Goal: Information Seeking & Learning: Learn about a topic

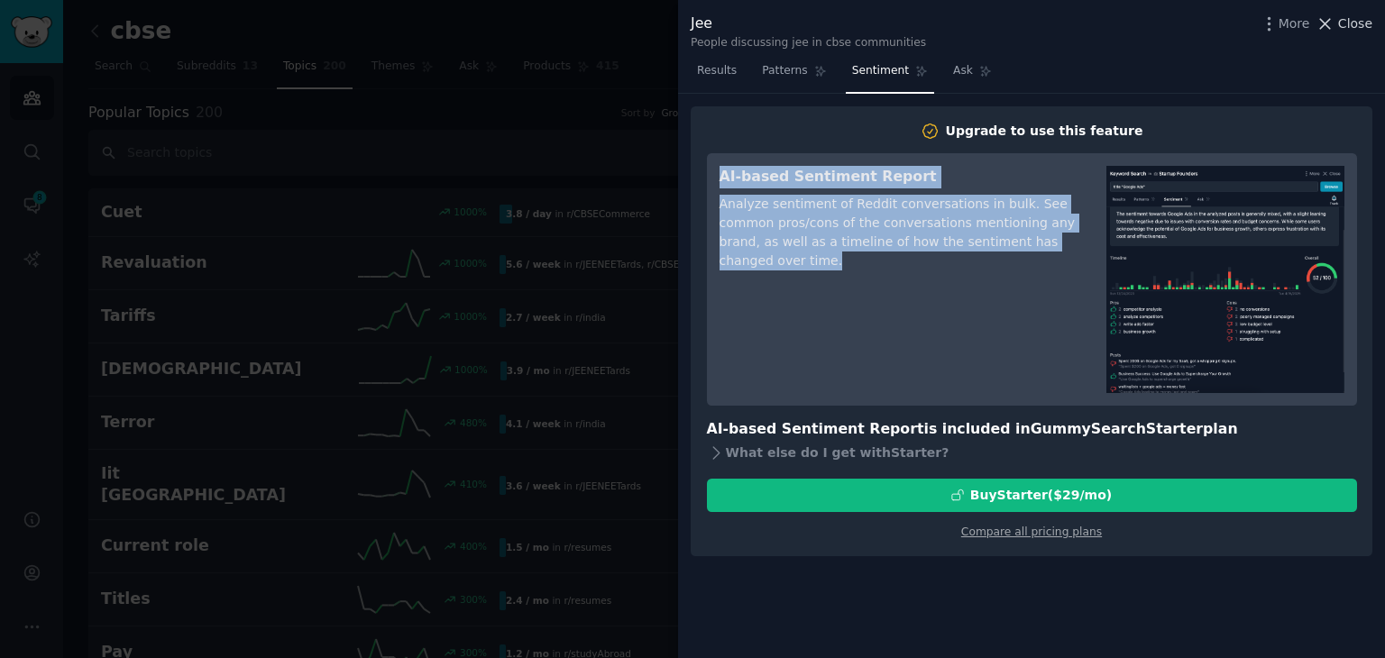
click at [1367, 20] on span "Close" at bounding box center [1355, 23] width 34 height 19
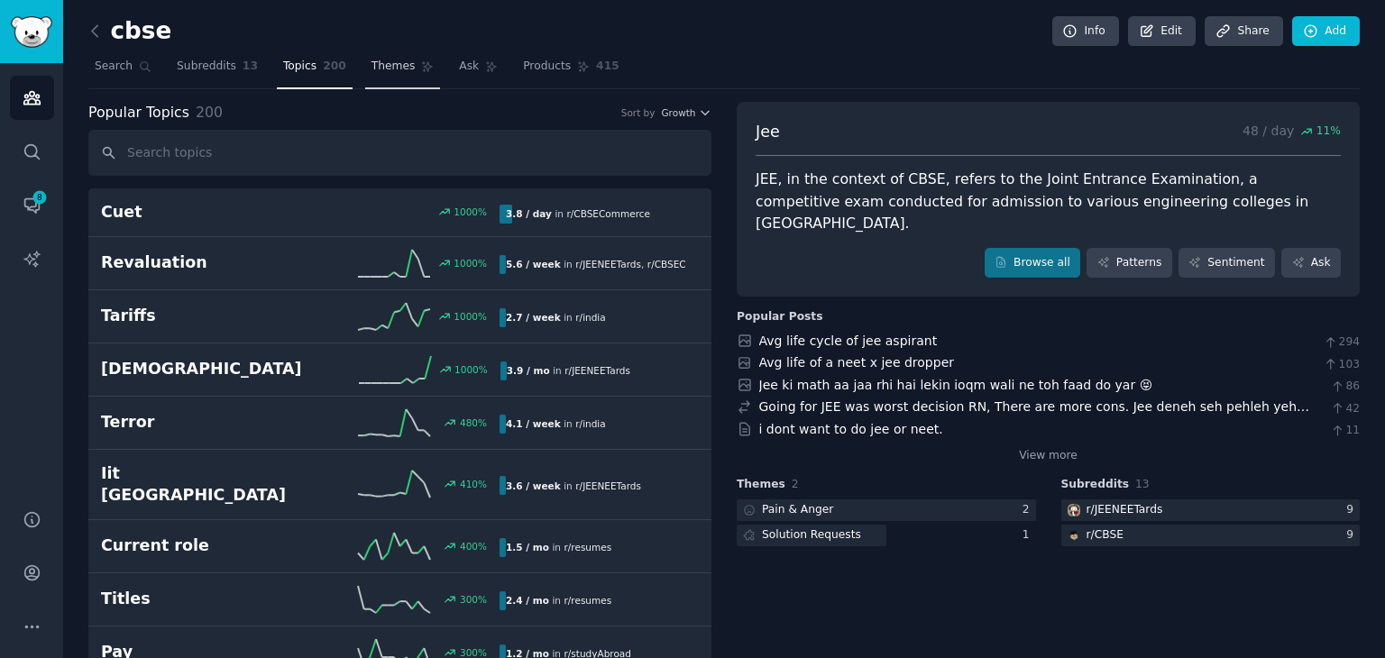
click at [372, 66] on span "Themes" at bounding box center [393, 67] width 44 height 16
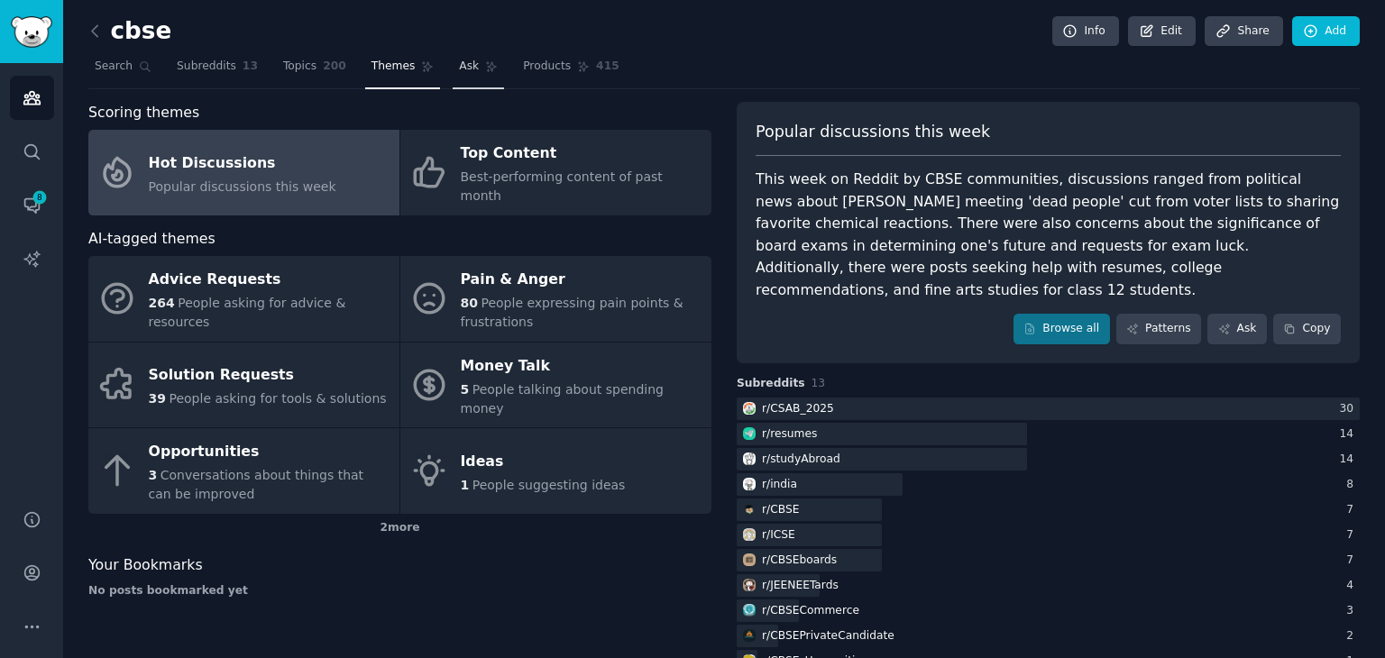
click at [459, 73] on span "Ask" at bounding box center [469, 67] width 20 height 16
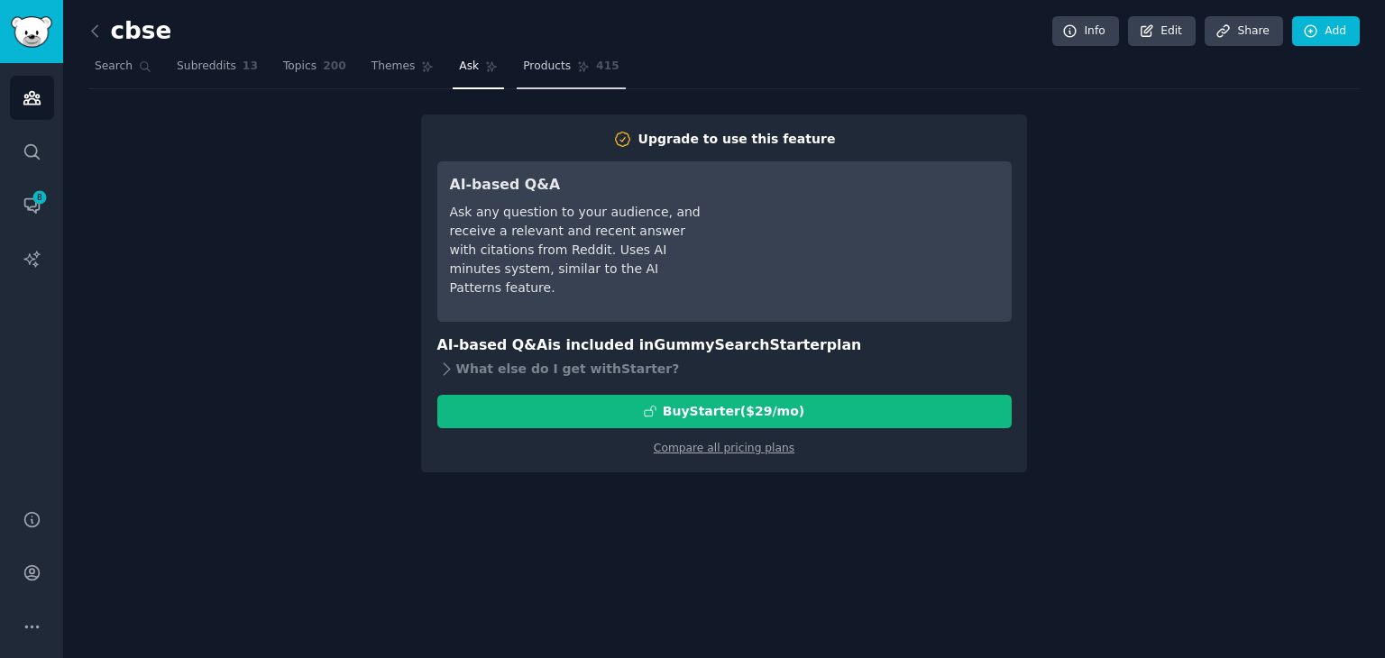
click at [577, 70] on icon at bounding box center [583, 66] width 13 height 13
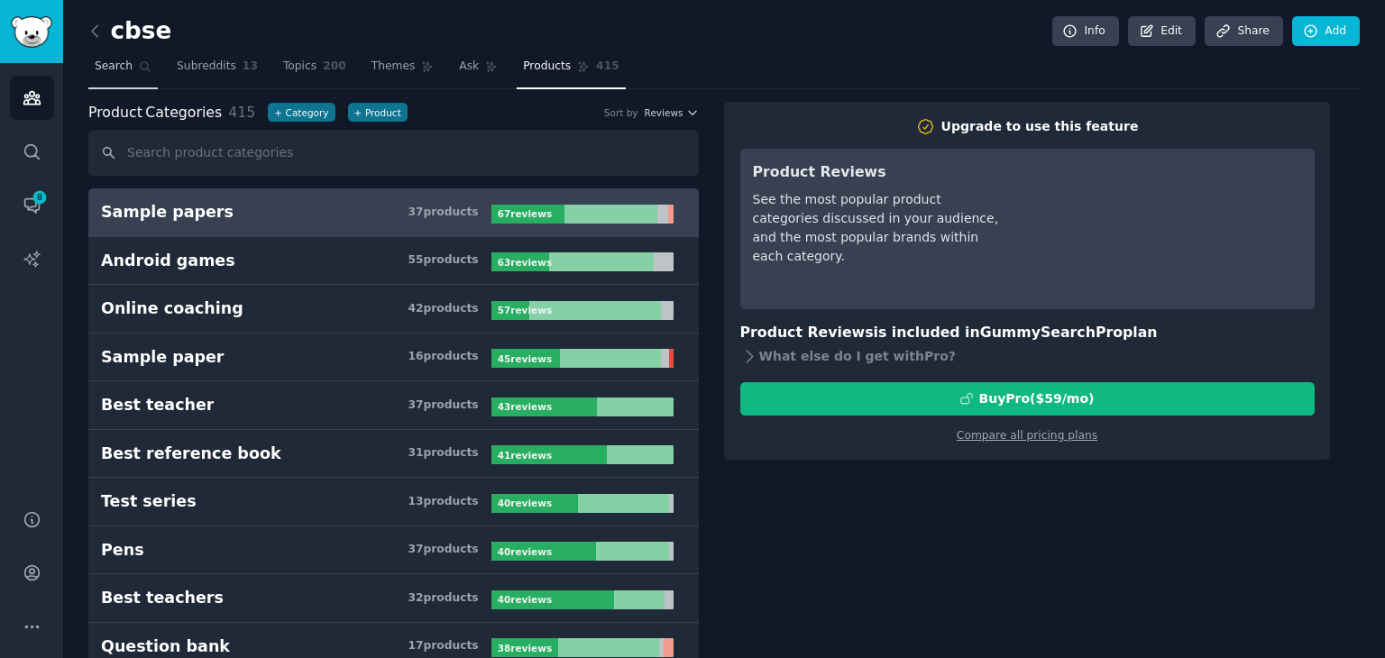
click at [139, 69] on icon at bounding box center [145, 66] width 13 height 13
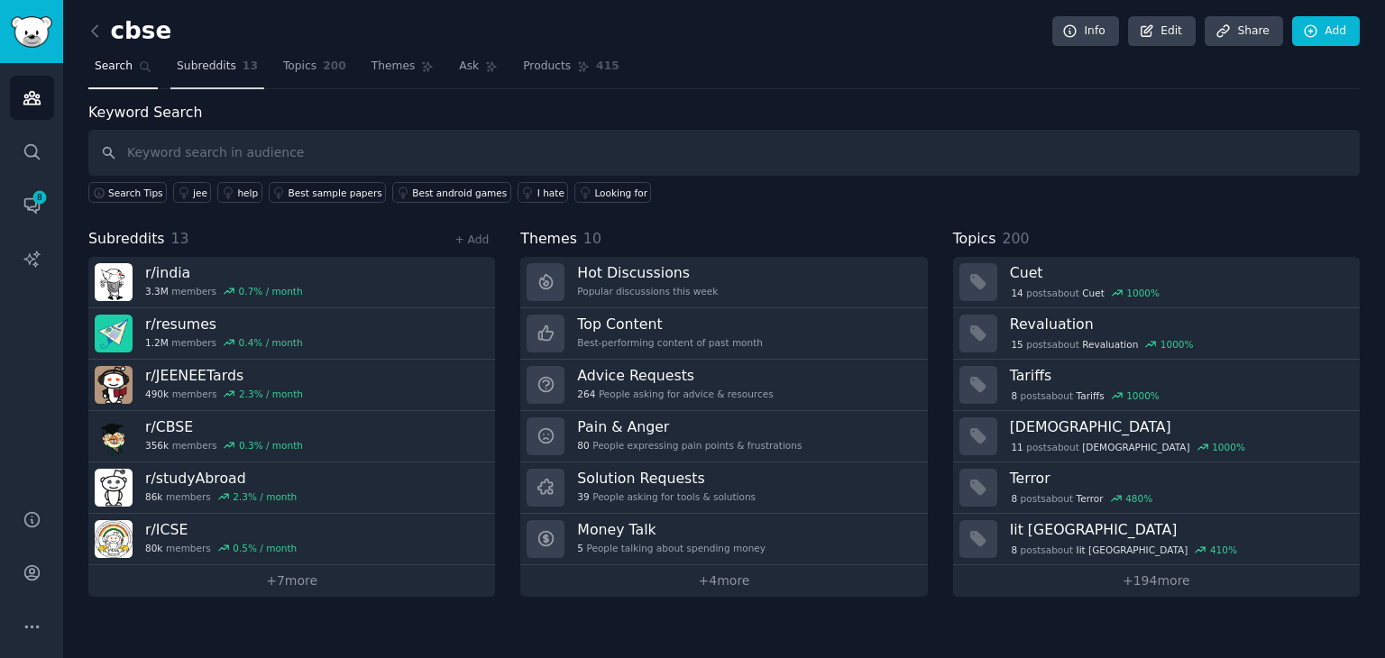
click at [184, 73] on span "Subreddits" at bounding box center [206, 67] width 59 height 16
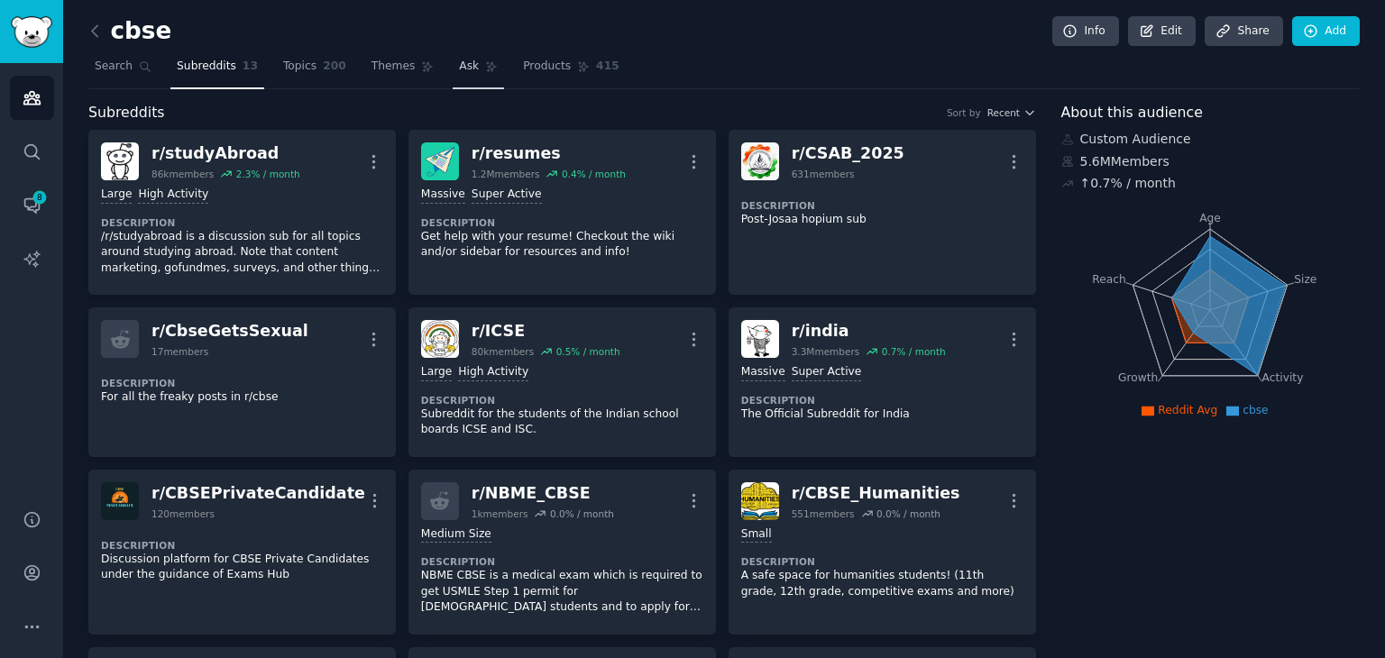
click at [459, 70] on span "Ask" at bounding box center [469, 67] width 20 height 16
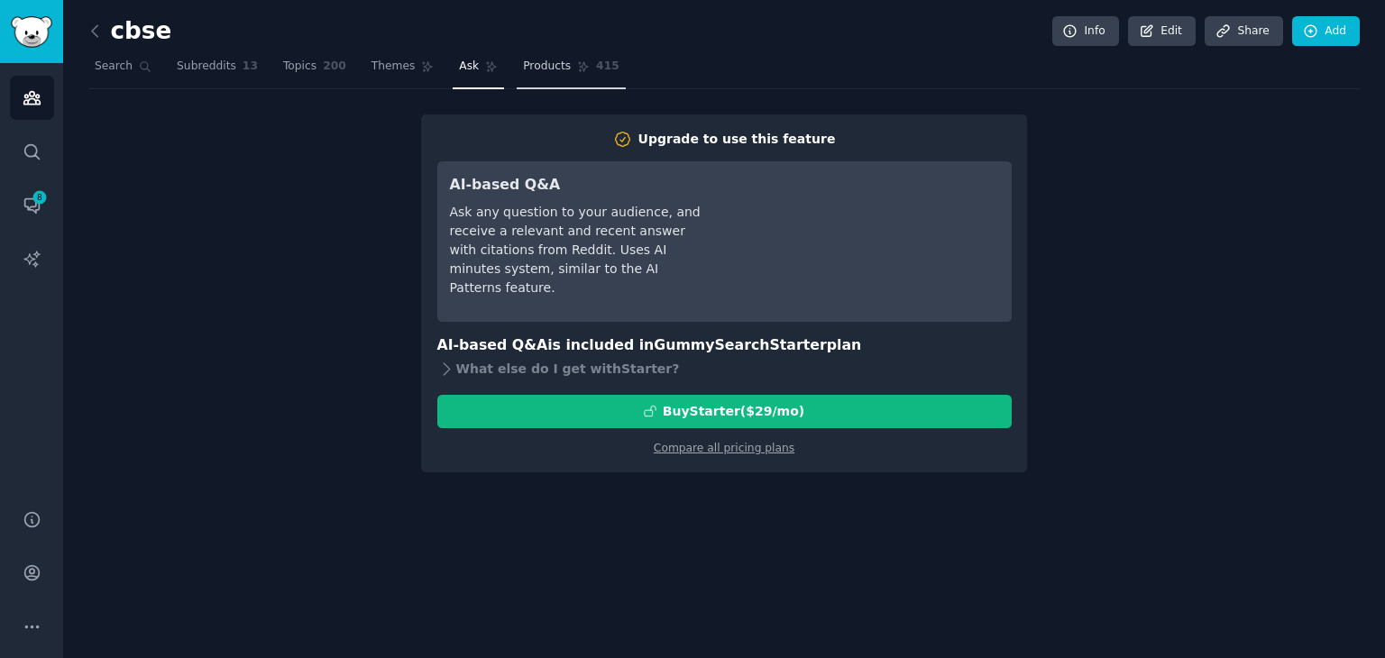
click at [524, 65] on span "Products" at bounding box center [547, 67] width 48 height 16
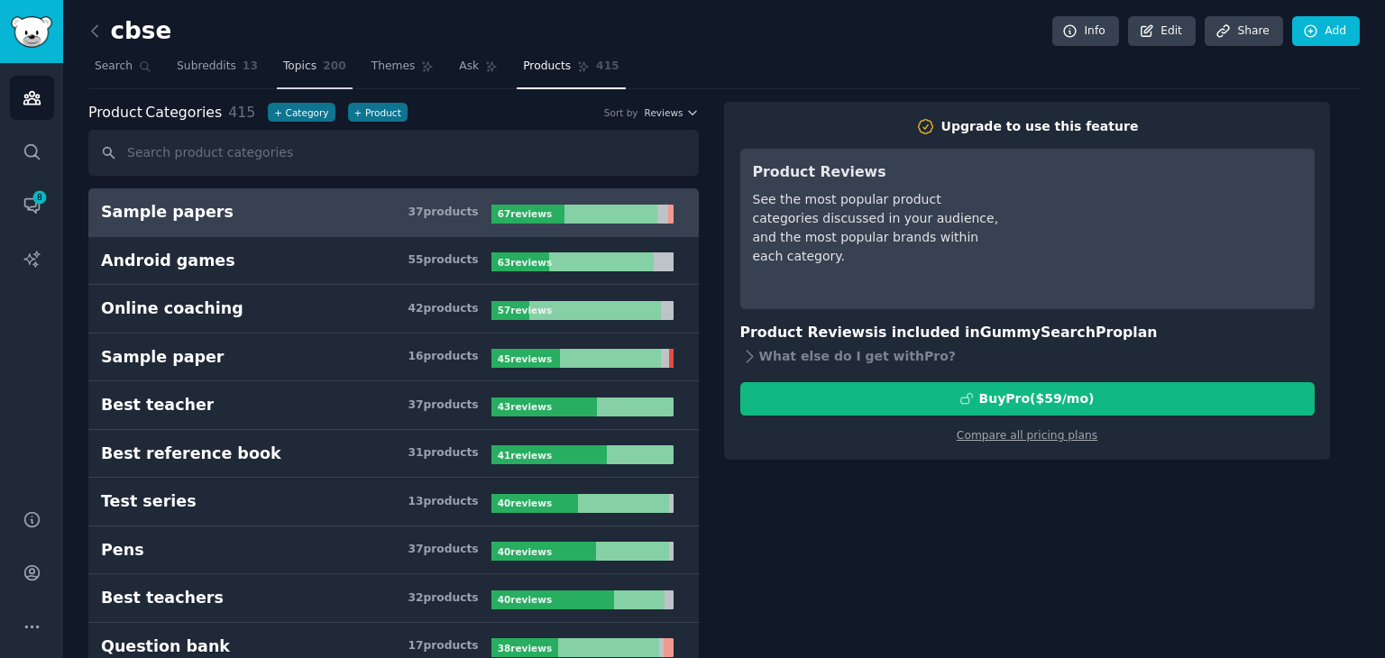
click at [283, 72] on span "Topics" at bounding box center [299, 67] width 33 height 16
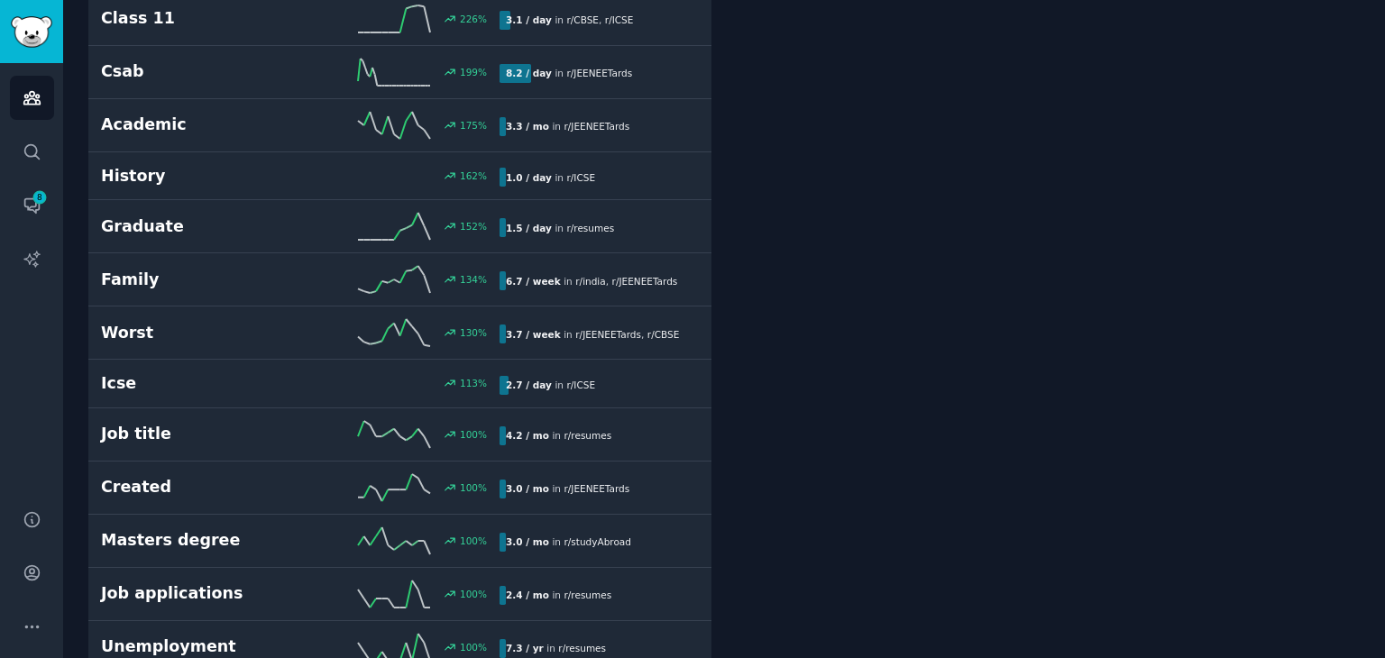
click at [415, 319] on icon at bounding box center [394, 332] width 72 height 27
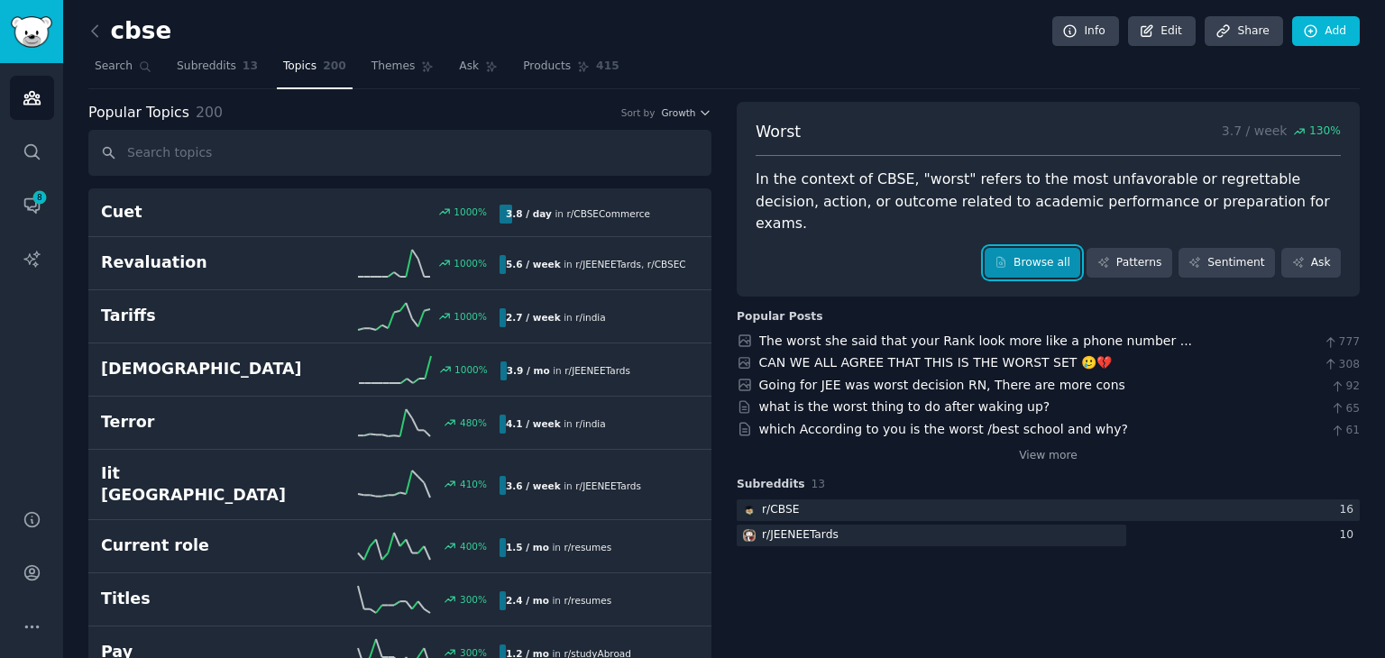
click at [1033, 248] on link "Browse all" at bounding box center [1032, 263] width 96 height 31
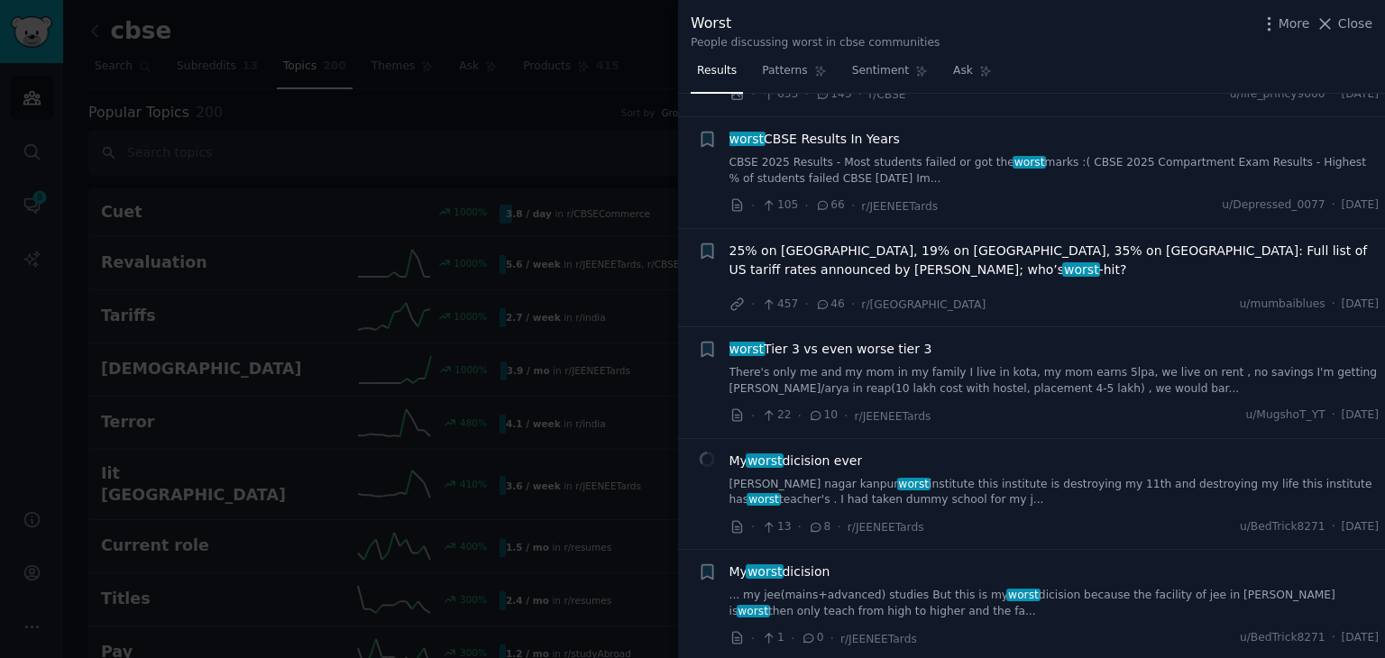
scroll to position [296, 0]
click at [946, 243] on span "25% on India, 19% on Pakistan, 35% on Iraq: Full list of US tariff rates announ…" at bounding box center [1054, 262] width 650 height 38
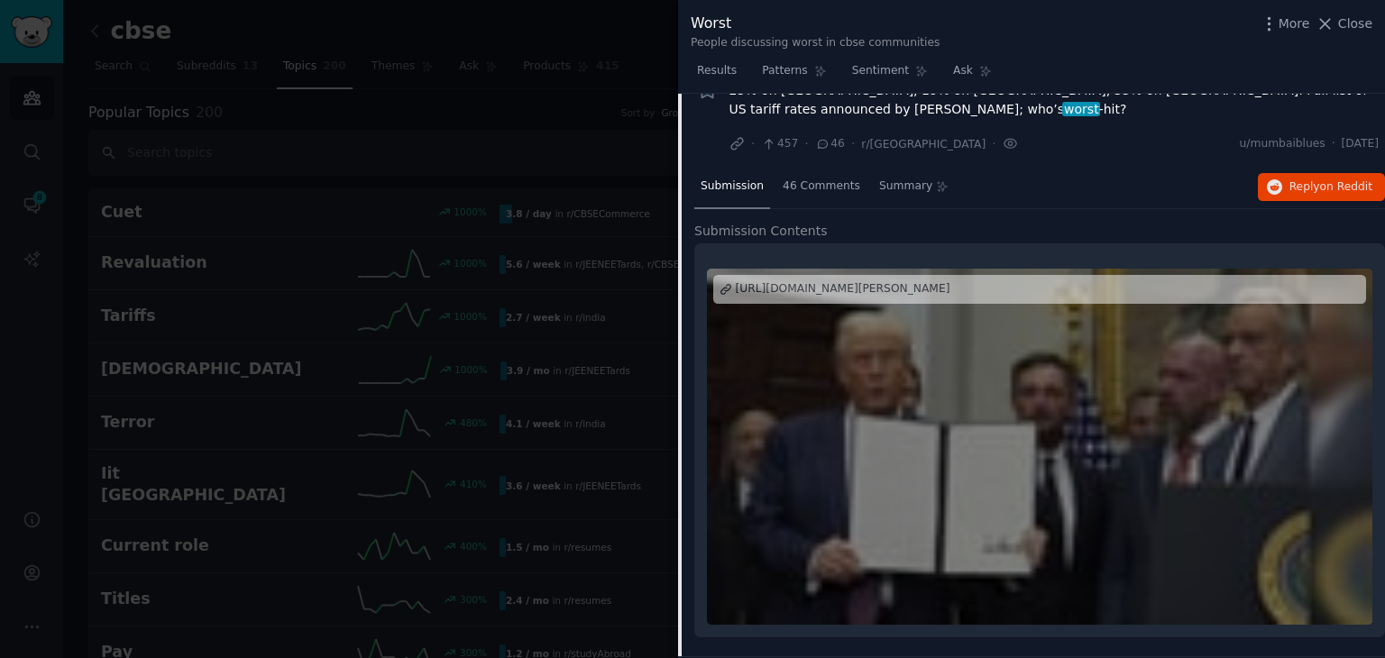
scroll to position [439, 0]
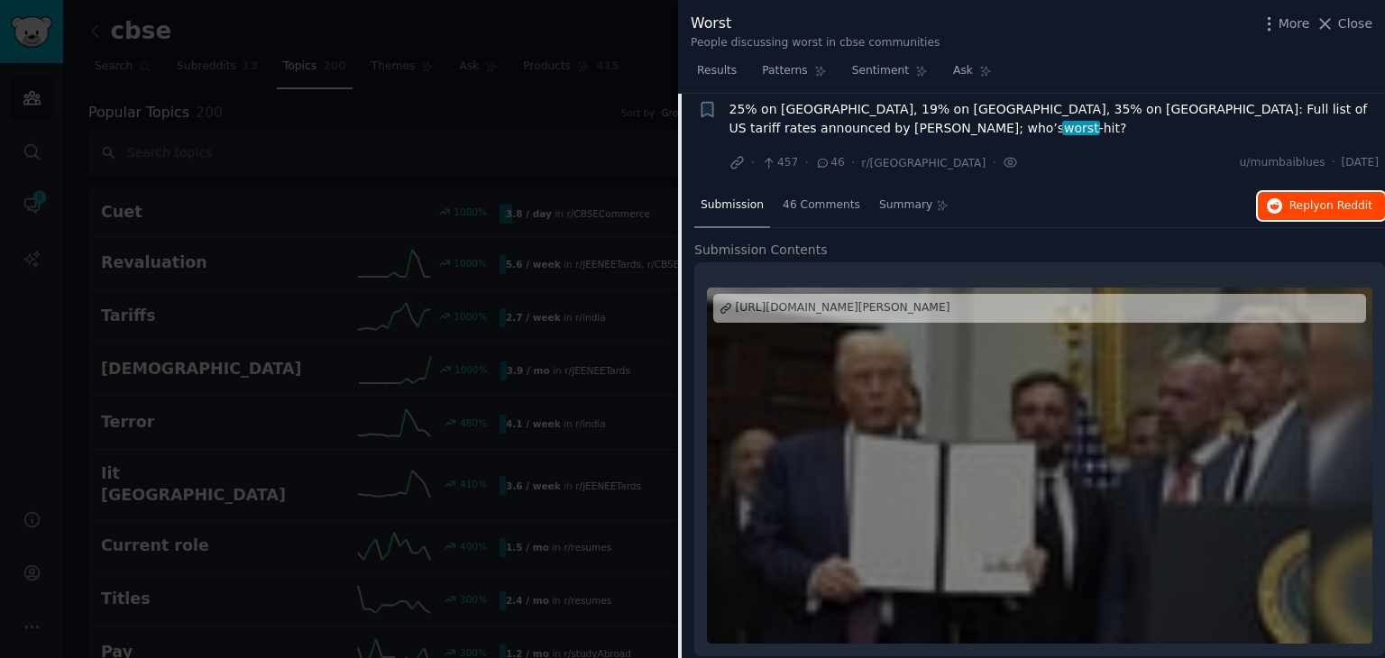
click at [1338, 199] on span "on Reddit" at bounding box center [1346, 205] width 52 height 13
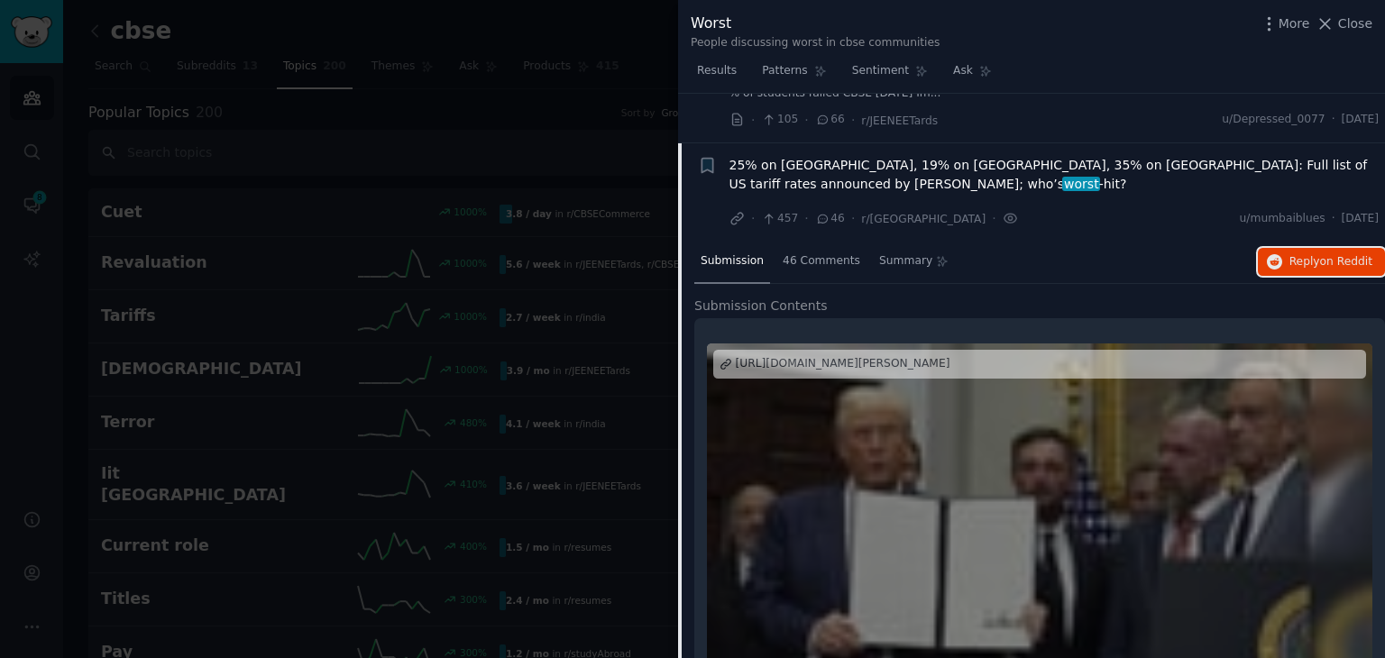
scroll to position [382, 0]
click at [1348, 21] on span "Close" at bounding box center [1355, 23] width 34 height 19
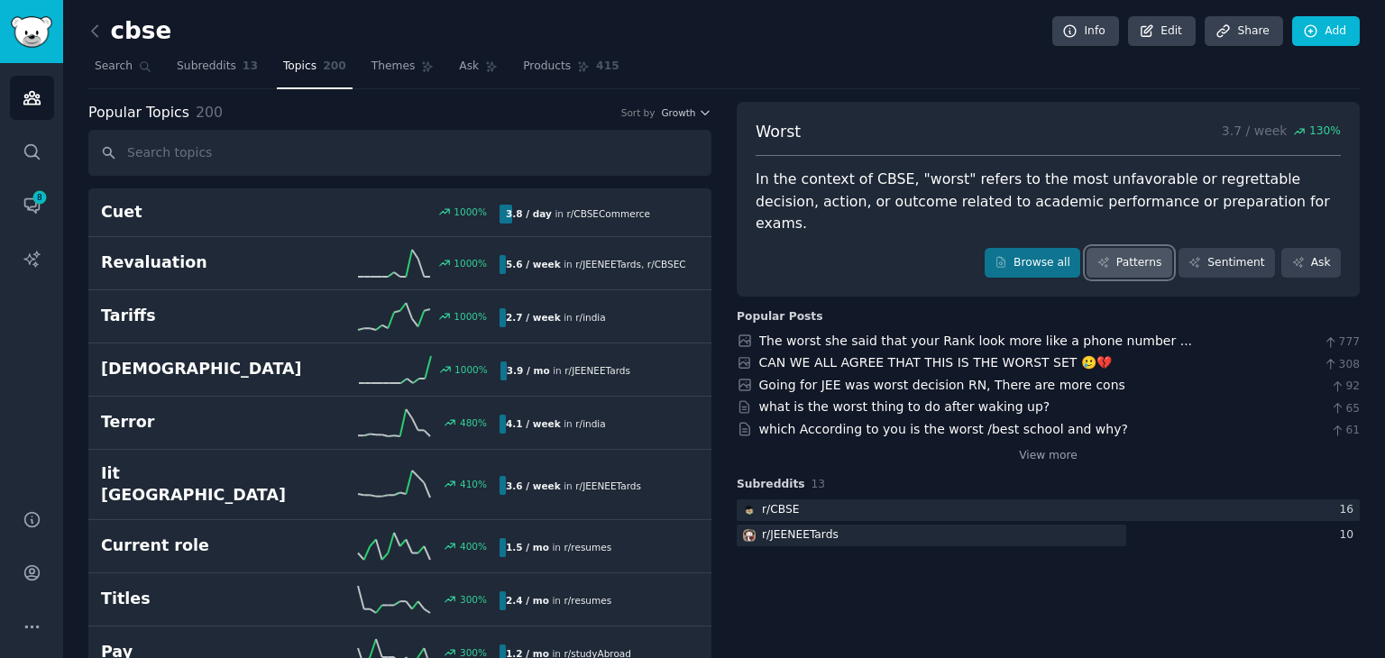
click at [1143, 248] on link "Patterns" at bounding box center [1128, 263] width 85 height 31
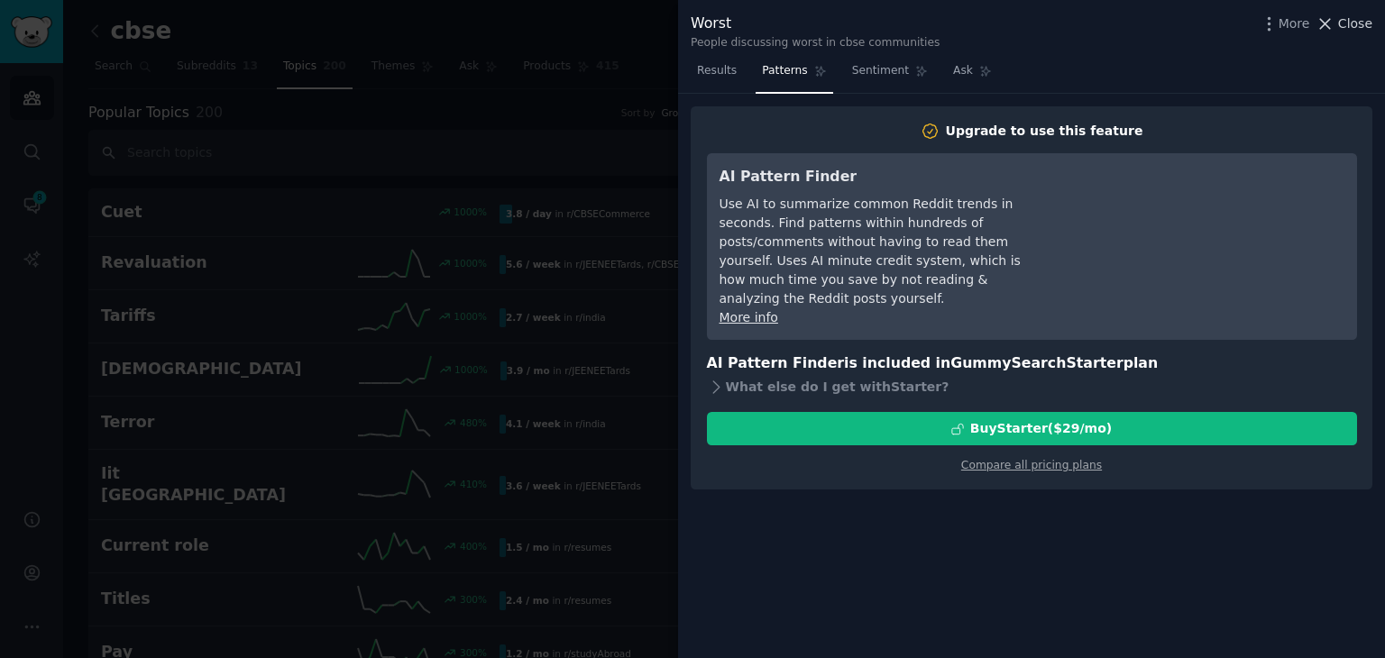
click at [1354, 18] on span "Close" at bounding box center [1355, 23] width 34 height 19
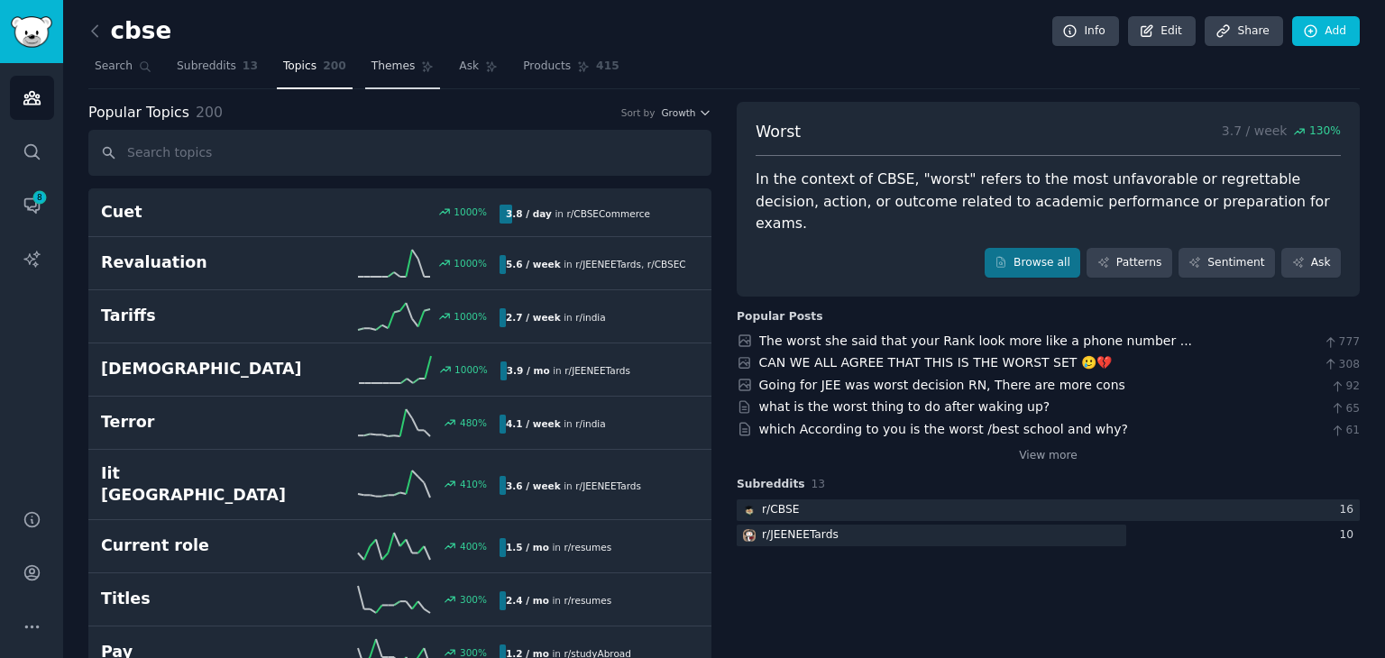
click at [380, 73] on span "Themes" at bounding box center [393, 67] width 44 height 16
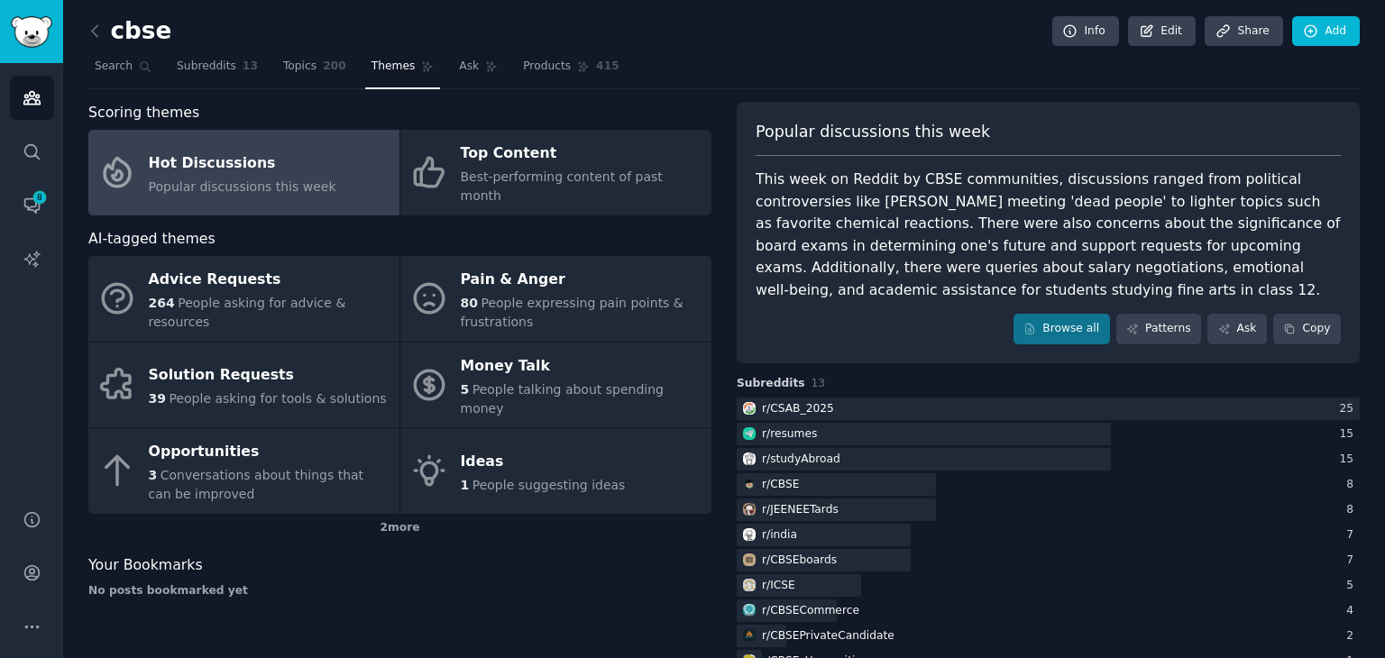
scroll to position [90, 0]
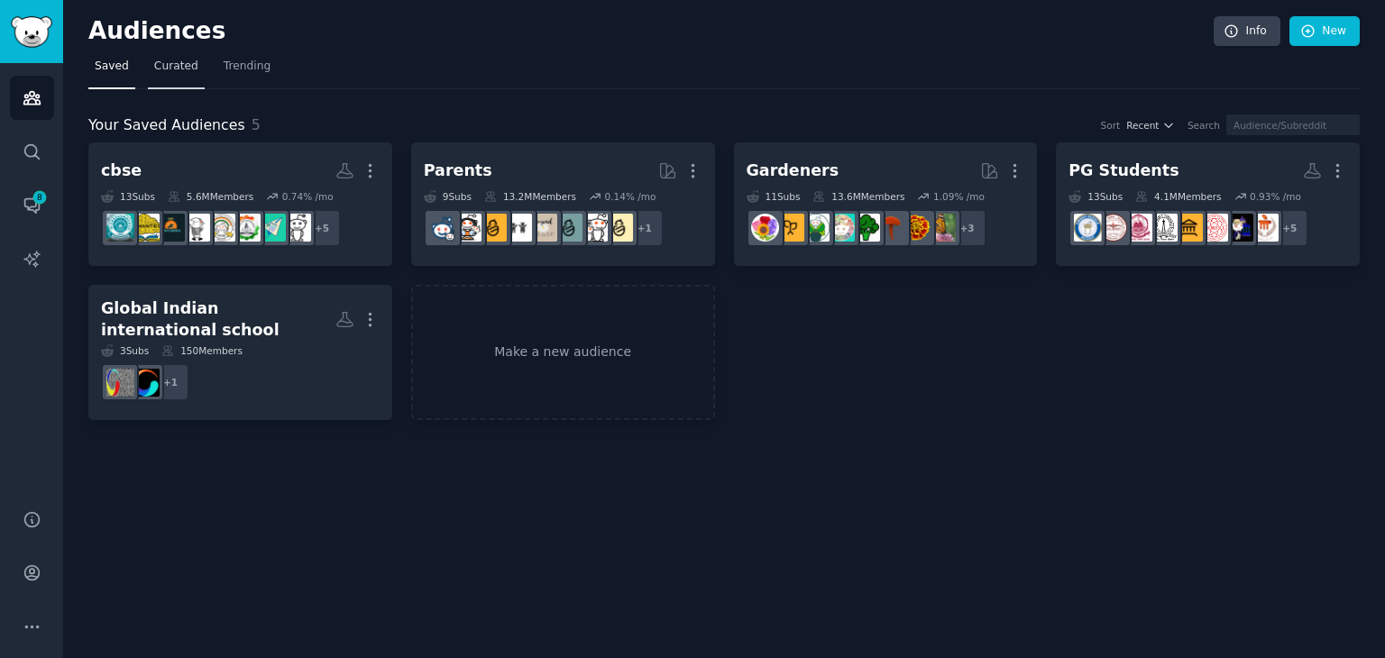
click at [172, 80] on link "Curated" at bounding box center [176, 70] width 57 height 37
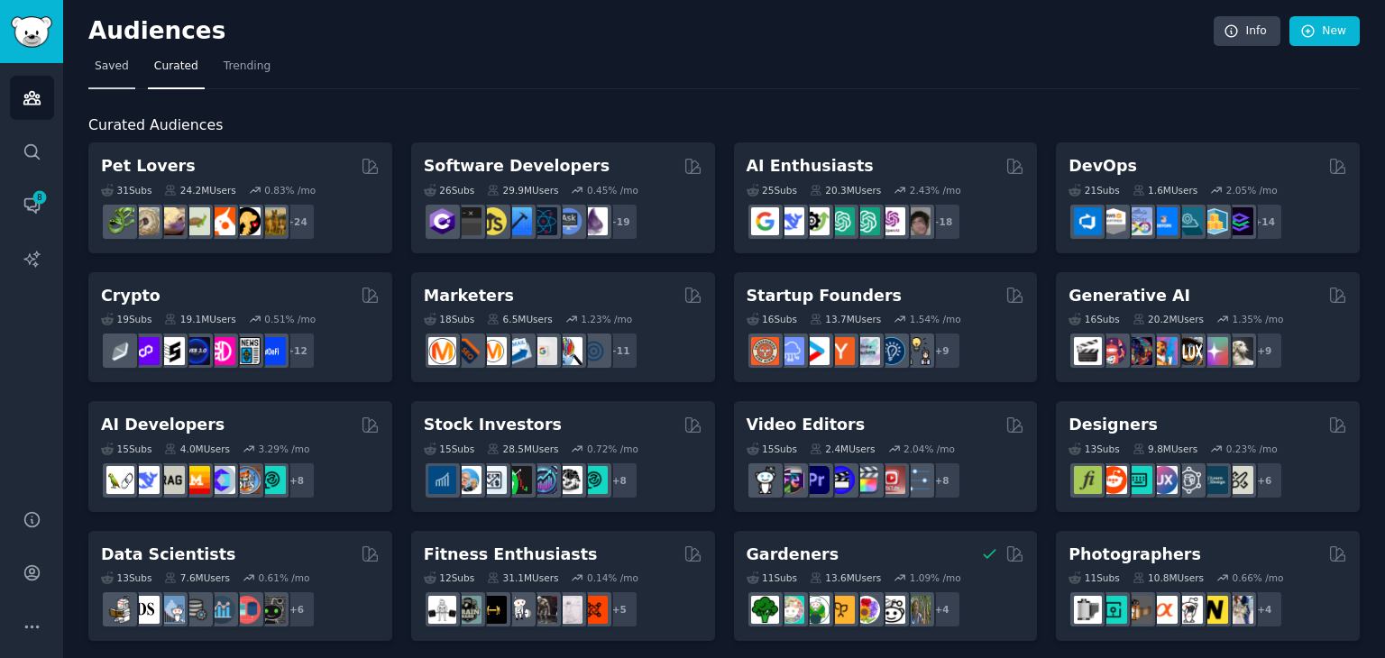
click at [98, 77] on link "Saved" at bounding box center [111, 70] width 47 height 37
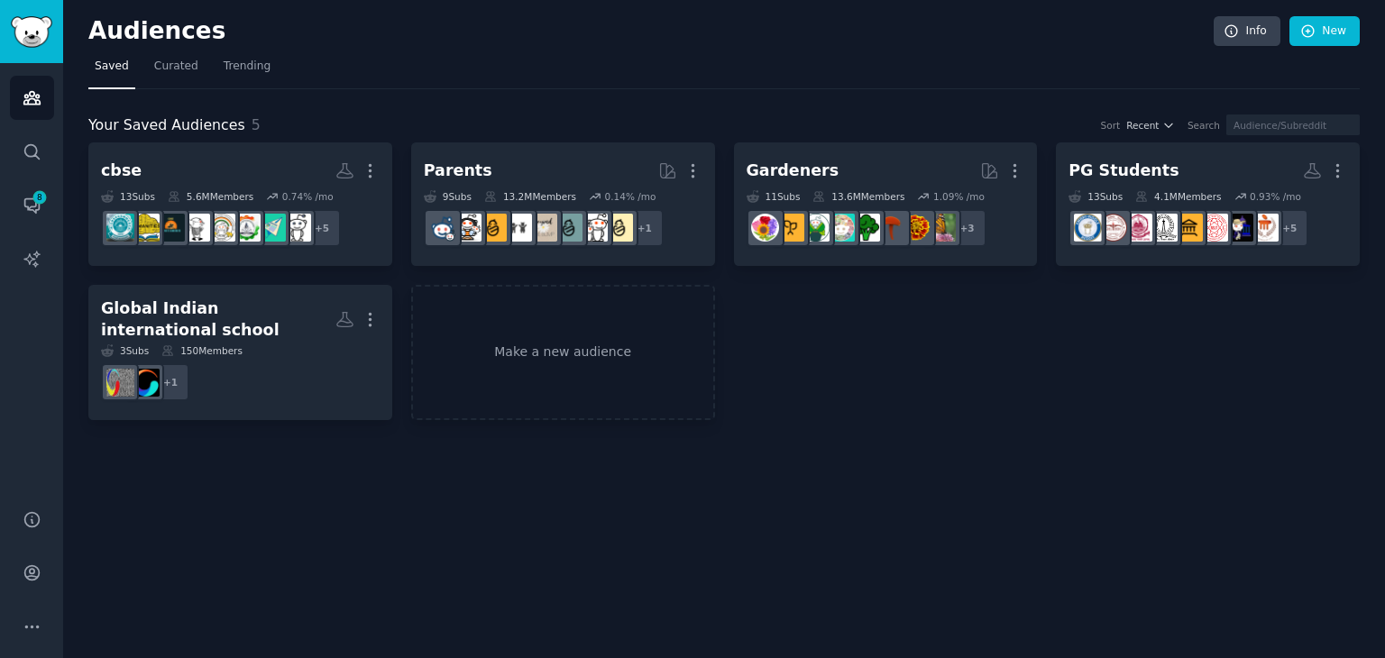
click at [48, 340] on div "Audiences Search Conversations 8 AI Reports" at bounding box center [31, 275] width 63 height 425
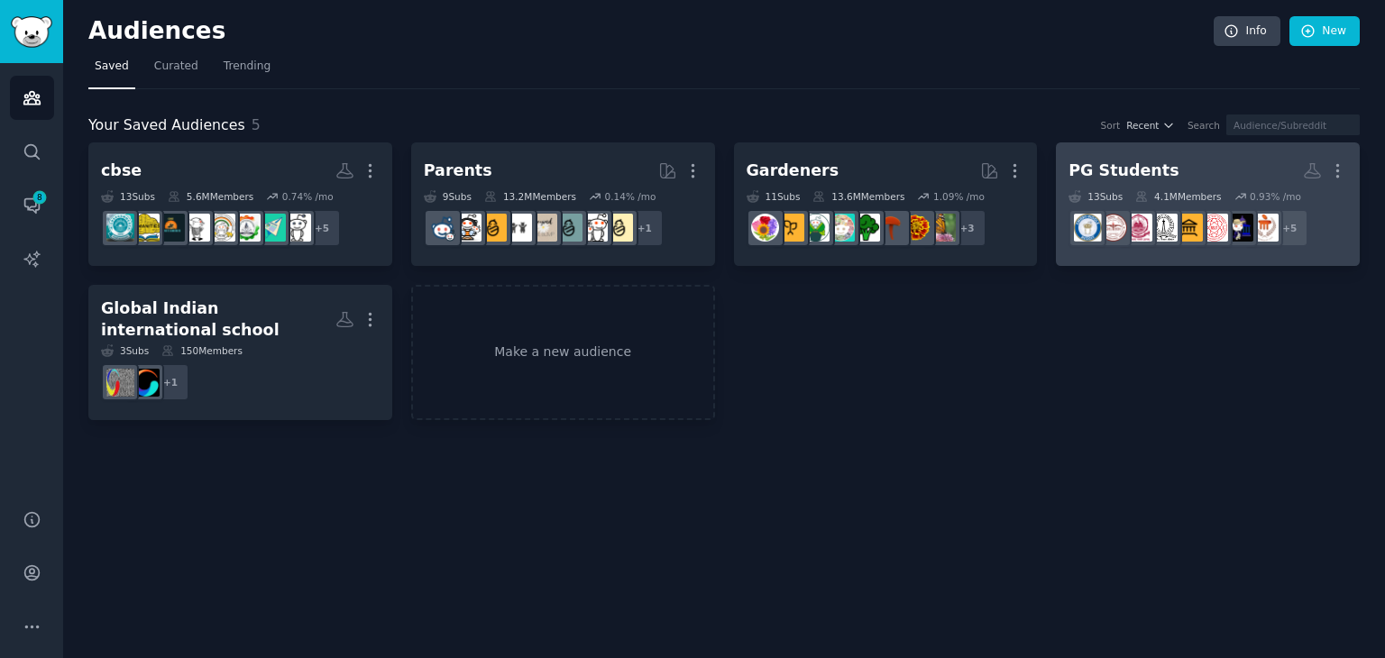
click at [1181, 177] on h2 "PG Students More" at bounding box center [1207, 171] width 279 height 32
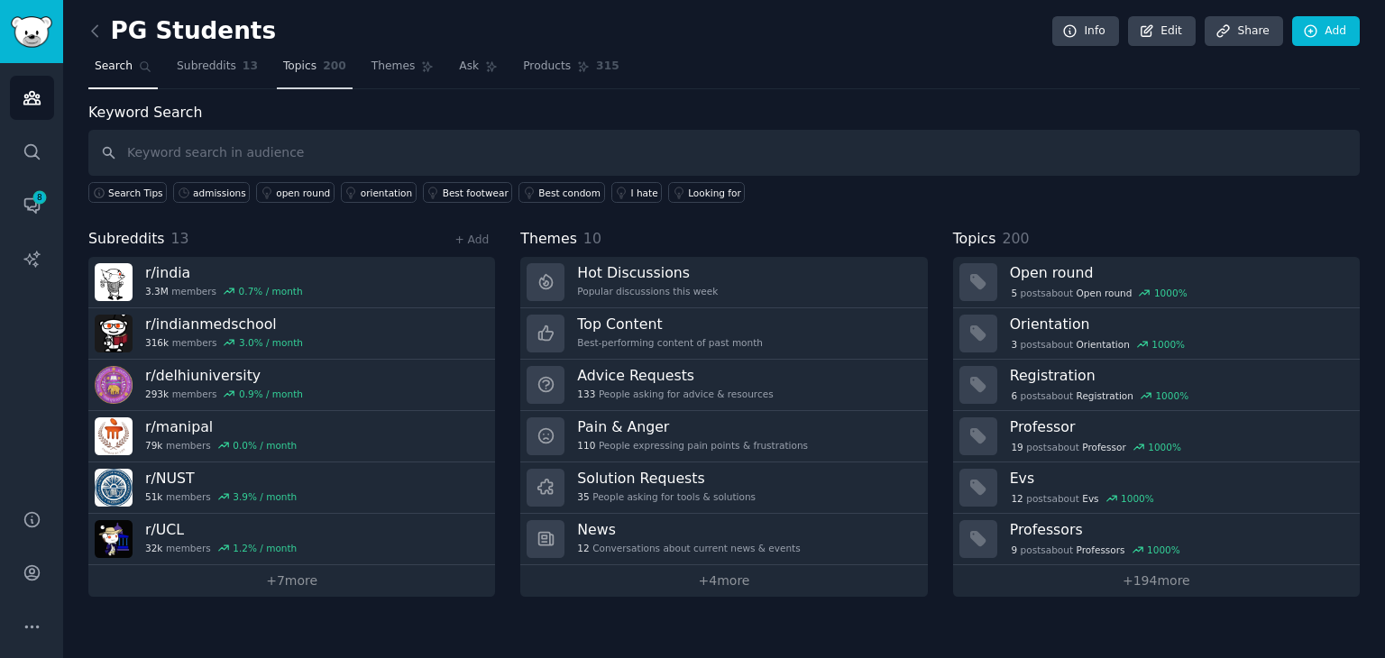
click at [303, 79] on link "Topics 200" at bounding box center [315, 70] width 76 height 37
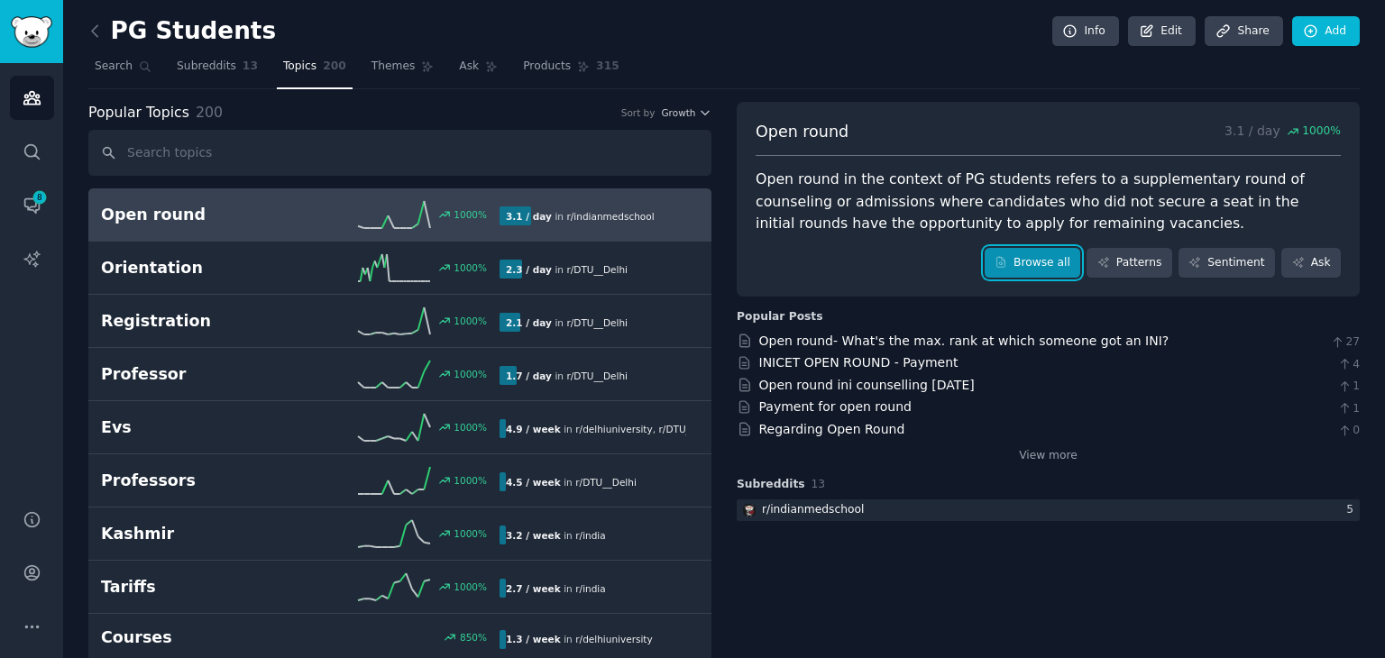
click at [1058, 268] on link "Browse all" at bounding box center [1032, 263] width 96 height 31
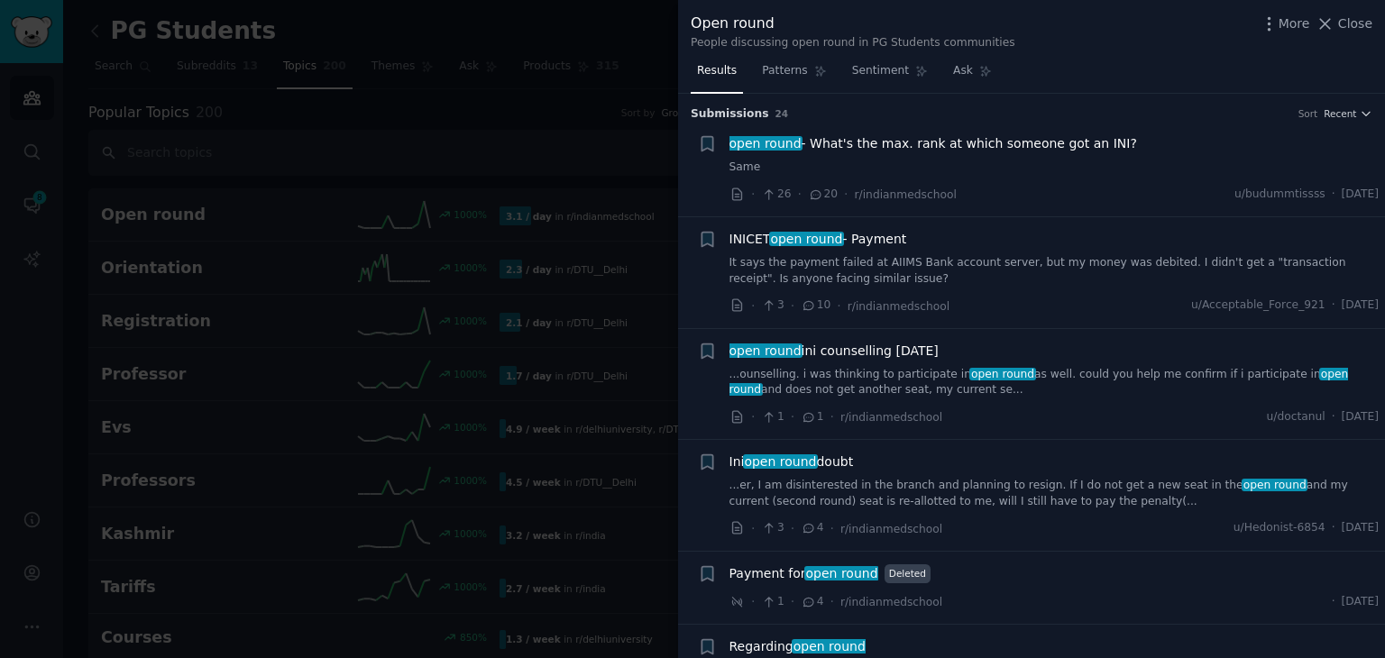
scroll to position [72, 0]
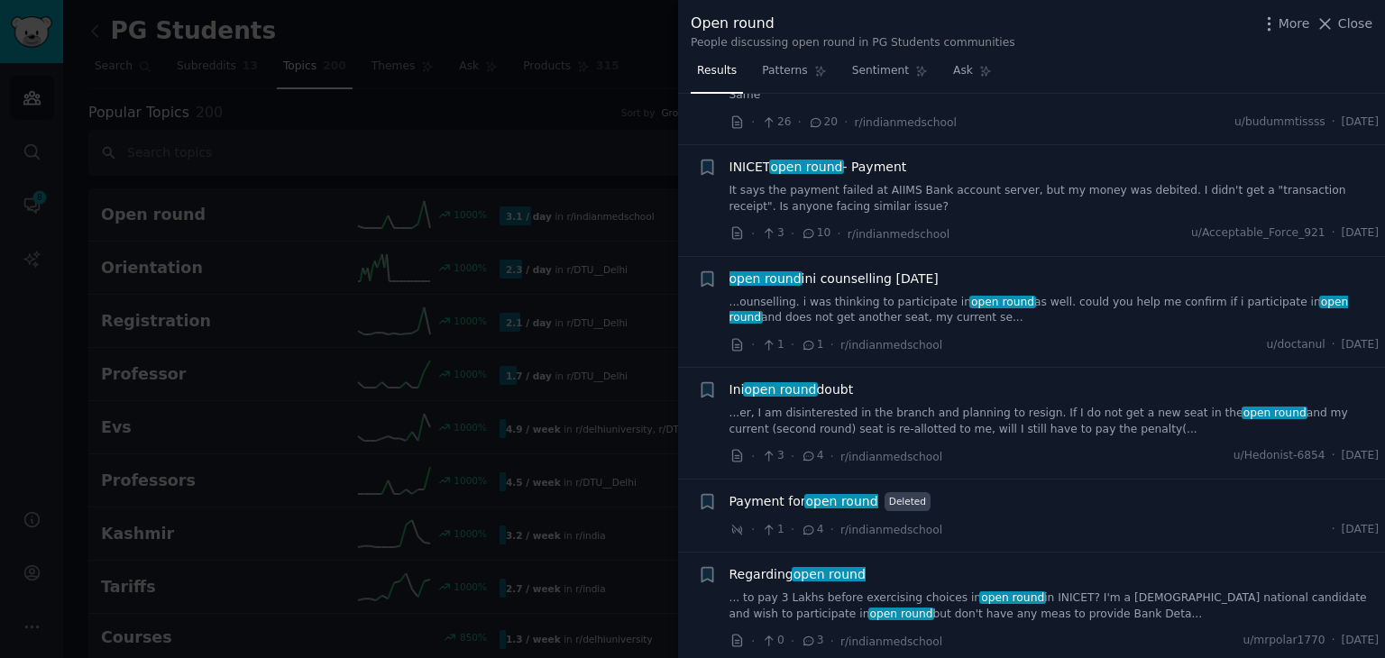
click at [780, 163] on span "open round" at bounding box center [807, 167] width 76 height 14
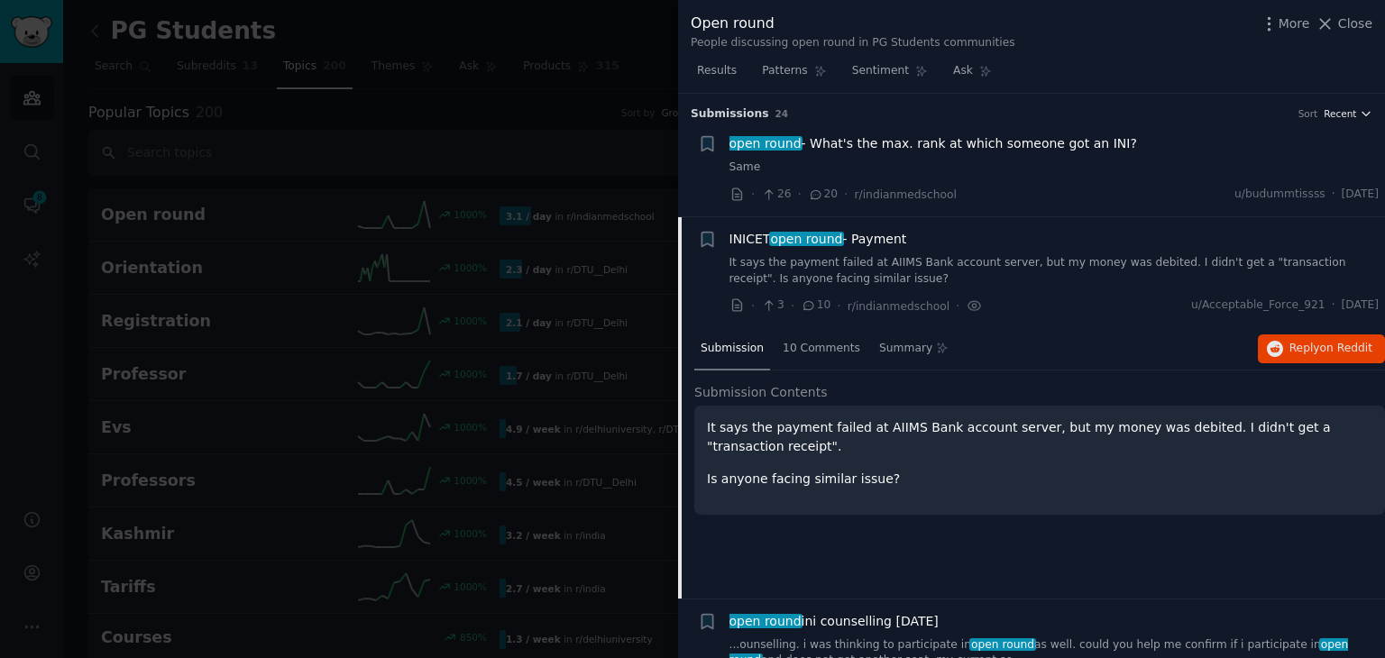
click at [1351, 116] on span "Recent" at bounding box center [1339, 113] width 32 height 13
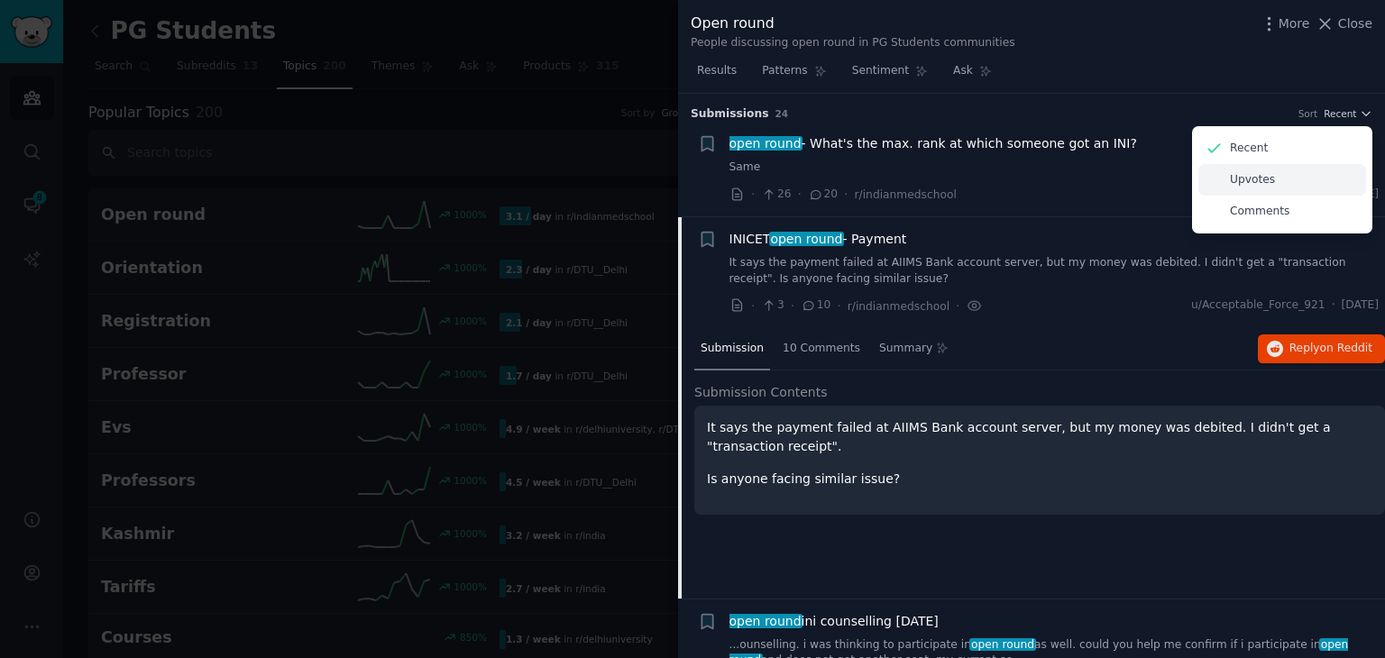
click at [1264, 174] on p "Upvotes" at bounding box center [1251, 180] width 45 height 16
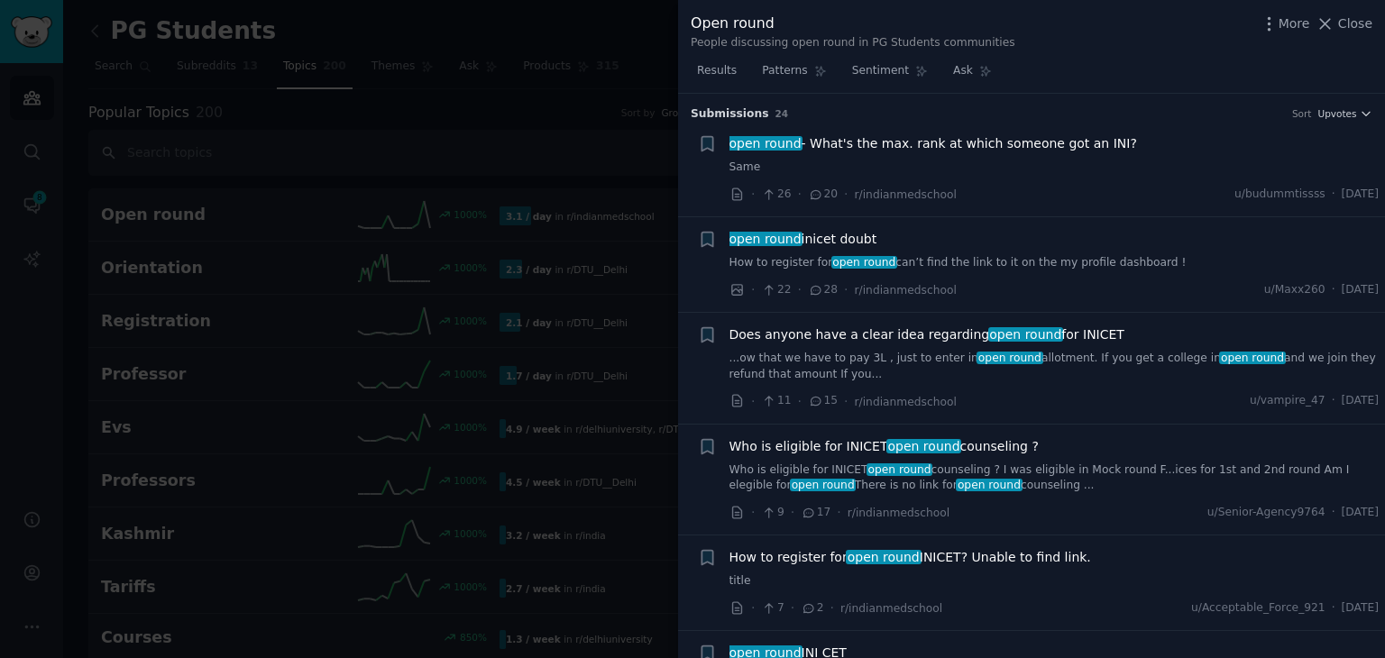
click at [975, 140] on span "open round - What's the max. rank at which someone got an INI?" at bounding box center [932, 143] width 407 height 19
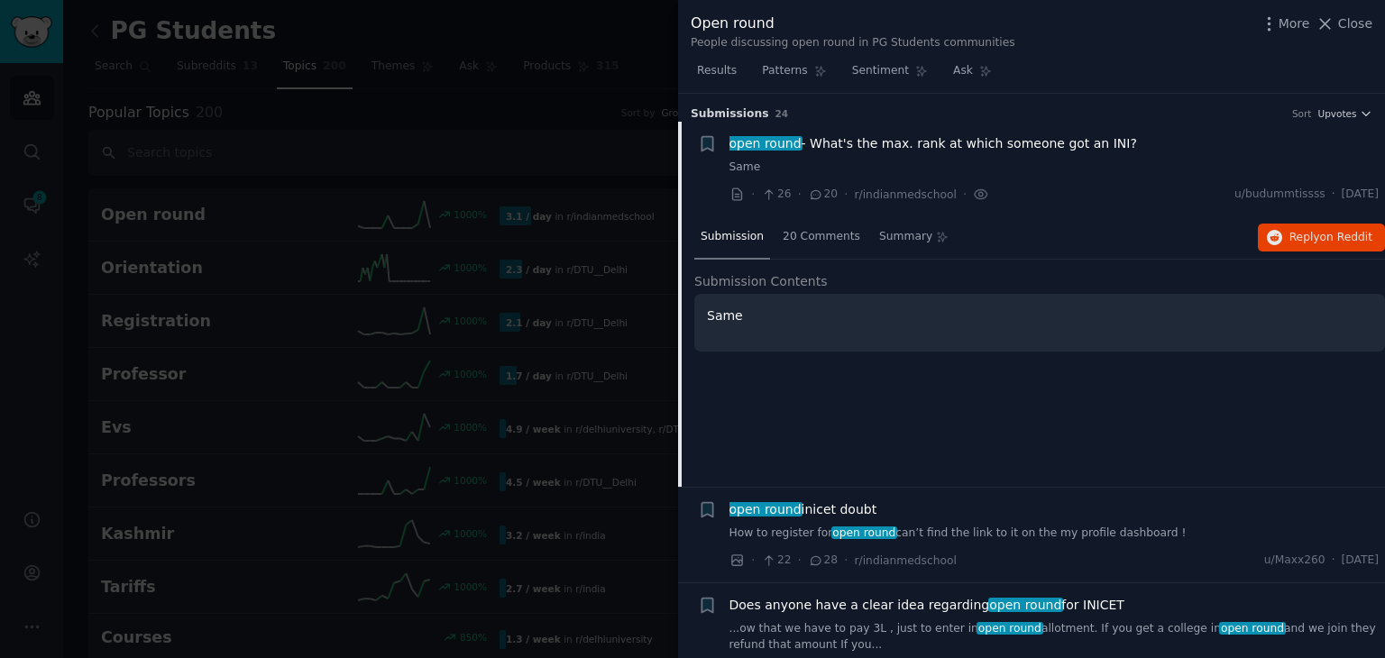
scroll to position [28, 0]
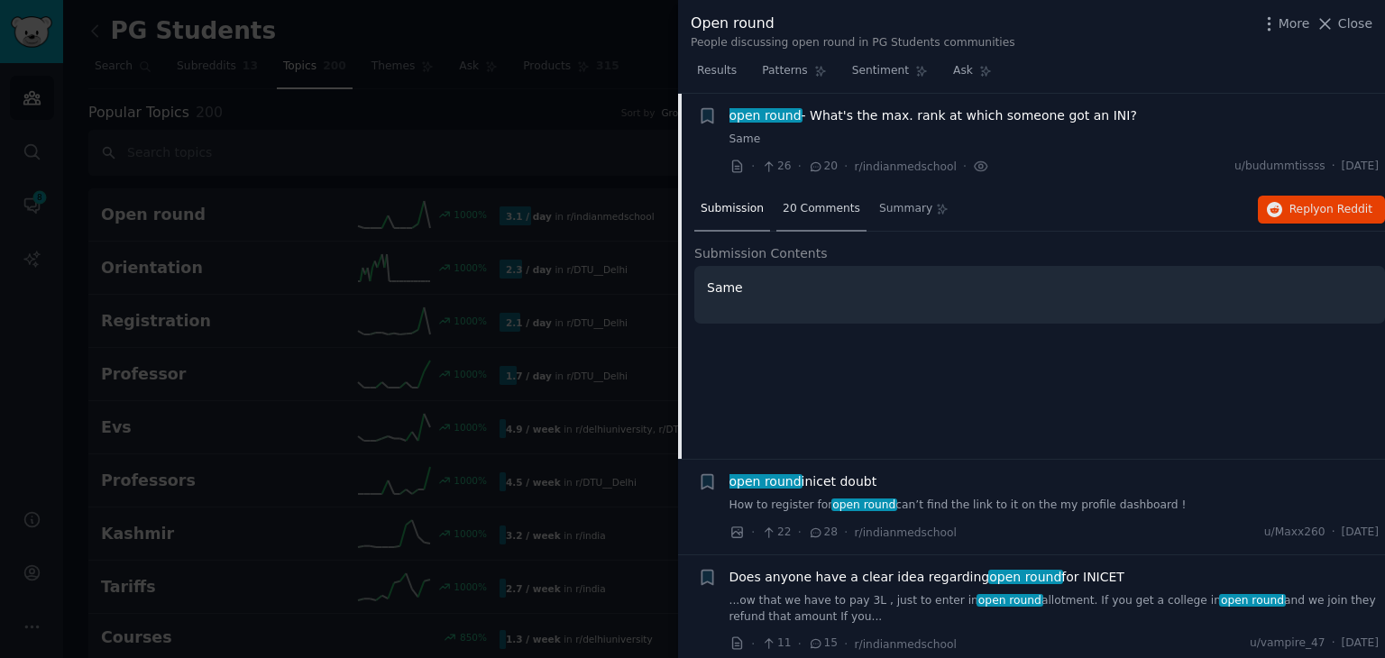
click at [829, 216] on div "20 Comments" at bounding box center [821, 209] width 90 height 43
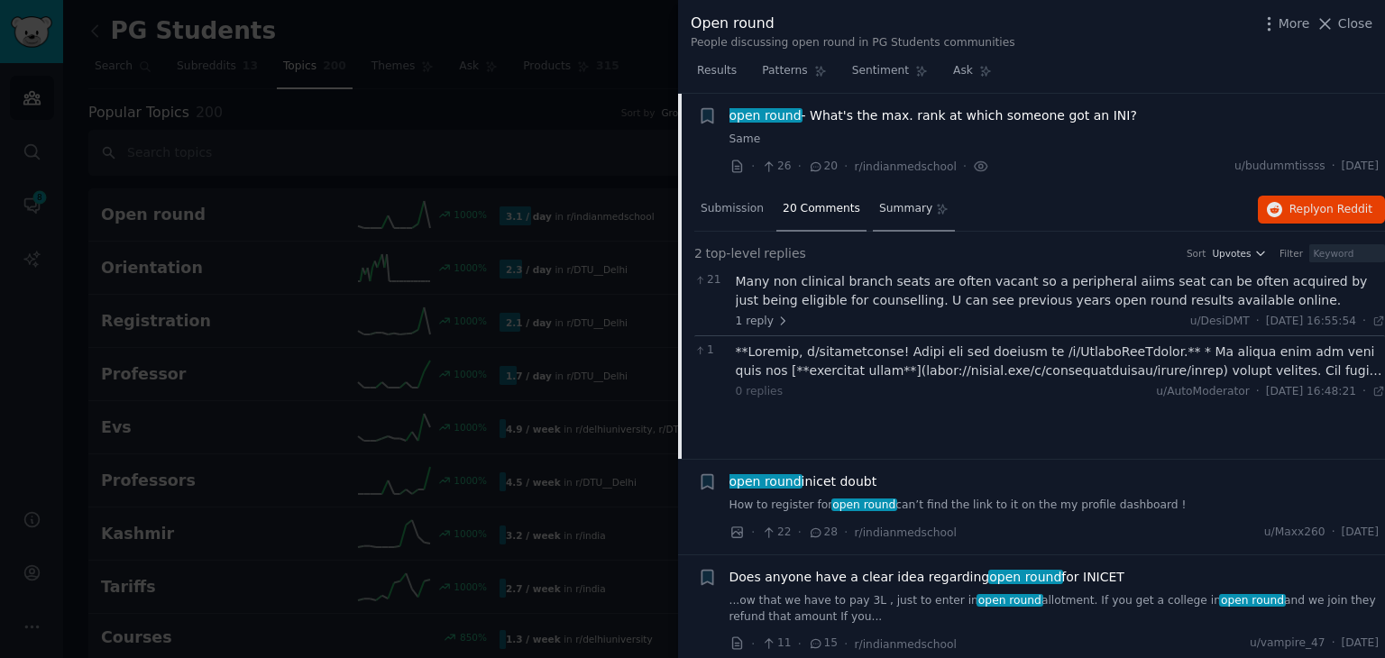
click at [879, 207] on span "Summary" at bounding box center [905, 209] width 53 height 16
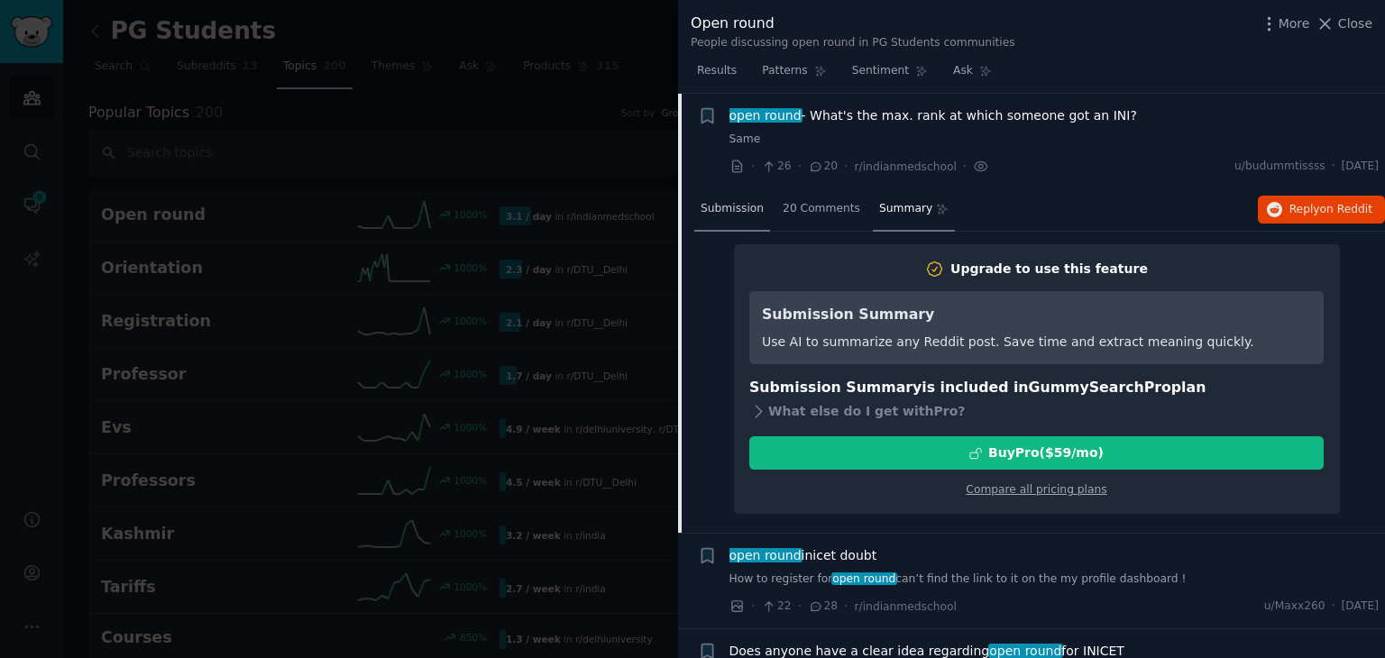
click at [737, 220] on div "Submission" at bounding box center [732, 209] width 76 height 43
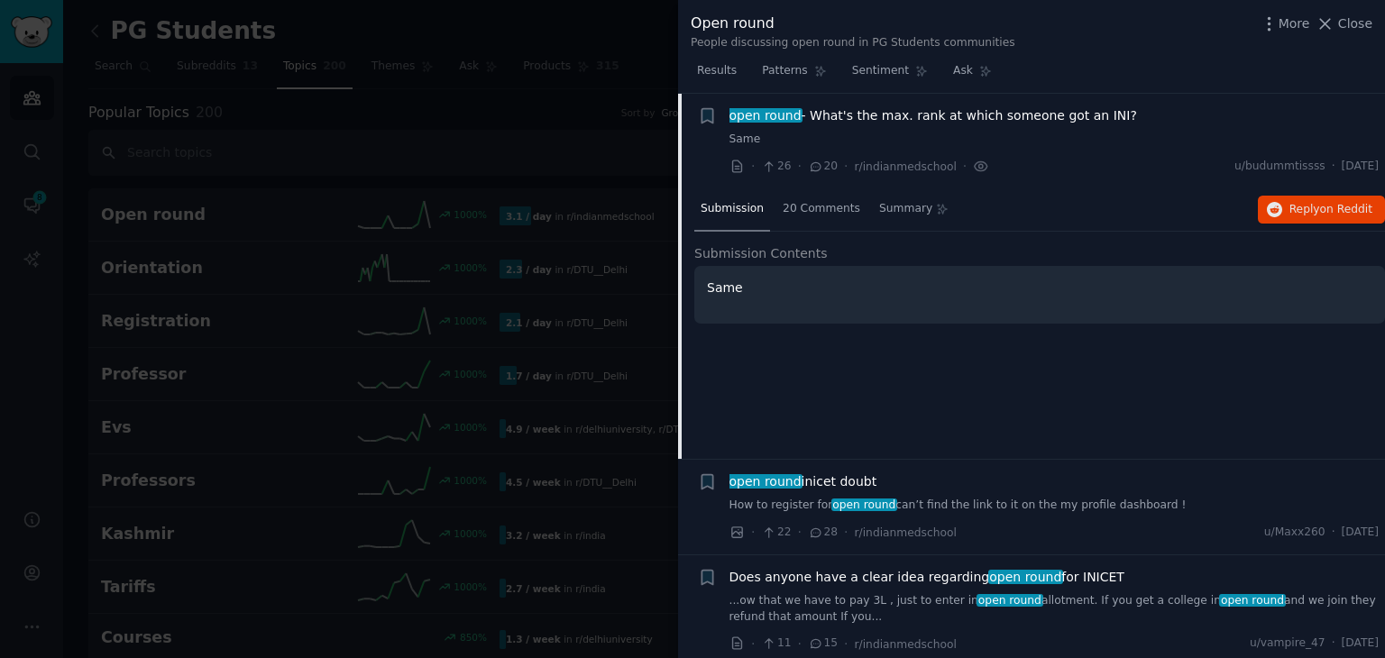
scroll to position [0, 0]
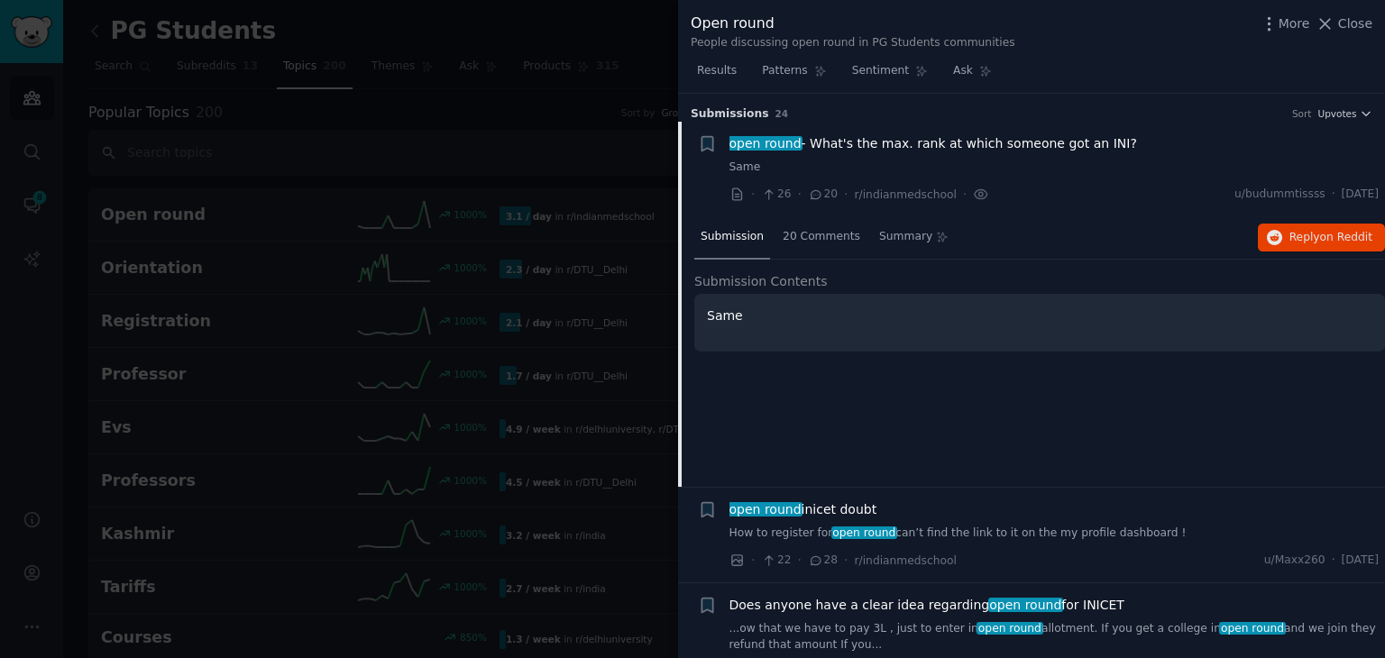
click at [881, 279] on h2 "Submission Contents" at bounding box center [1039, 281] width 690 height 19
click at [1327, 232] on span "on Reddit" at bounding box center [1346, 237] width 52 height 13
click at [1334, 29] on icon at bounding box center [1324, 23] width 19 height 19
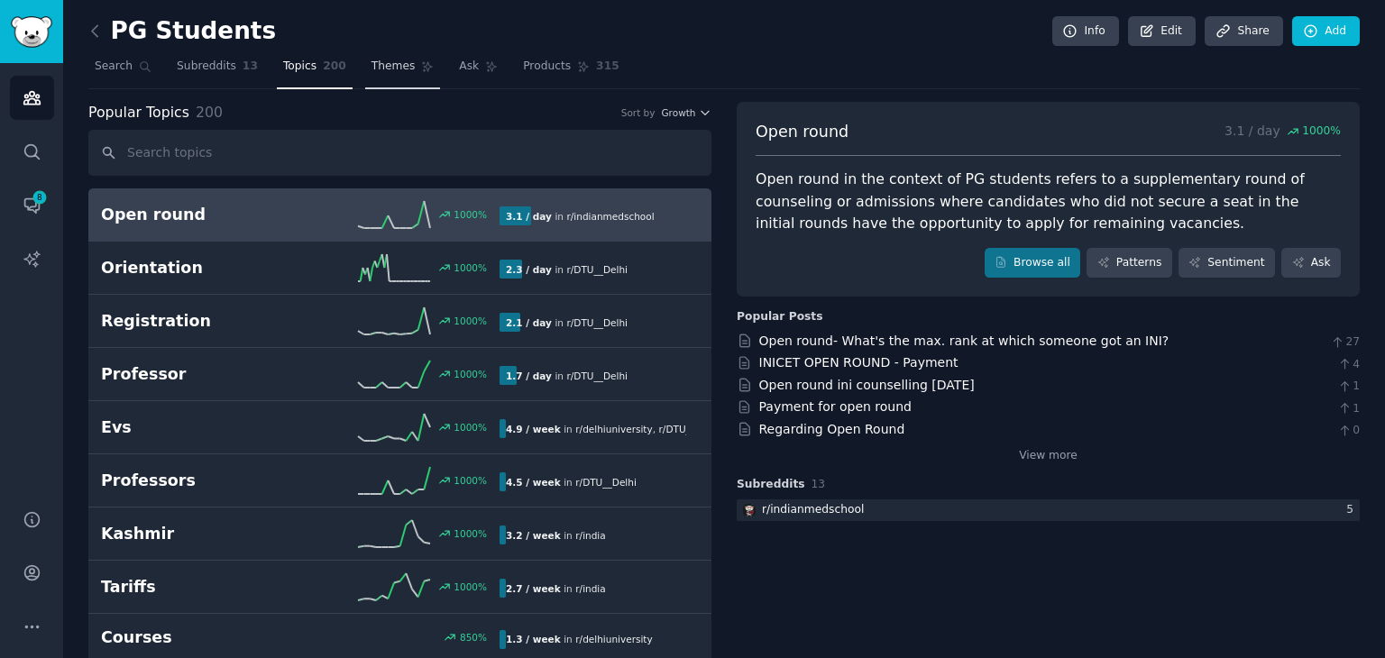
click at [383, 69] on span "Themes" at bounding box center [393, 67] width 44 height 16
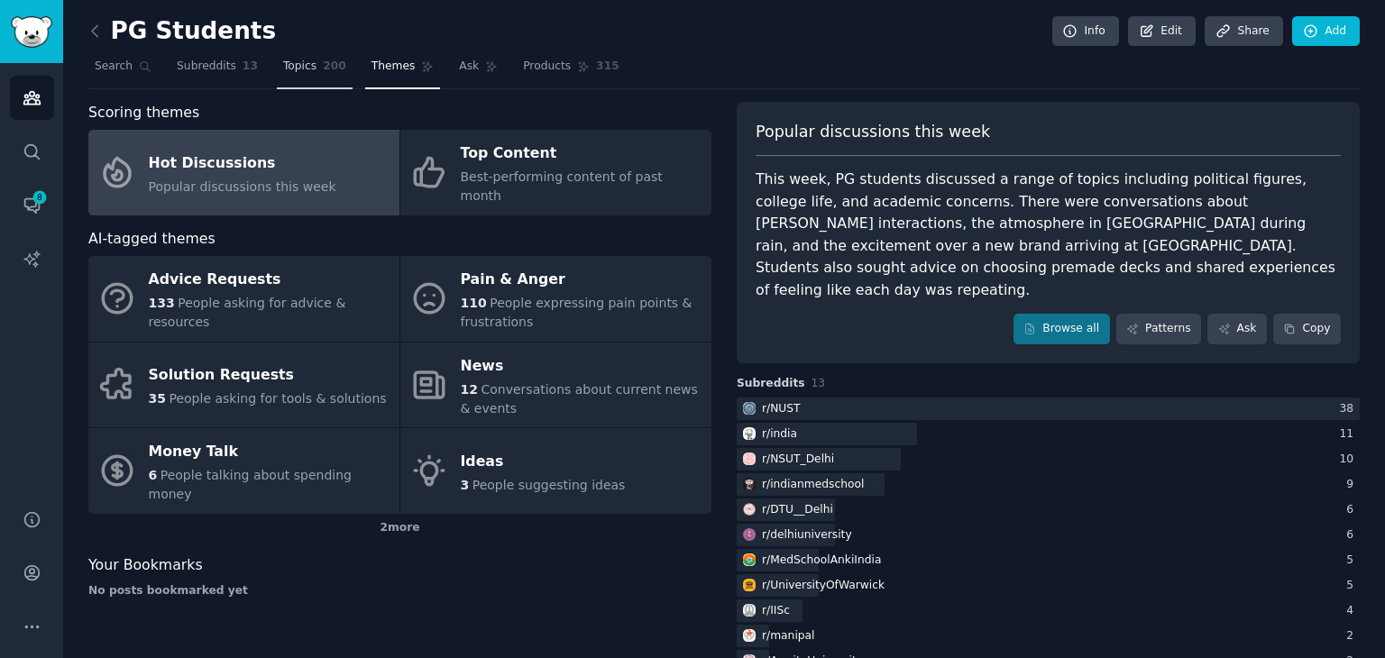
click at [283, 69] on span "Topics" at bounding box center [299, 67] width 33 height 16
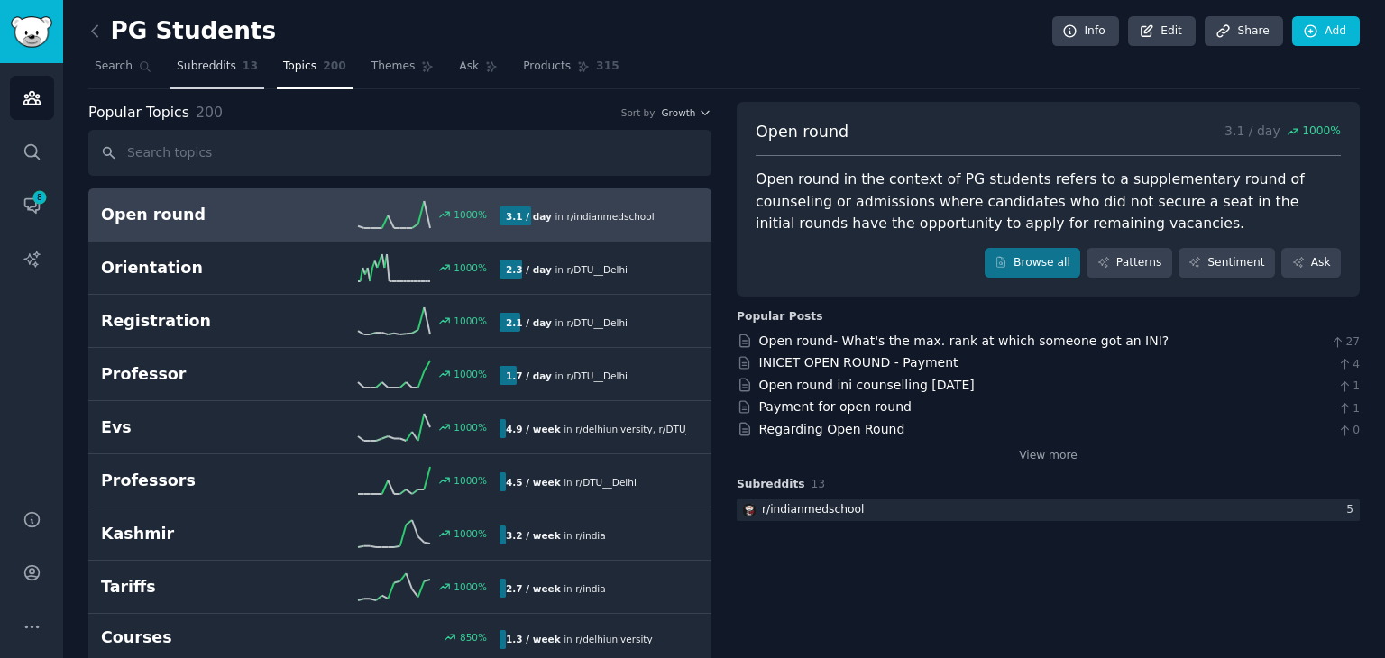
click at [205, 77] on link "Subreddits 13" at bounding box center [217, 70] width 94 height 37
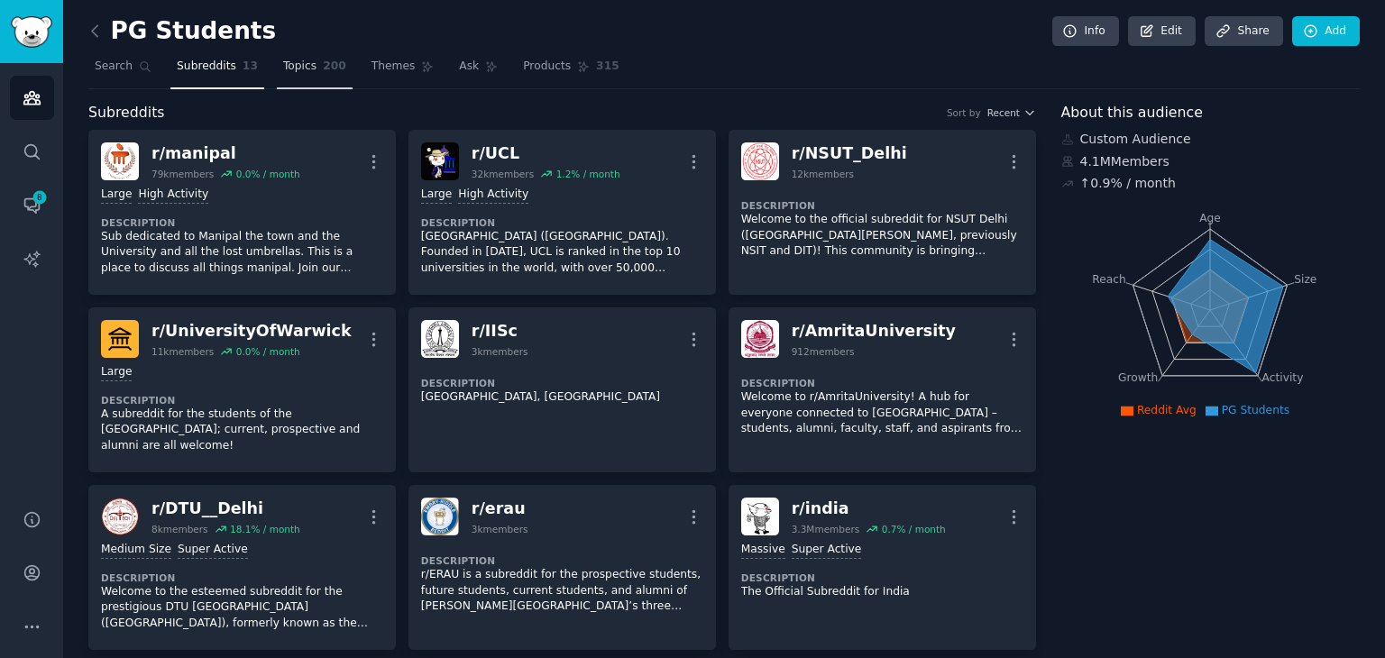
click at [283, 76] on link "Topics 200" at bounding box center [315, 70] width 76 height 37
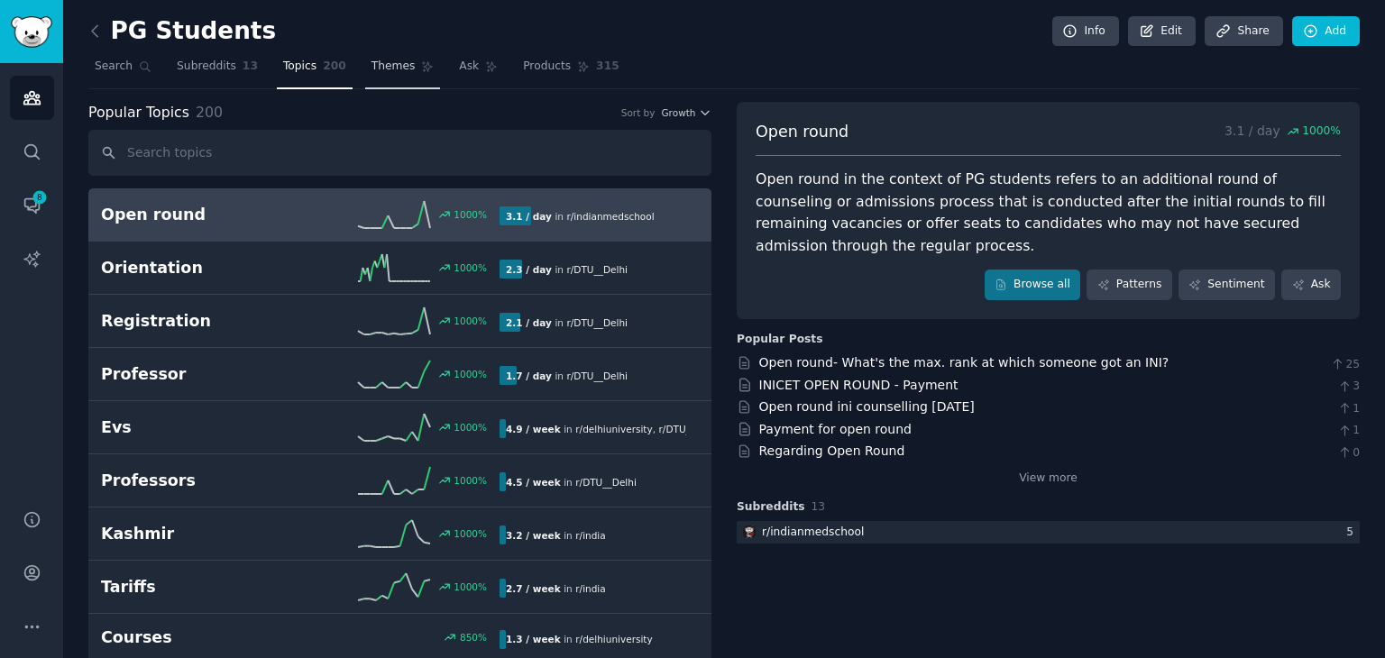
click at [371, 63] on span "Themes" at bounding box center [393, 67] width 44 height 16
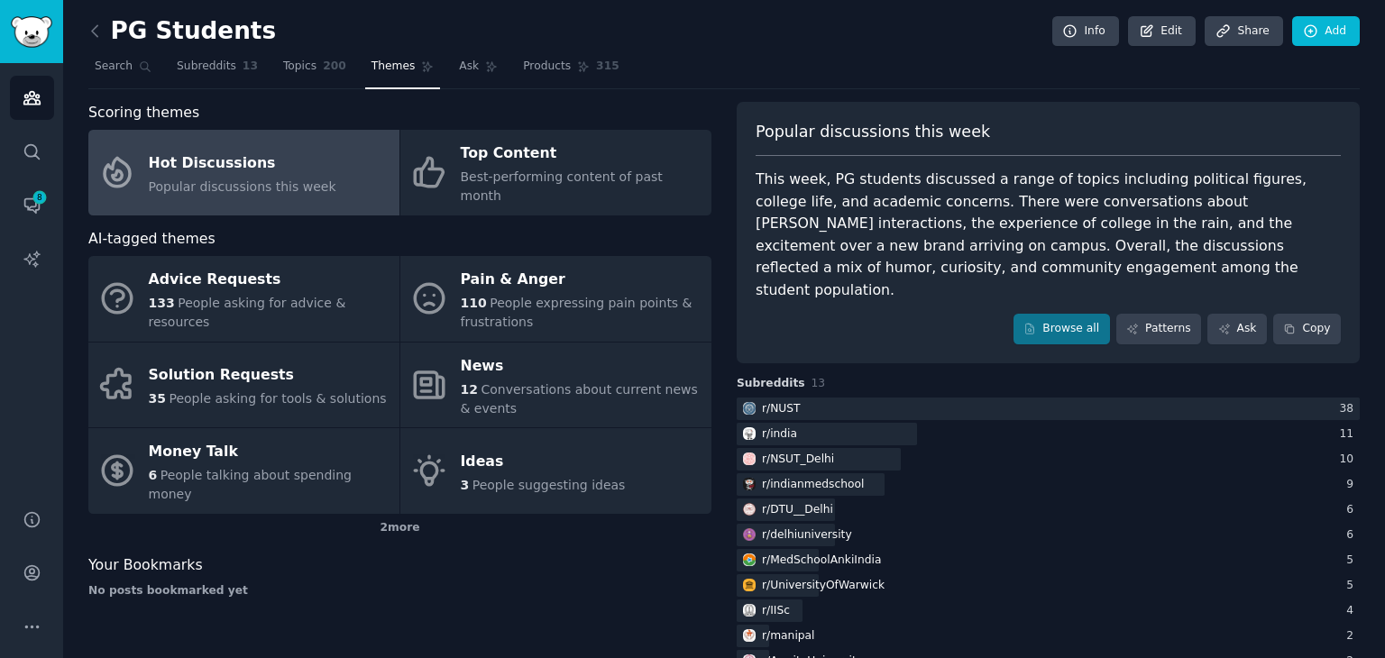
click at [592, 554] on div "Your Bookmarks" at bounding box center [399, 565] width 623 height 23
click at [303, 61] on link "Topics 200" at bounding box center [315, 70] width 76 height 37
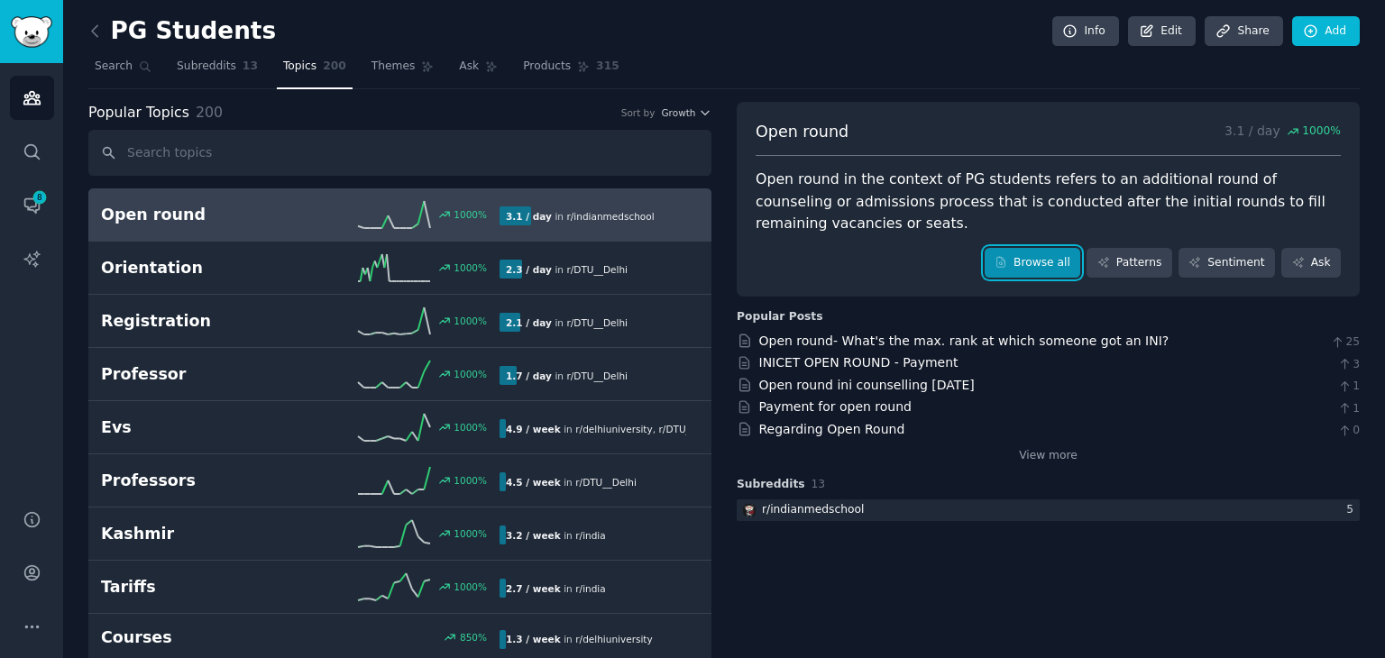
click at [1038, 256] on link "Browse all" at bounding box center [1032, 263] width 96 height 31
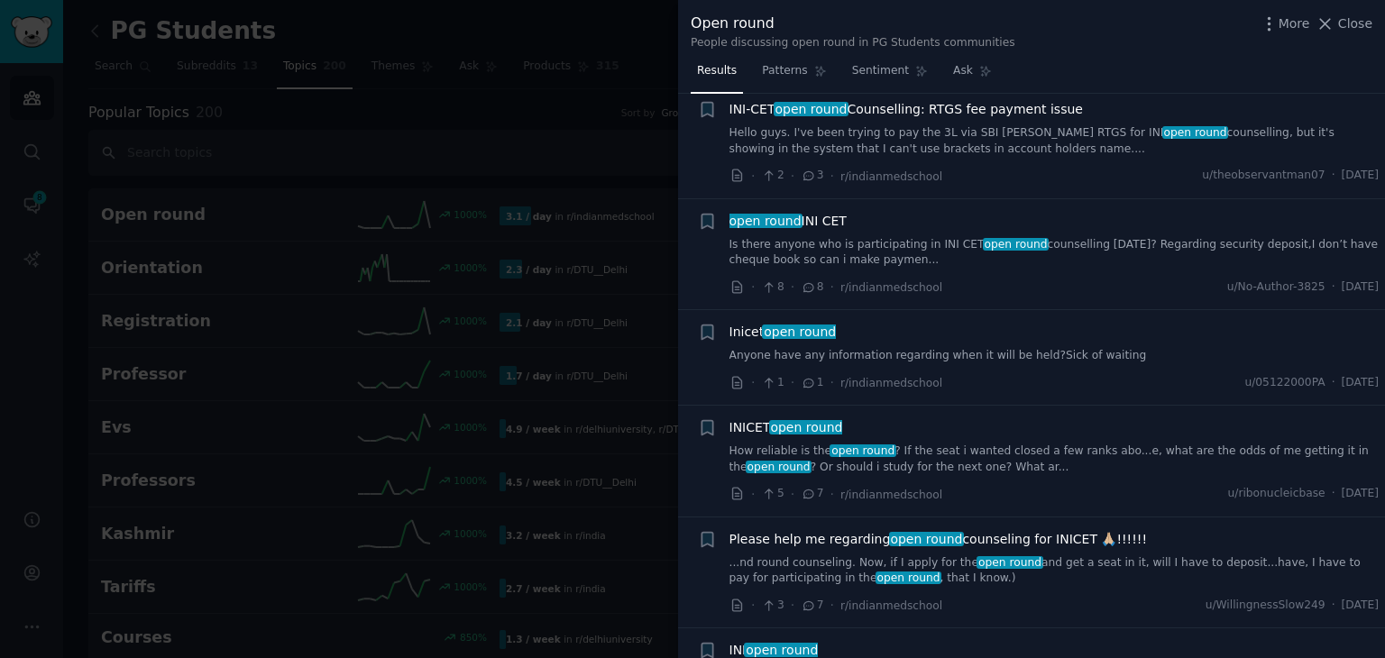
scroll to position [2036, 0]
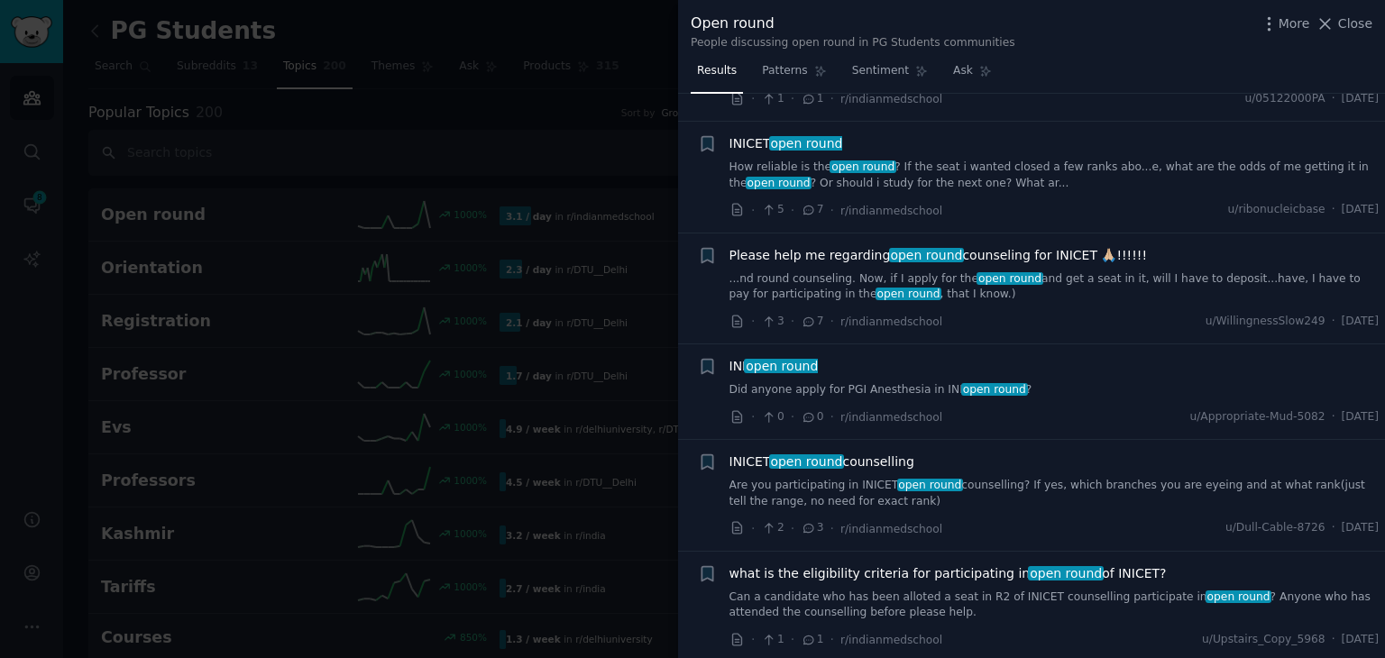
click at [844, 566] on span "what is the eligibility criteria for participating in open round of INICET?" at bounding box center [947, 573] width 437 height 19
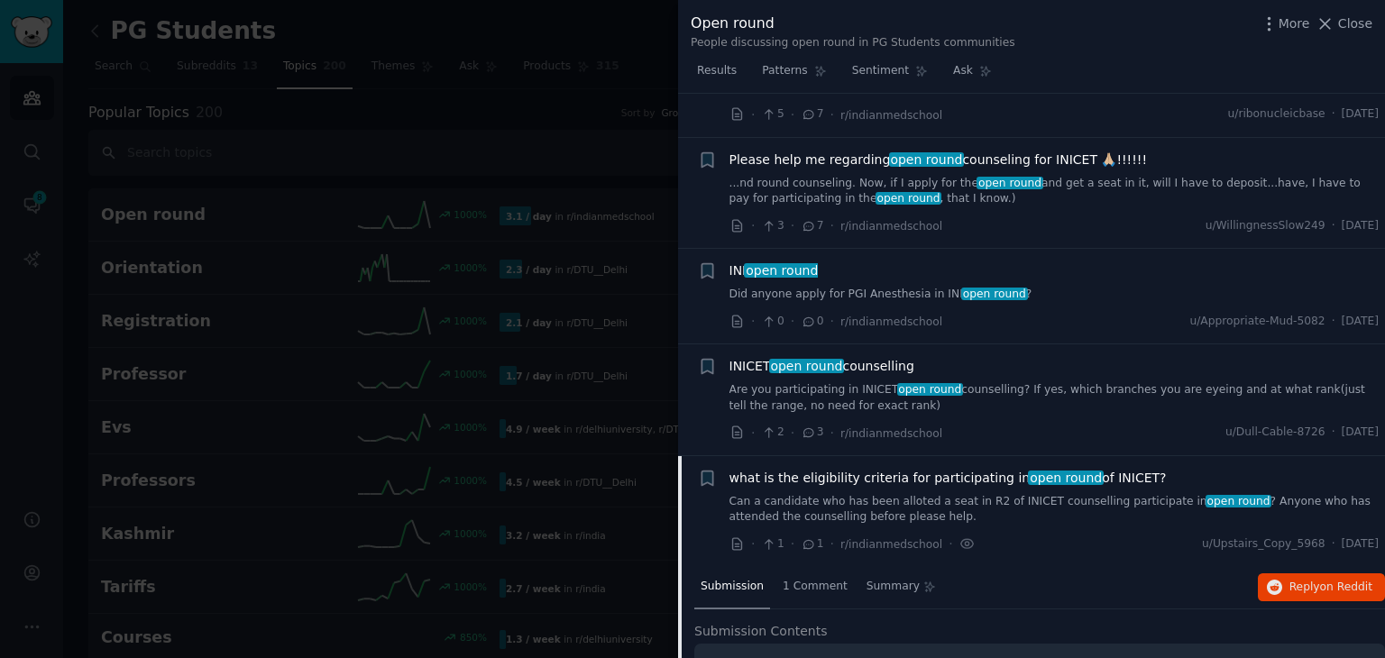
scroll to position [2307, 0]
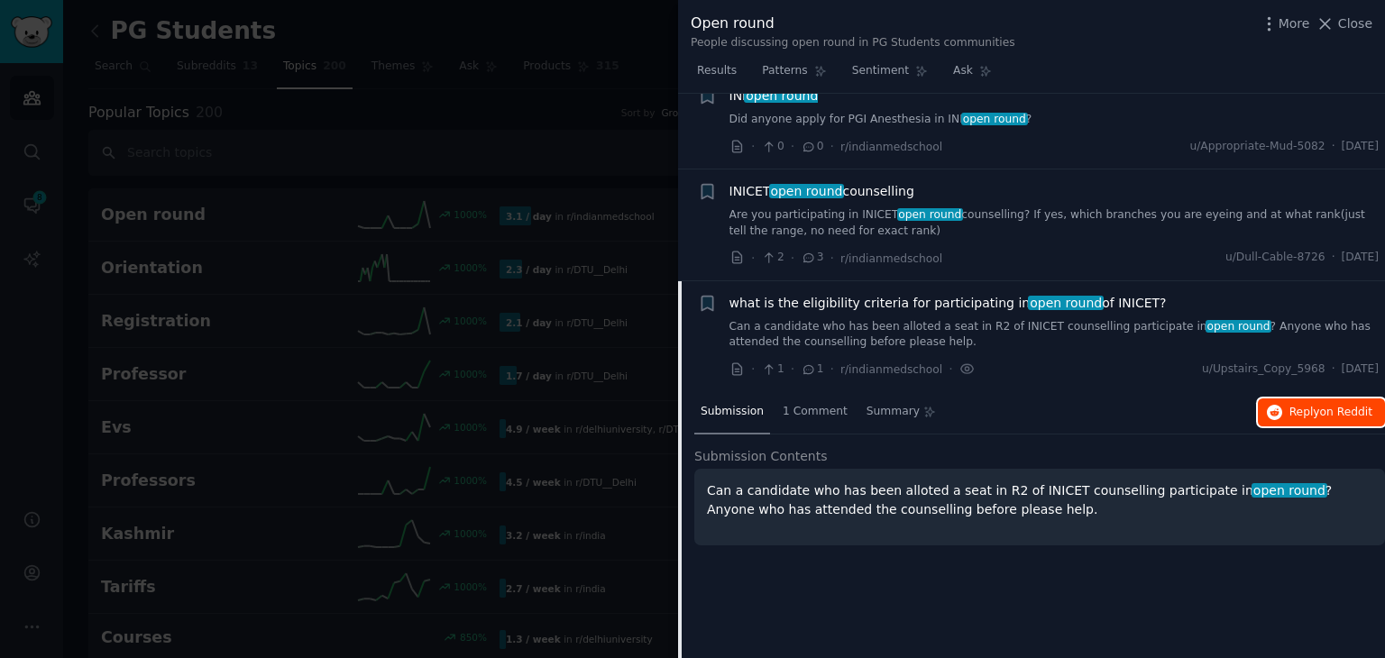
click at [1308, 405] on span "Reply on Reddit" at bounding box center [1330, 413] width 83 height 16
click at [1350, 20] on span "Close" at bounding box center [1355, 23] width 34 height 19
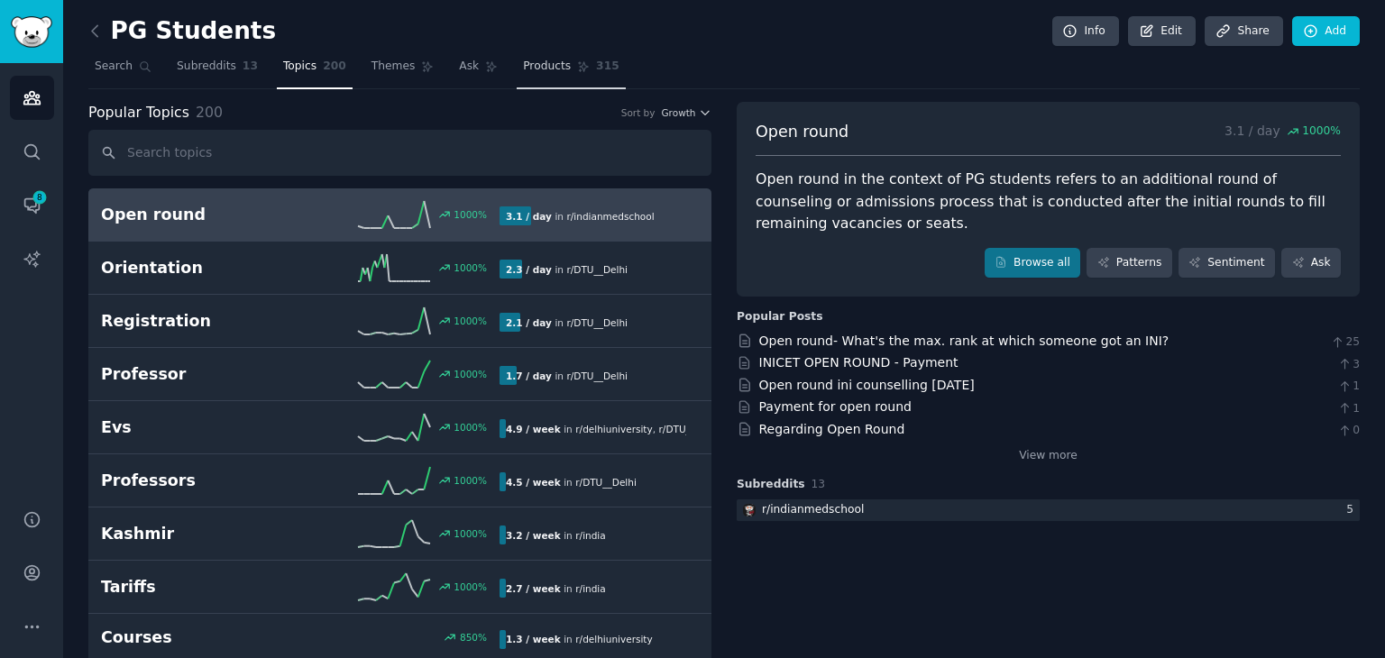
click at [544, 73] on link "Products 315" at bounding box center [570, 70] width 108 height 37
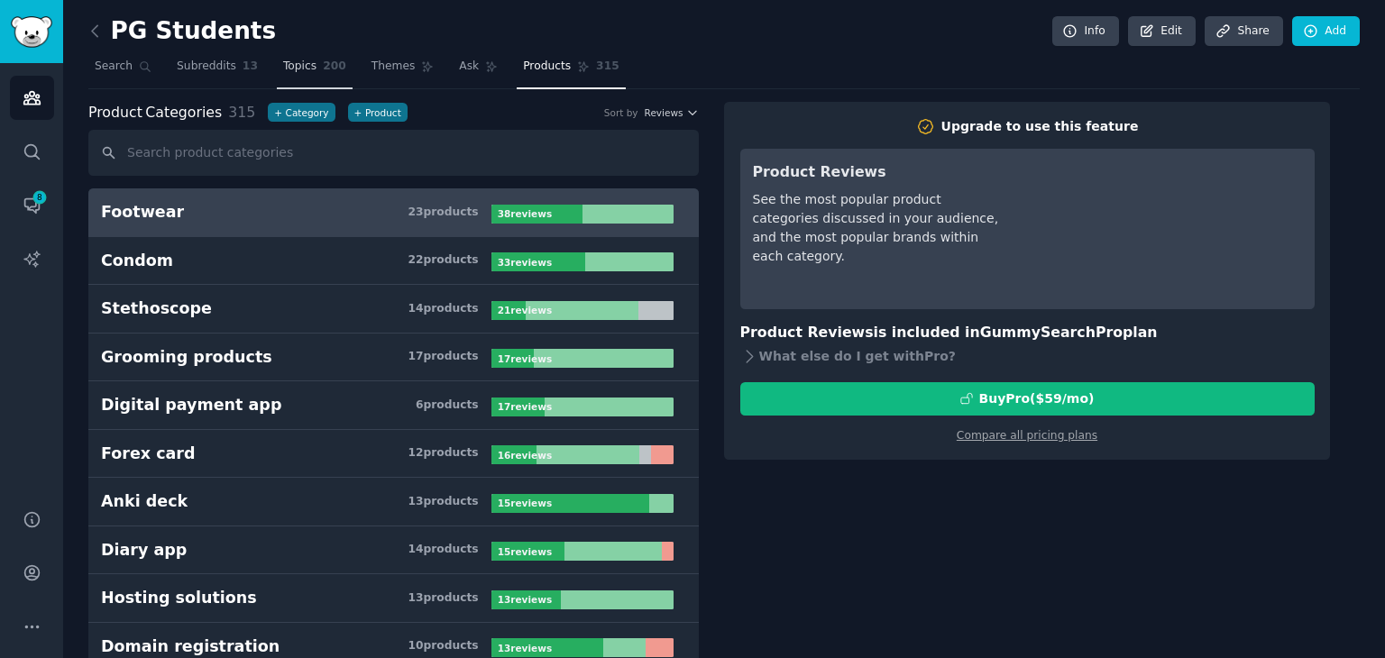
click at [285, 66] on span "Topics" at bounding box center [299, 67] width 33 height 16
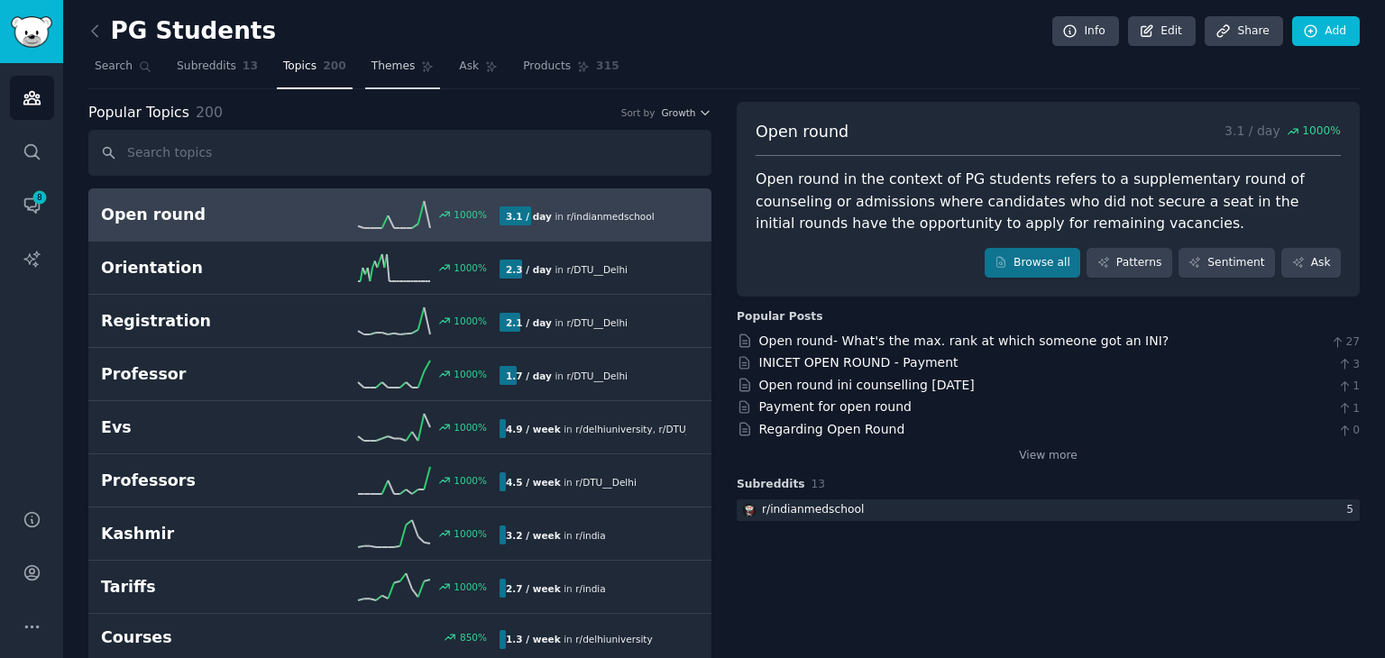
click at [372, 60] on span "Themes" at bounding box center [393, 67] width 44 height 16
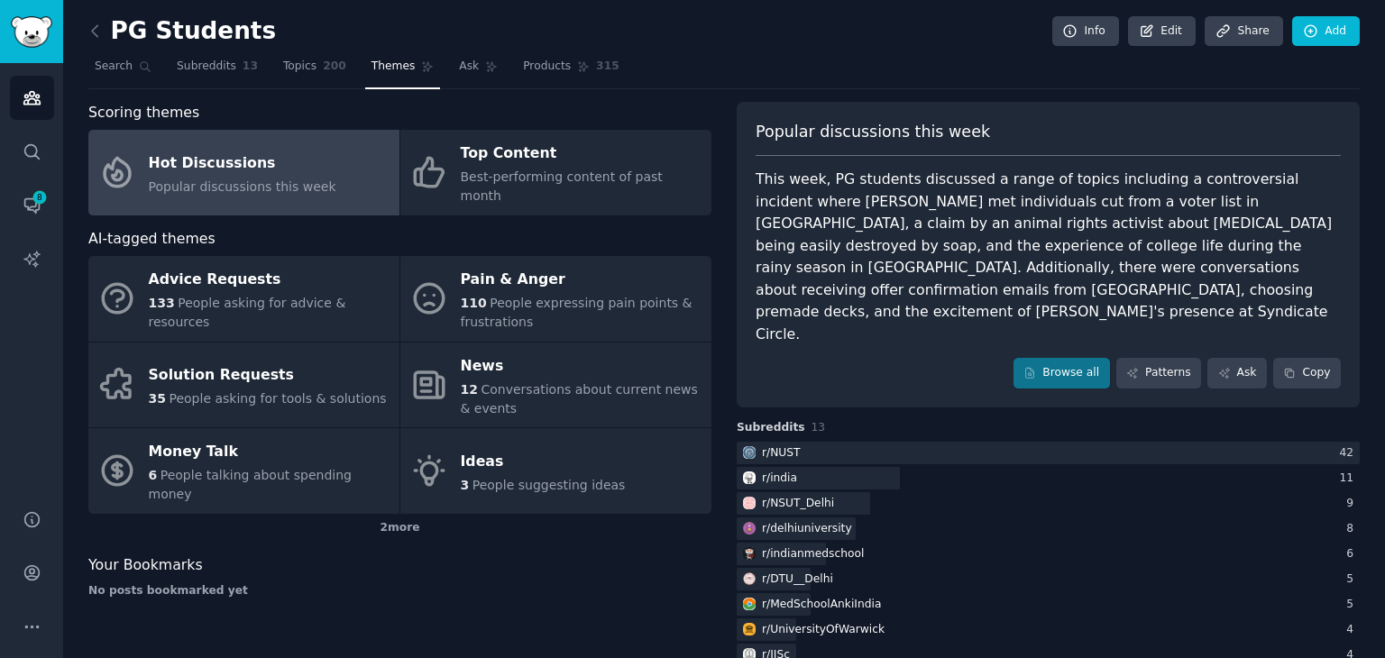
click at [232, 179] on span "Popular discussions this week" at bounding box center [242, 186] width 187 height 14
click at [286, 179] on span "Popular discussions this week" at bounding box center [242, 186] width 187 height 14
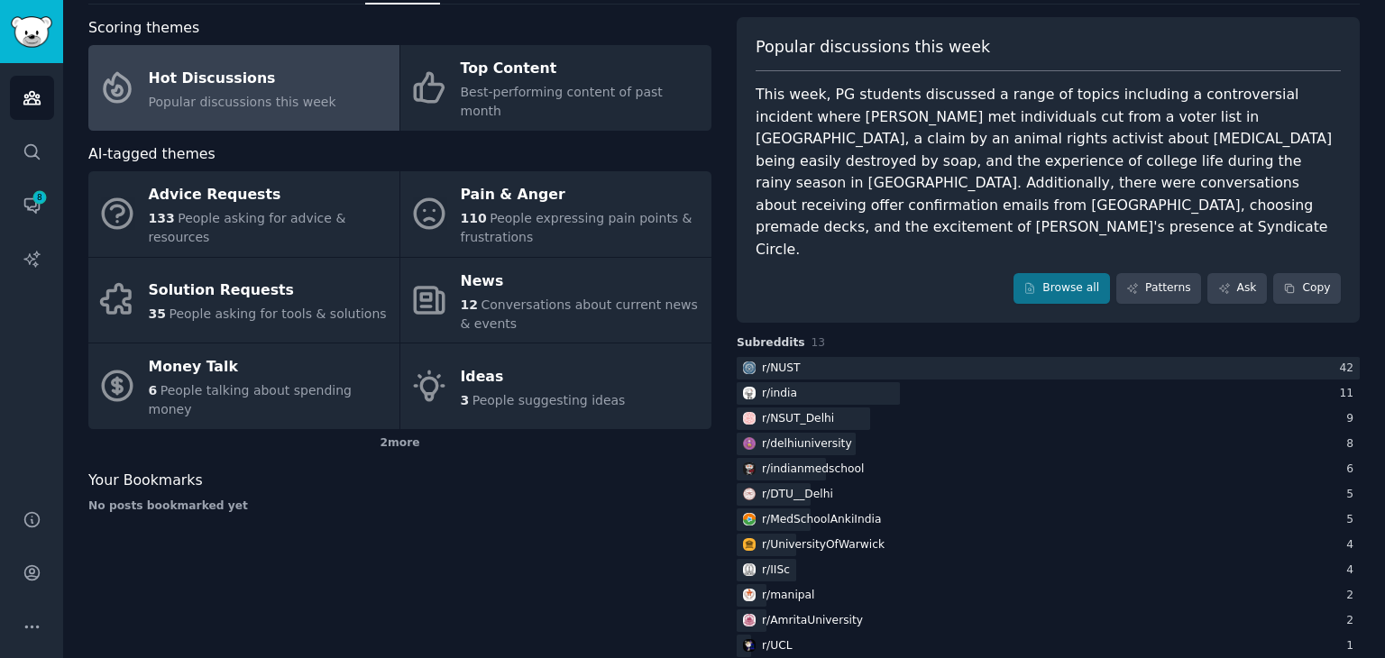
scroll to position [91, 0]
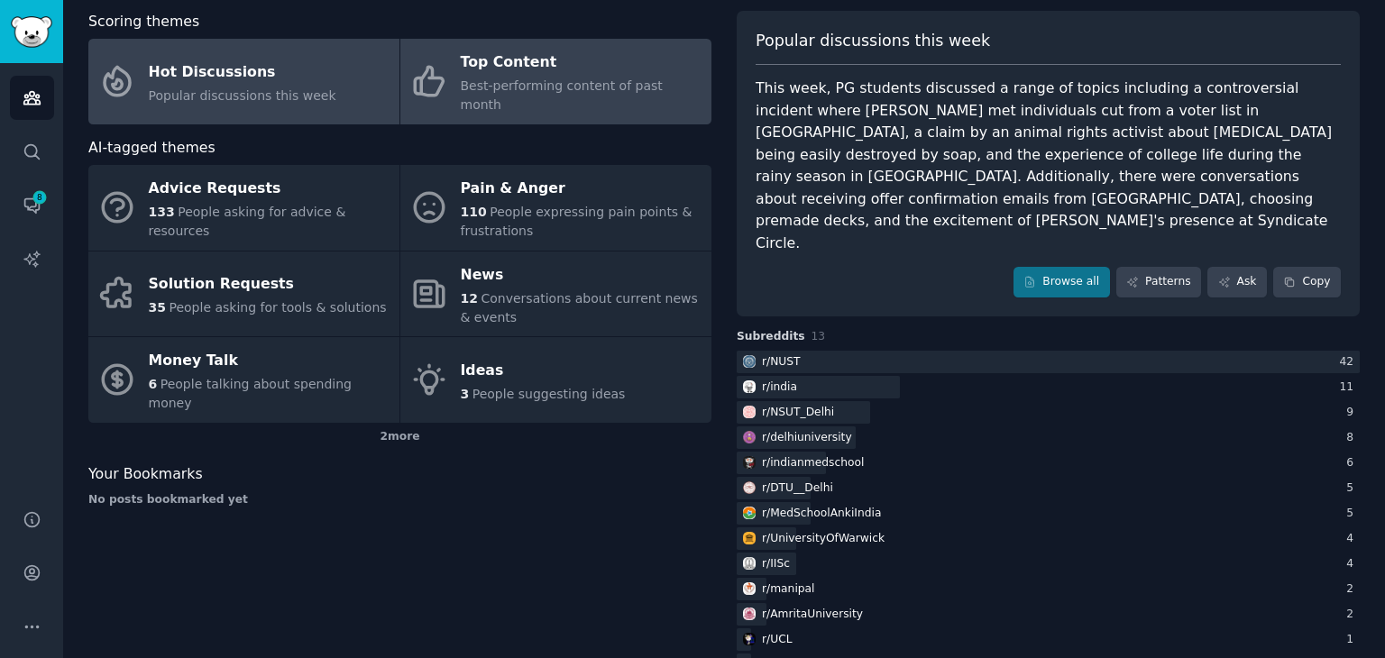
click at [617, 83] on span "Best-performing content of past month" at bounding box center [562, 94] width 202 height 33
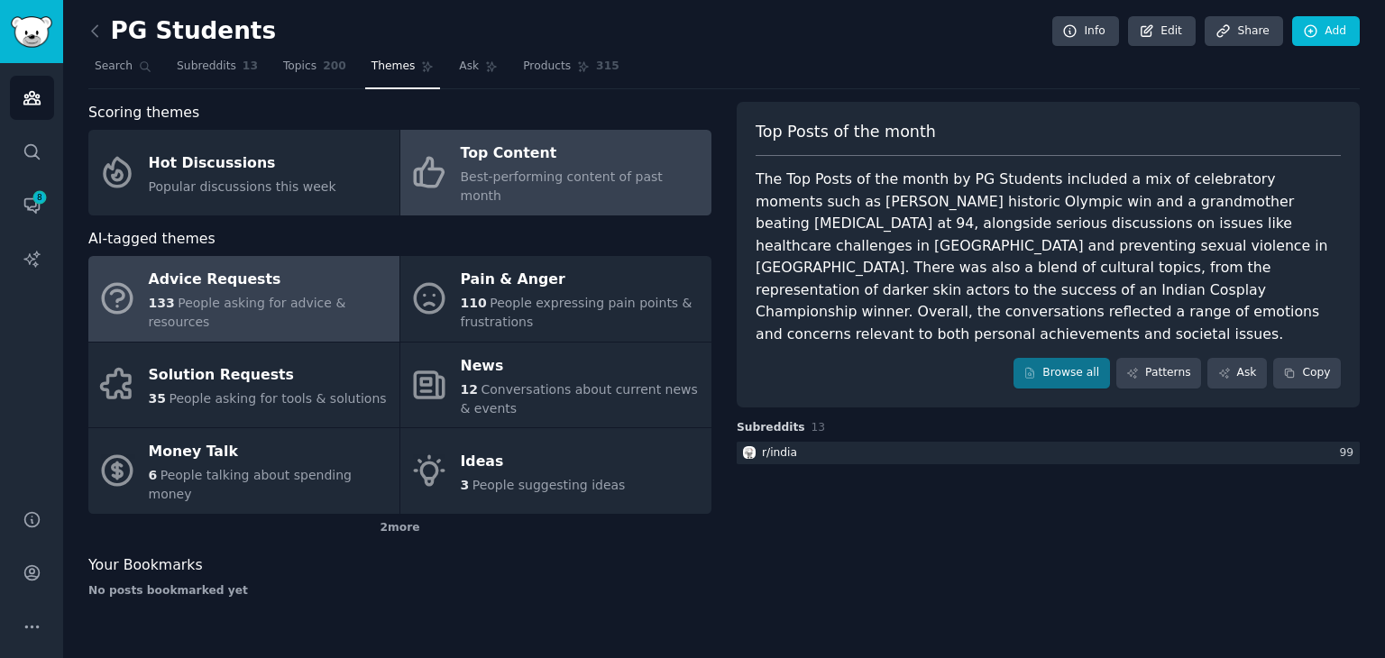
click at [238, 279] on div "Advice Requests" at bounding box center [270, 280] width 242 height 29
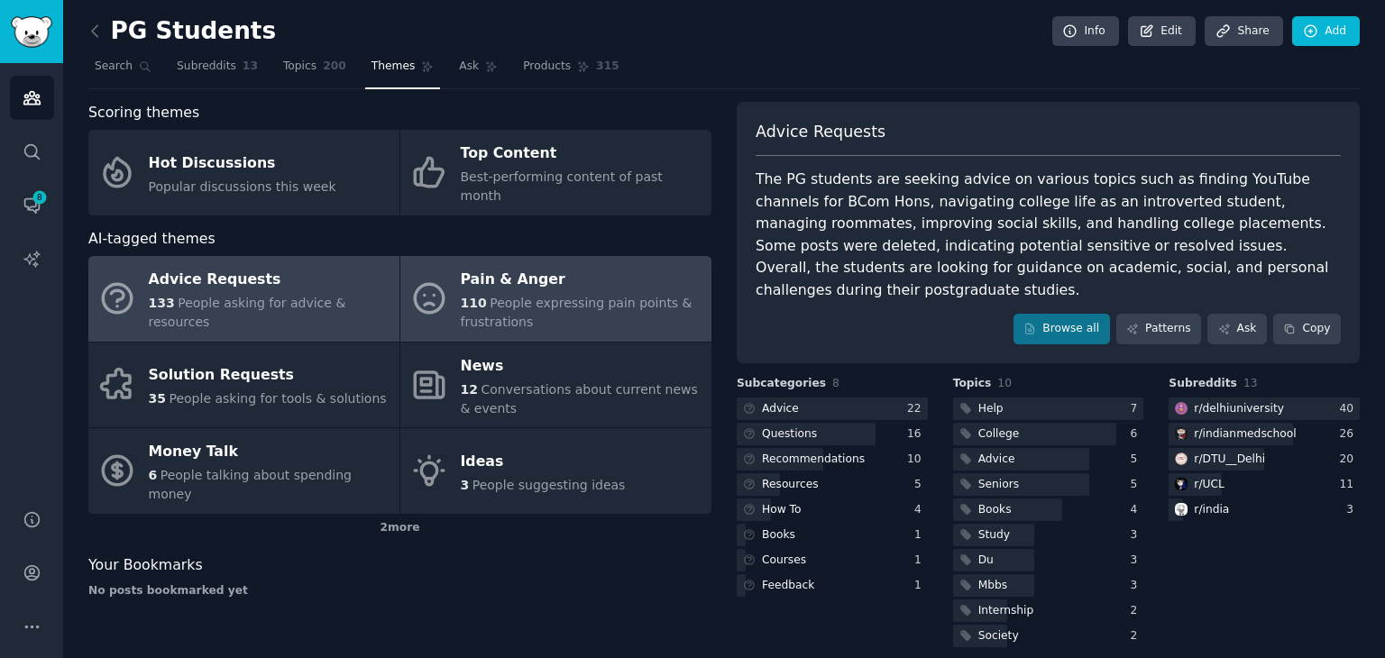
click at [620, 308] on div "110 People expressing pain points & frustrations" at bounding box center [582, 313] width 242 height 38
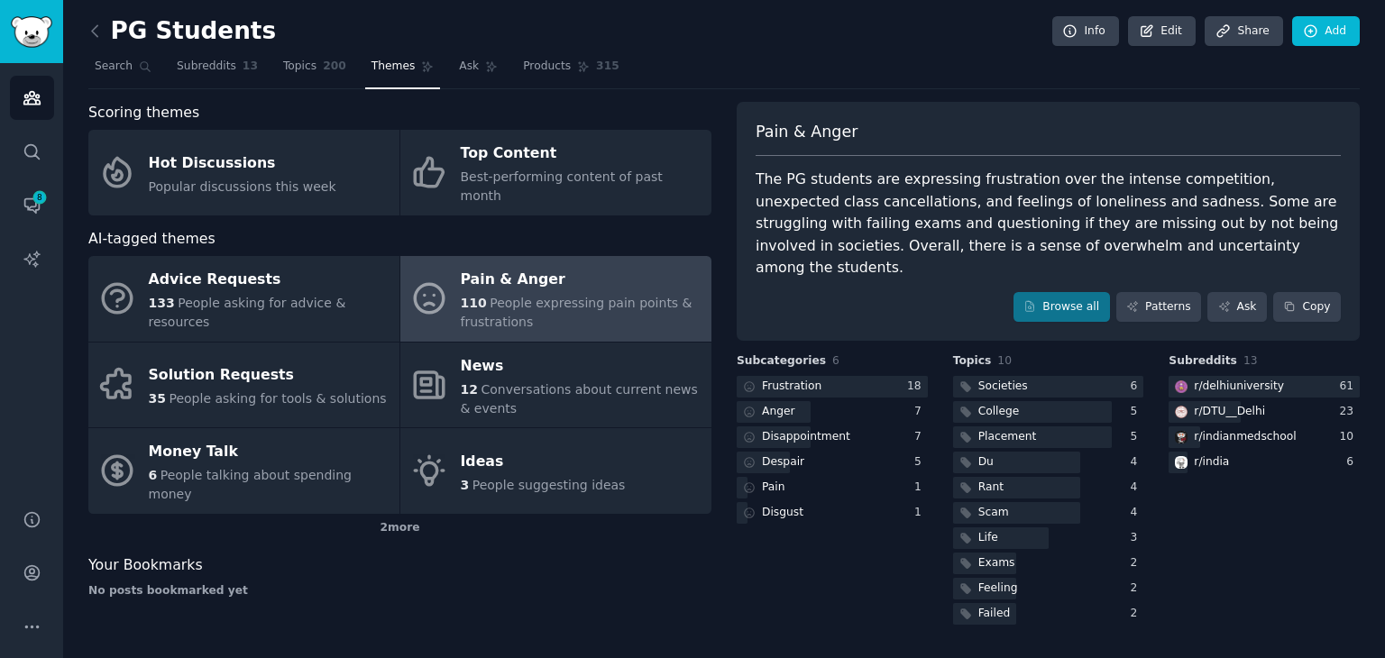
click at [882, 221] on div "The PG students are expressing frustration over the intense competition, unexpe…" at bounding box center [1047, 224] width 585 height 111
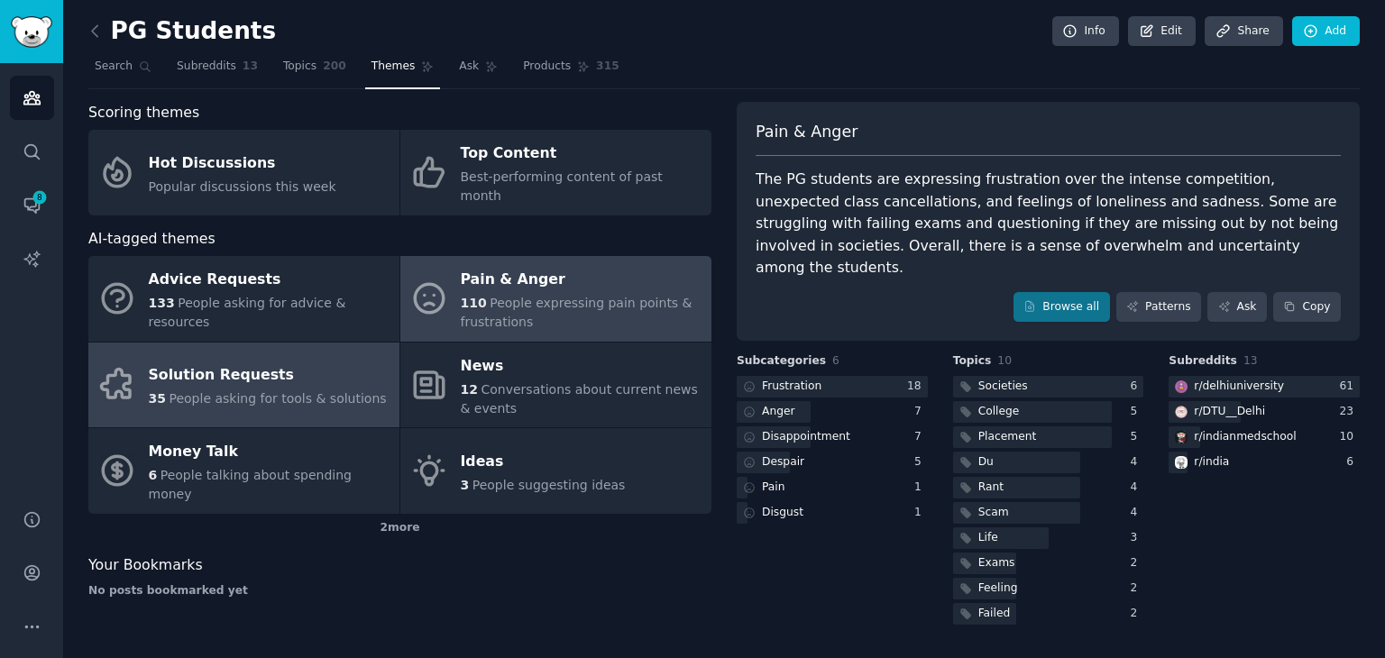
click at [162, 369] on div "Solution Requests" at bounding box center [268, 375] width 238 height 29
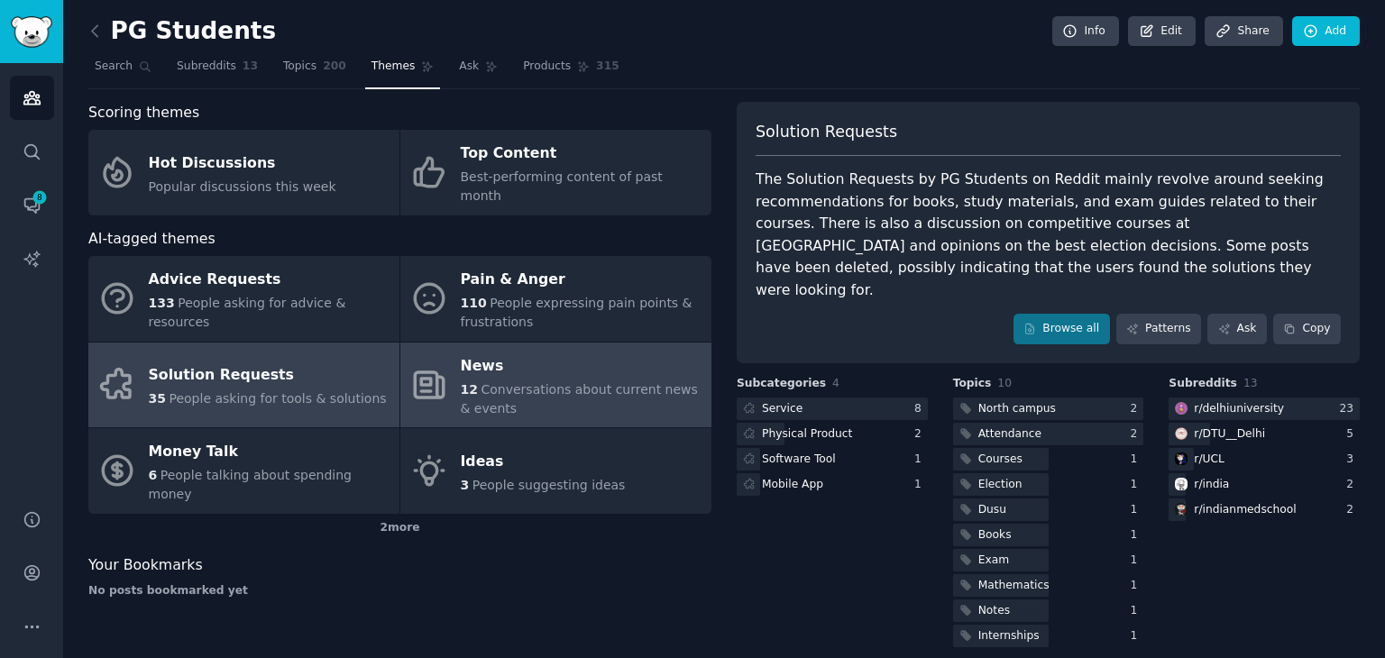
click at [672, 352] on div "News" at bounding box center [582, 366] width 242 height 29
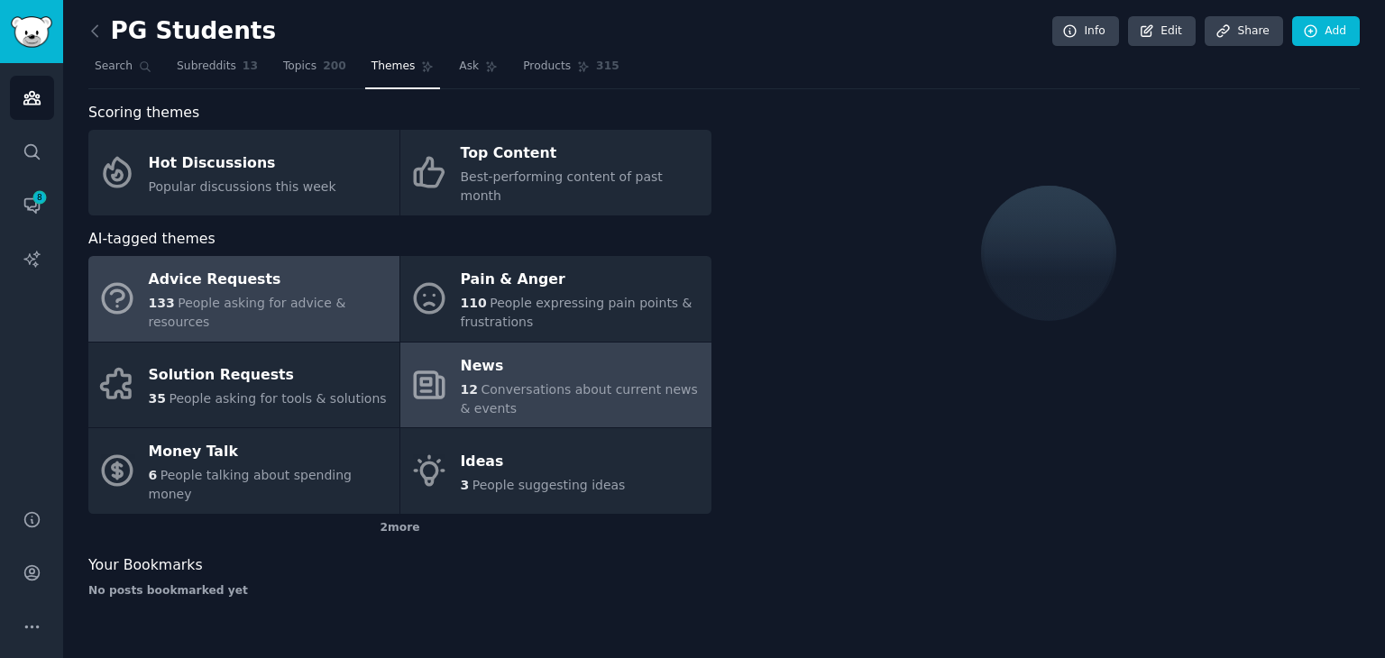
click at [241, 266] on div "Advice Requests" at bounding box center [270, 280] width 242 height 29
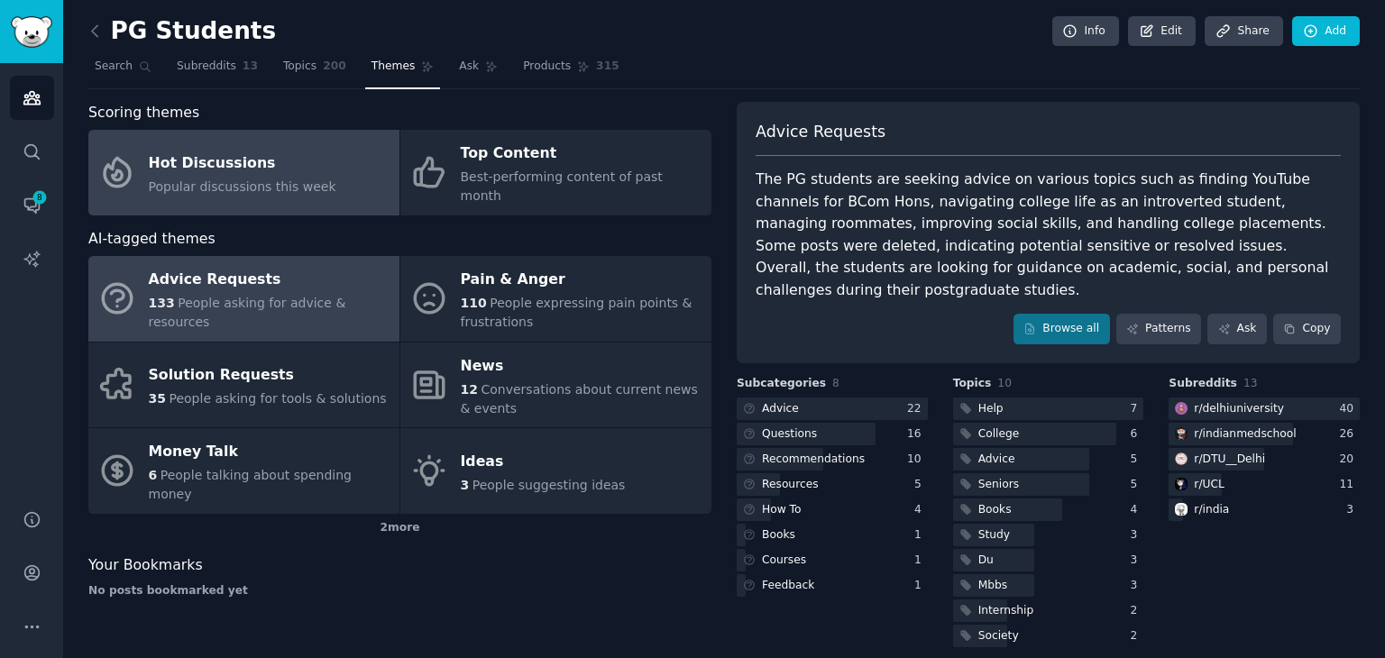
click at [231, 181] on span "Popular discussions this week" at bounding box center [242, 186] width 187 height 14
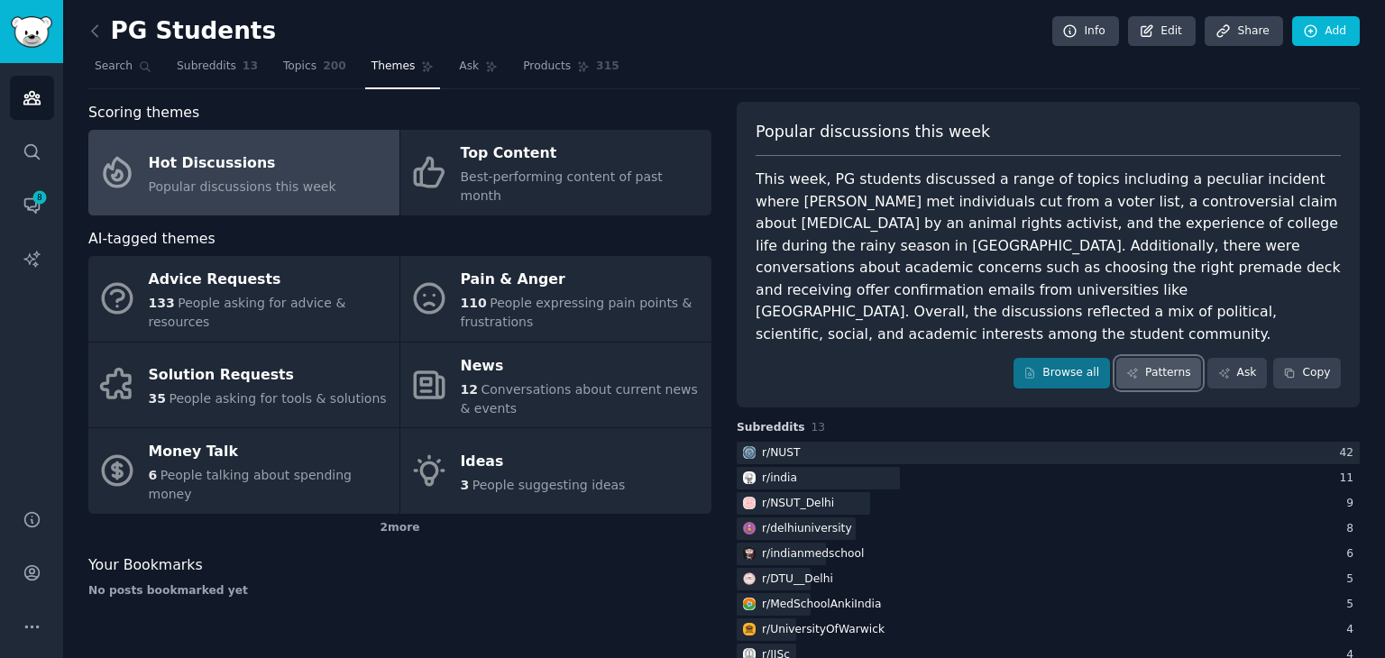
click at [1154, 358] on link "Patterns" at bounding box center [1158, 373] width 85 height 31
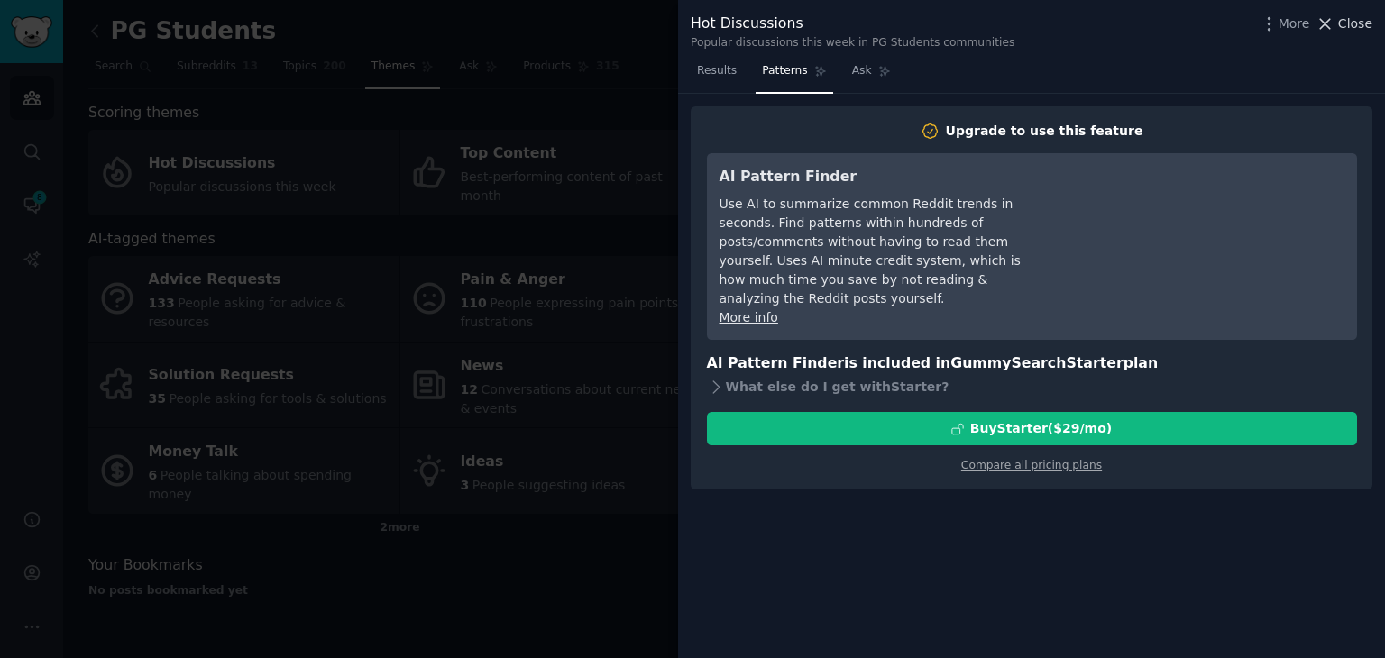
click at [1355, 16] on span "Close" at bounding box center [1355, 23] width 34 height 19
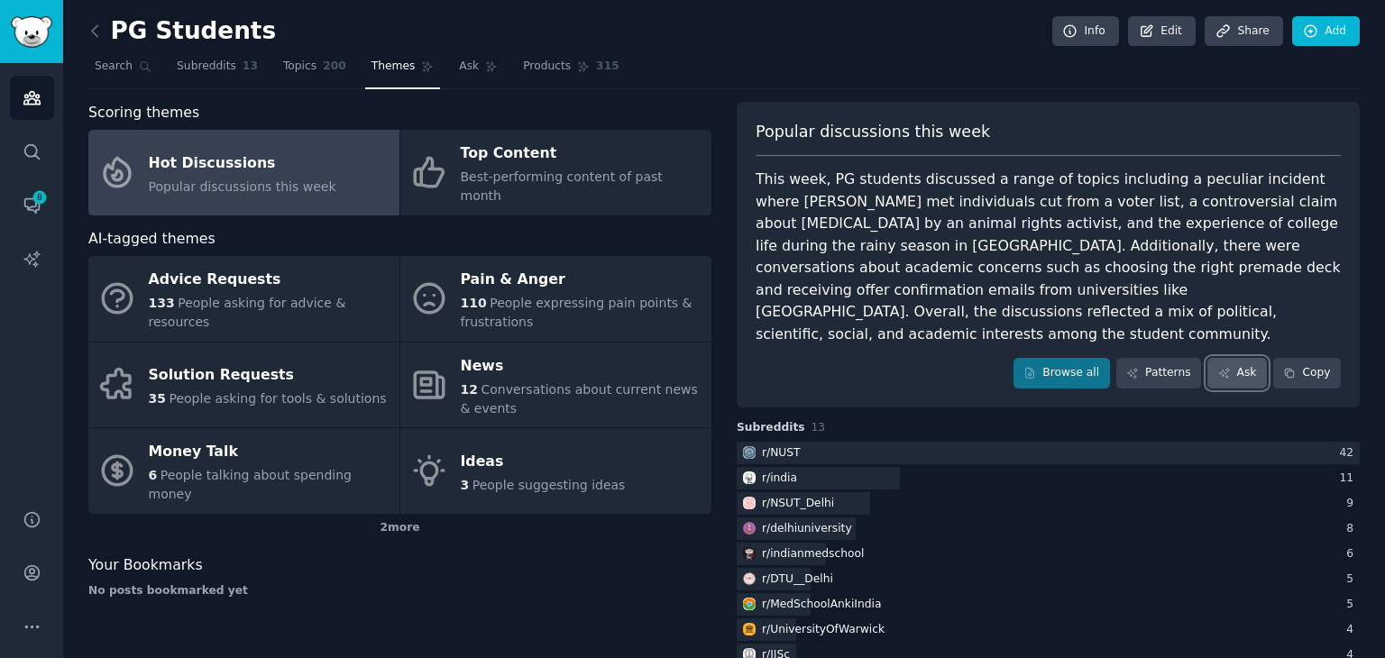
click at [1242, 358] on link "Ask" at bounding box center [1236, 373] width 59 height 31
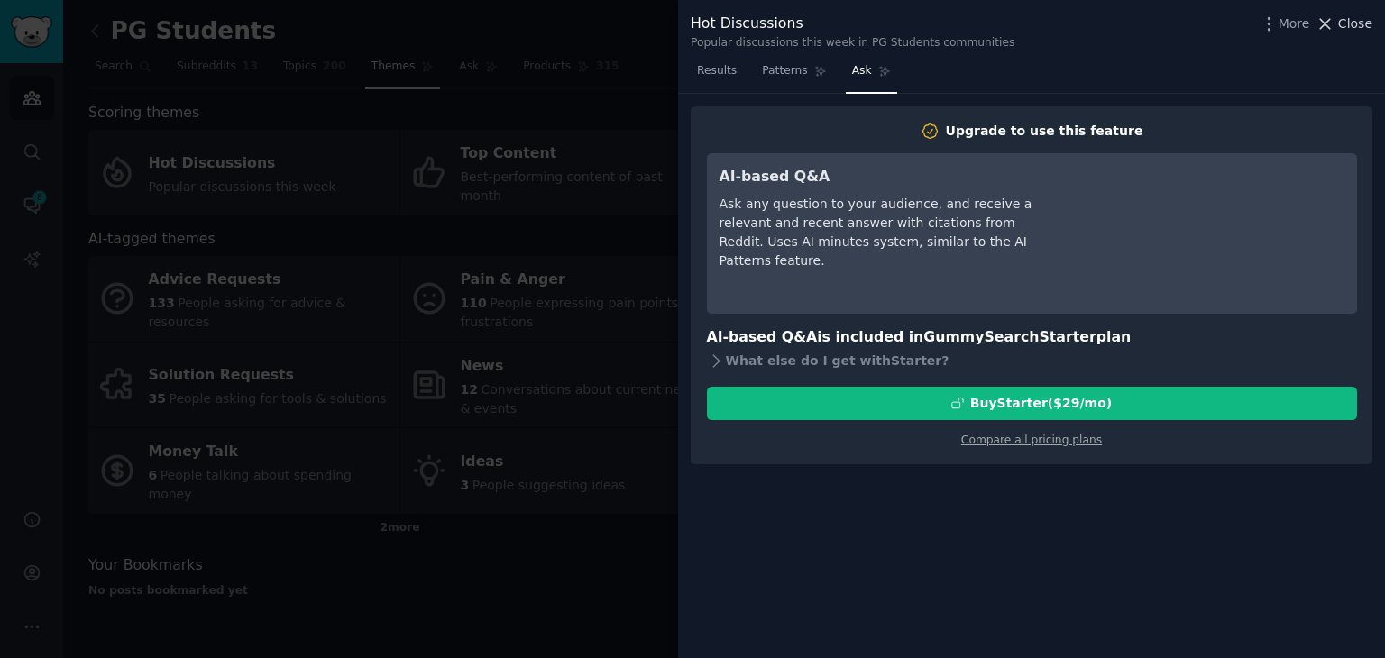
click at [1342, 25] on span "Close" at bounding box center [1355, 23] width 34 height 19
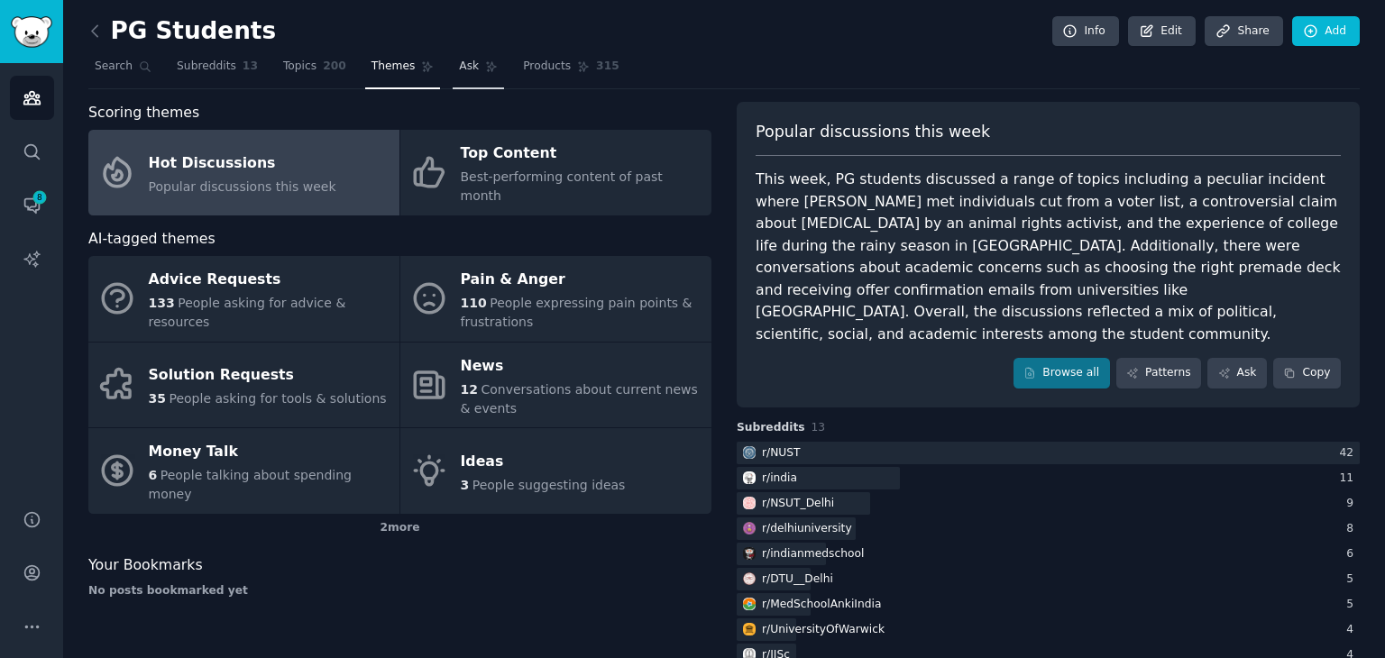
click at [459, 73] on span "Ask" at bounding box center [469, 67] width 20 height 16
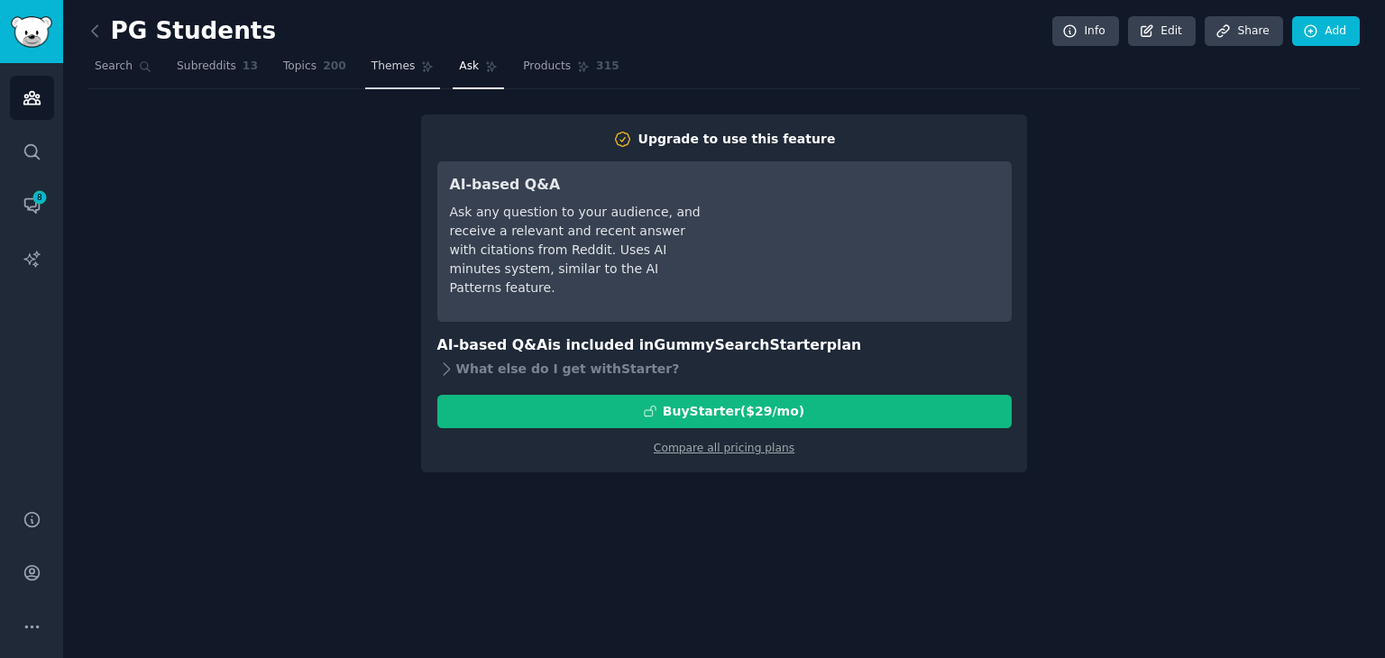
click at [400, 73] on link "Themes" at bounding box center [403, 70] width 76 height 37
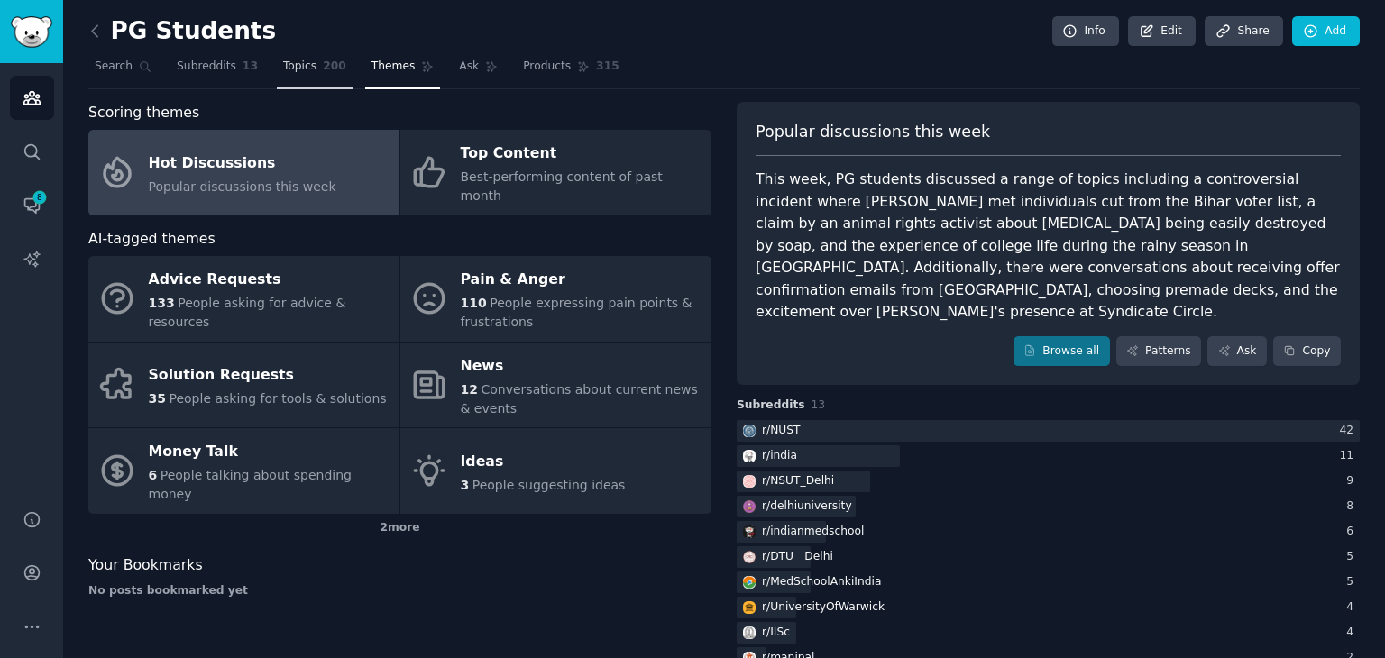
click at [315, 84] on link "Topics 200" at bounding box center [315, 70] width 76 height 37
click at [278, 74] on link "Topics 200" at bounding box center [315, 70] width 76 height 37
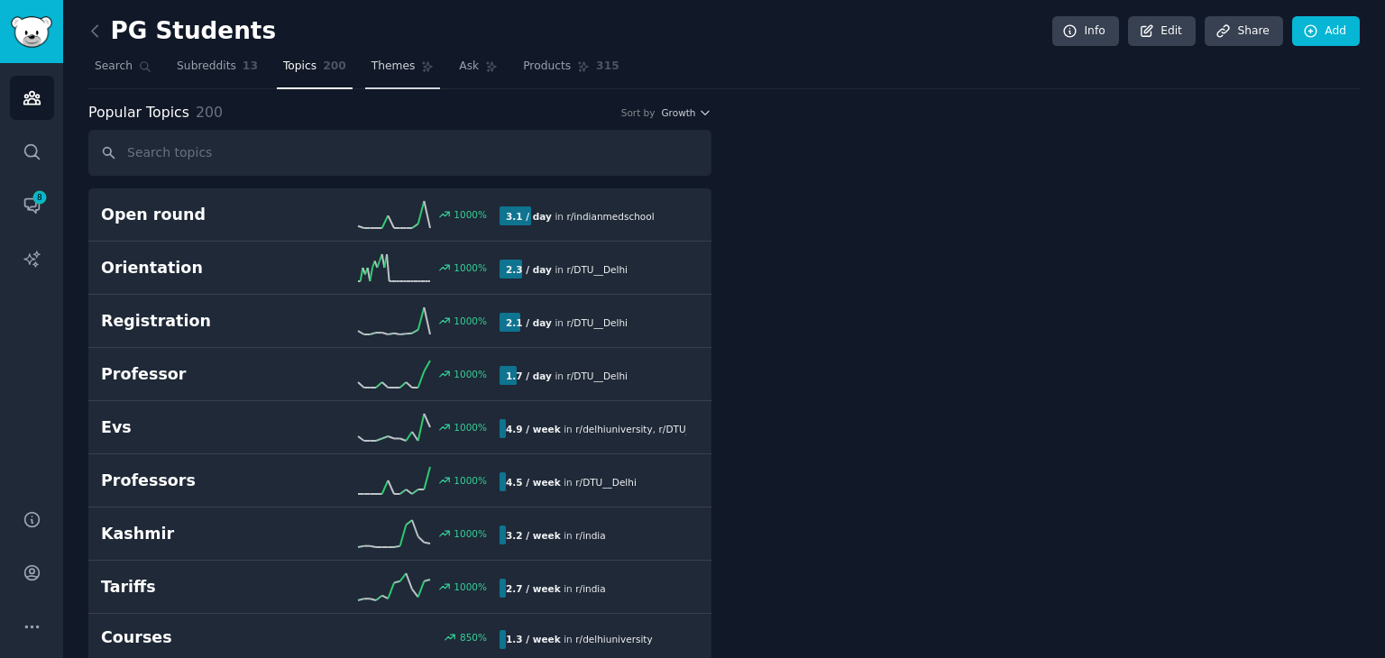
click at [376, 71] on span "Themes" at bounding box center [393, 67] width 44 height 16
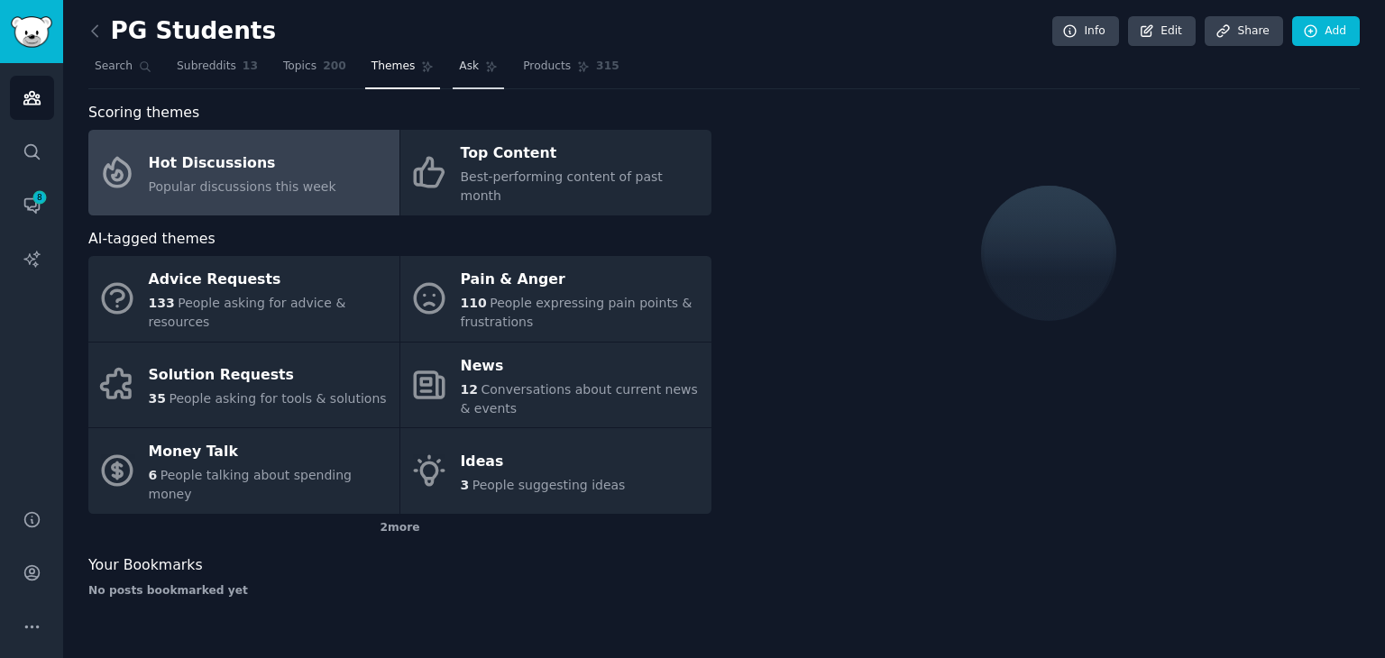
click at [460, 75] on link "Ask" at bounding box center [477, 70] width 51 height 37
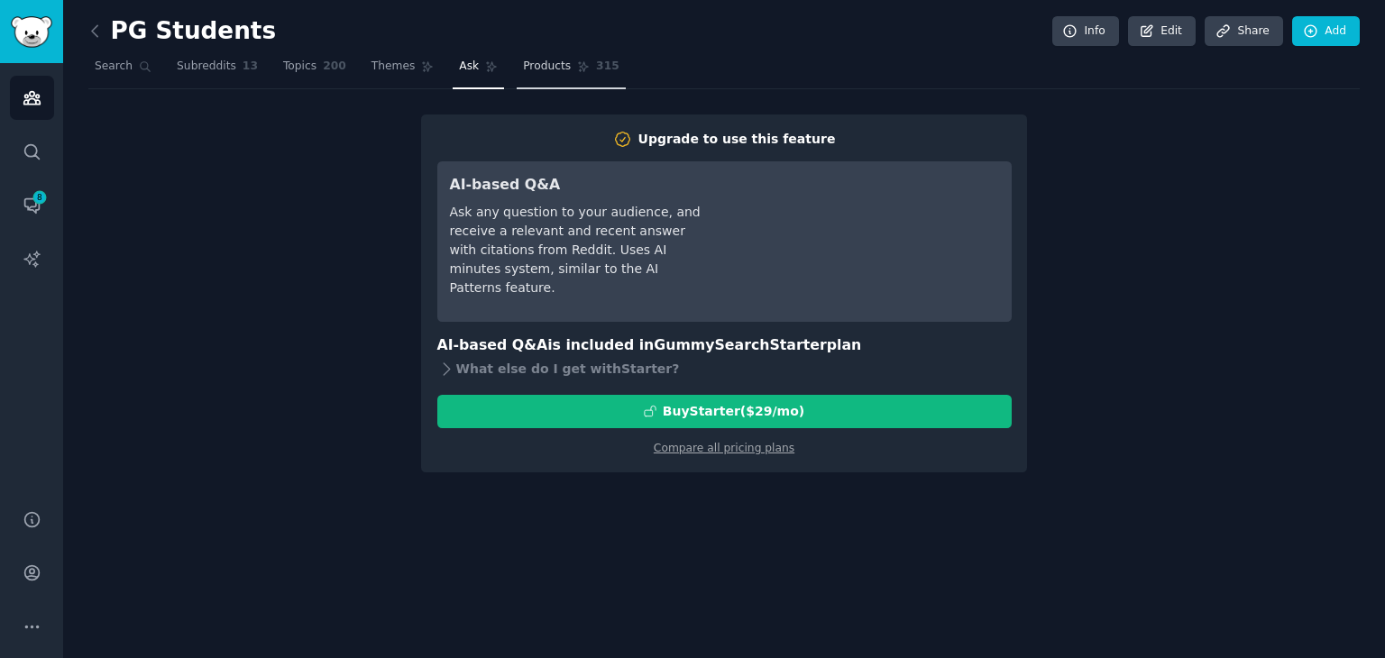
click at [526, 55] on link "Products 315" at bounding box center [570, 70] width 108 height 37
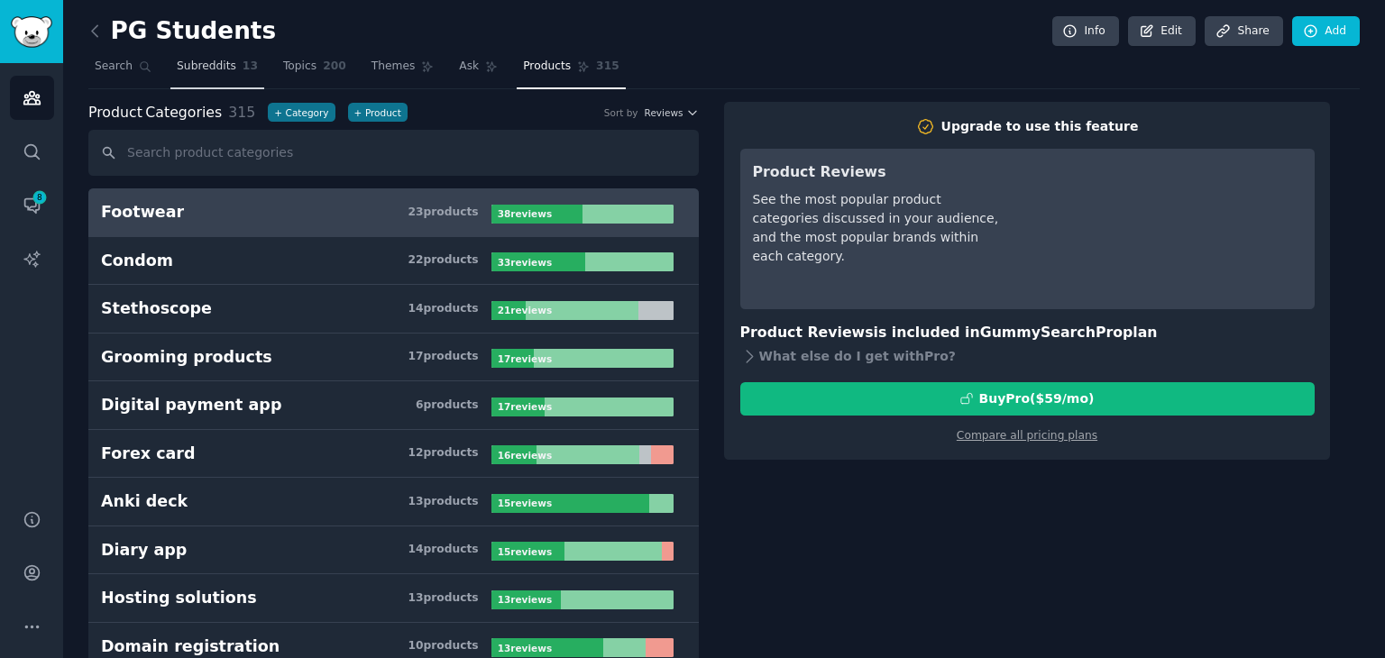
click at [199, 68] on span "Subreddits" at bounding box center [206, 67] width 59 height 16
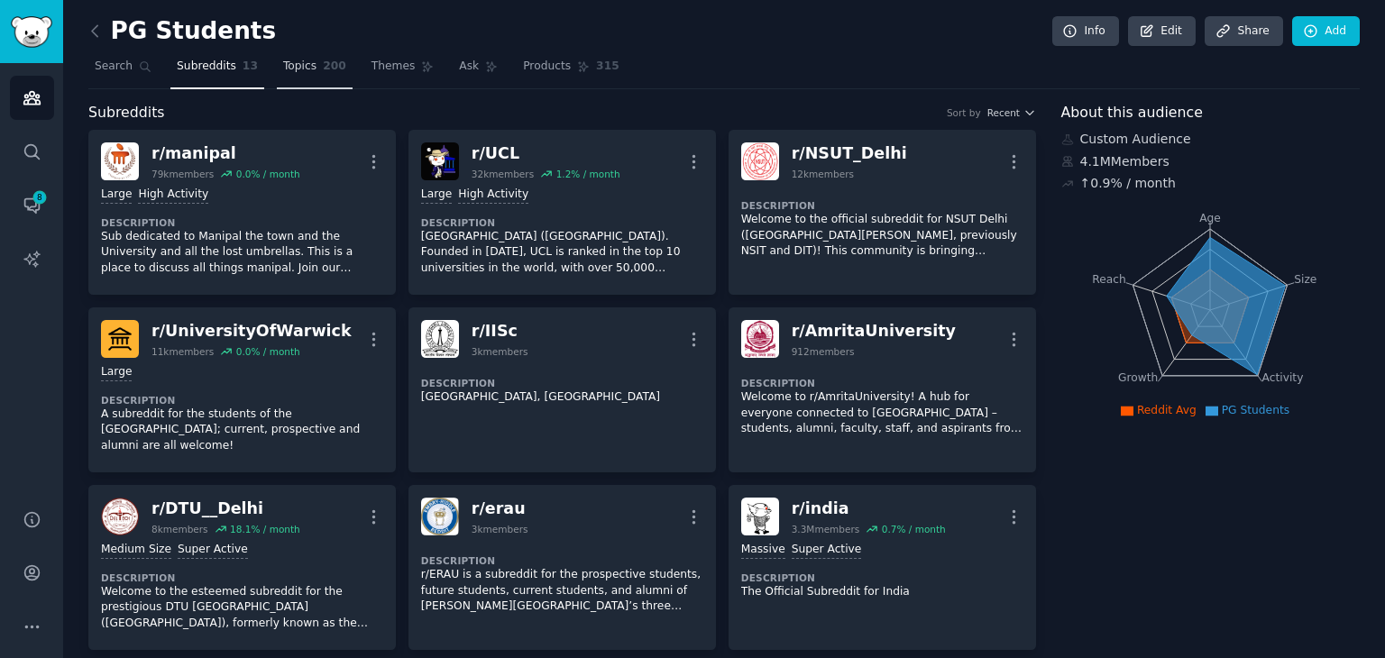
click at [296, 65] on span "Topics" at bounding box center [299, 67] width 33 height 16
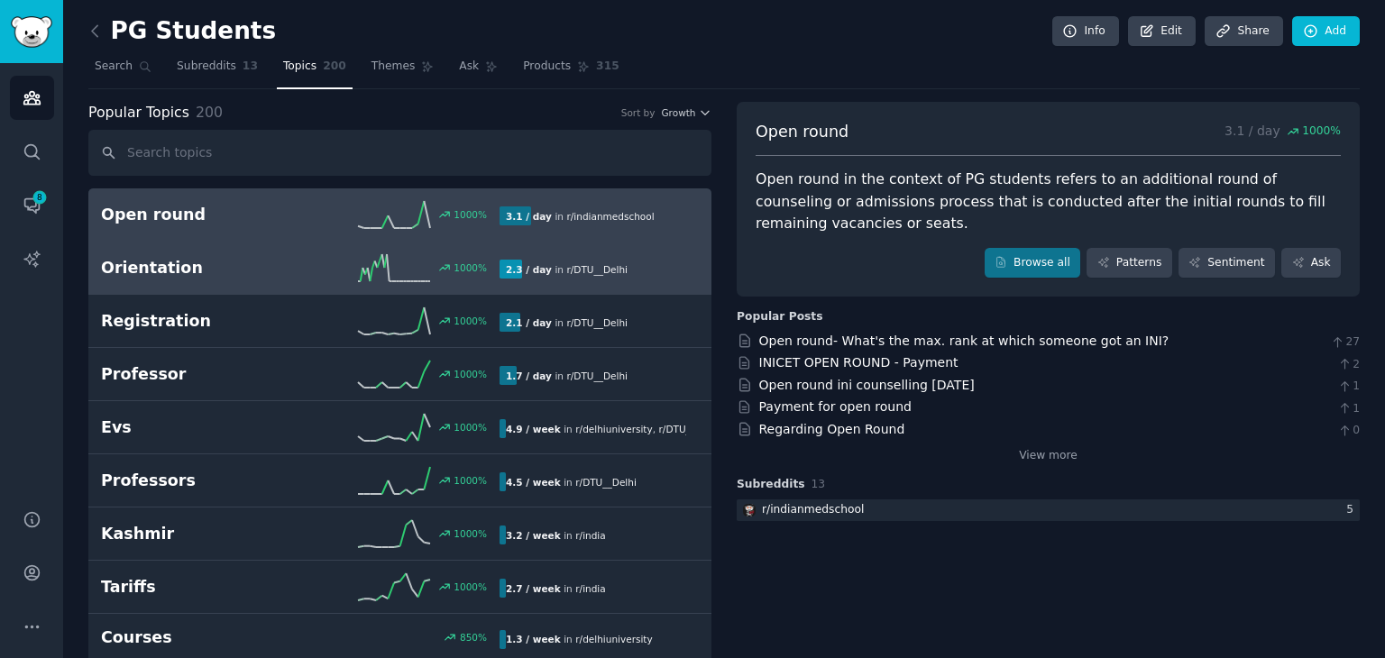
click at [291, 254] on div "Orientation 1000 % 2.3 / day in r/ DTU__Delhi" at bounding box center [400, 267] width 598 height 27
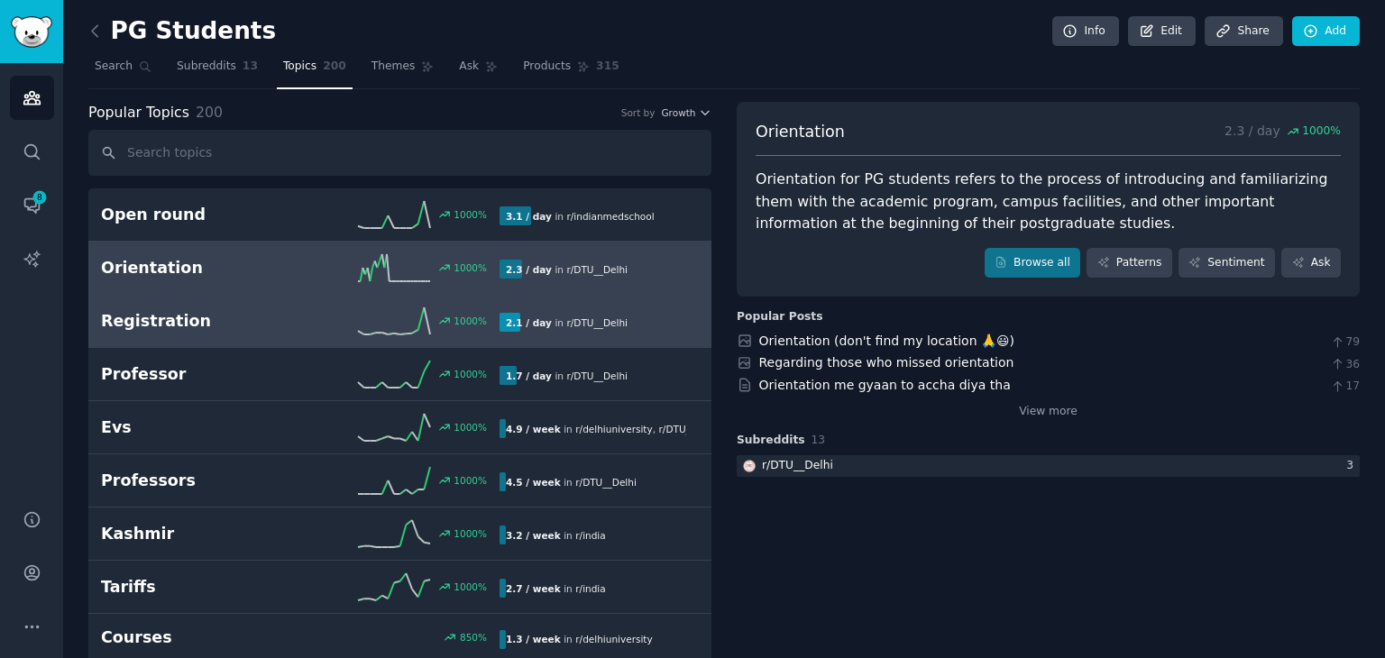
click at [249, 316] on h2 "Registration" at bounding box center [200, 321] width 199 height 23
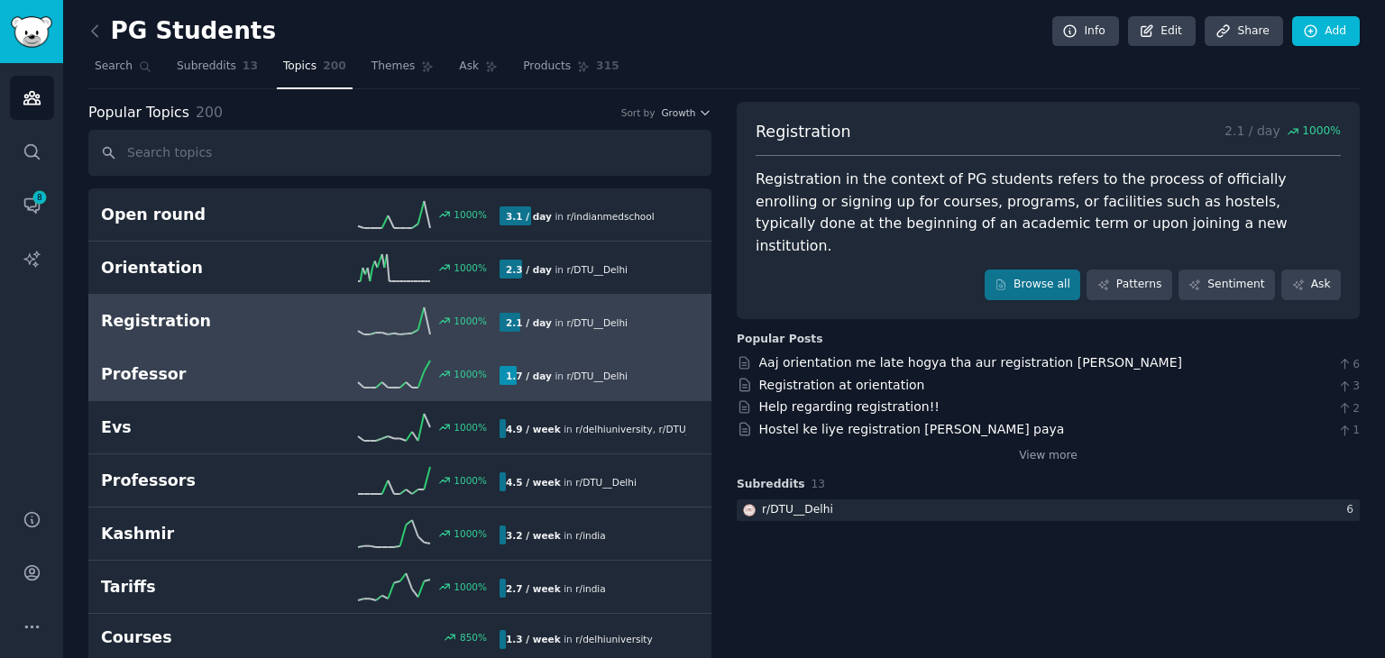
click at [227, 372] on h2 "Professor" at bounding box center [200, 374] width 199 height 23
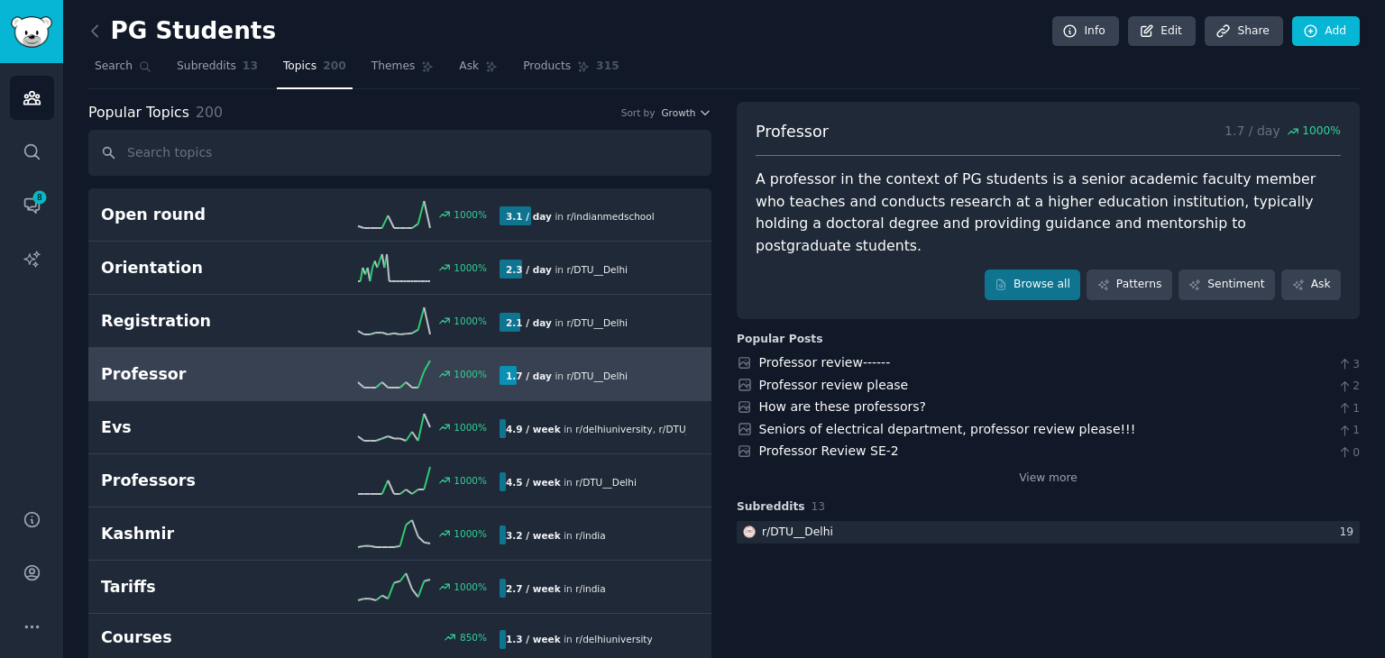
scroll to position [68, 0]
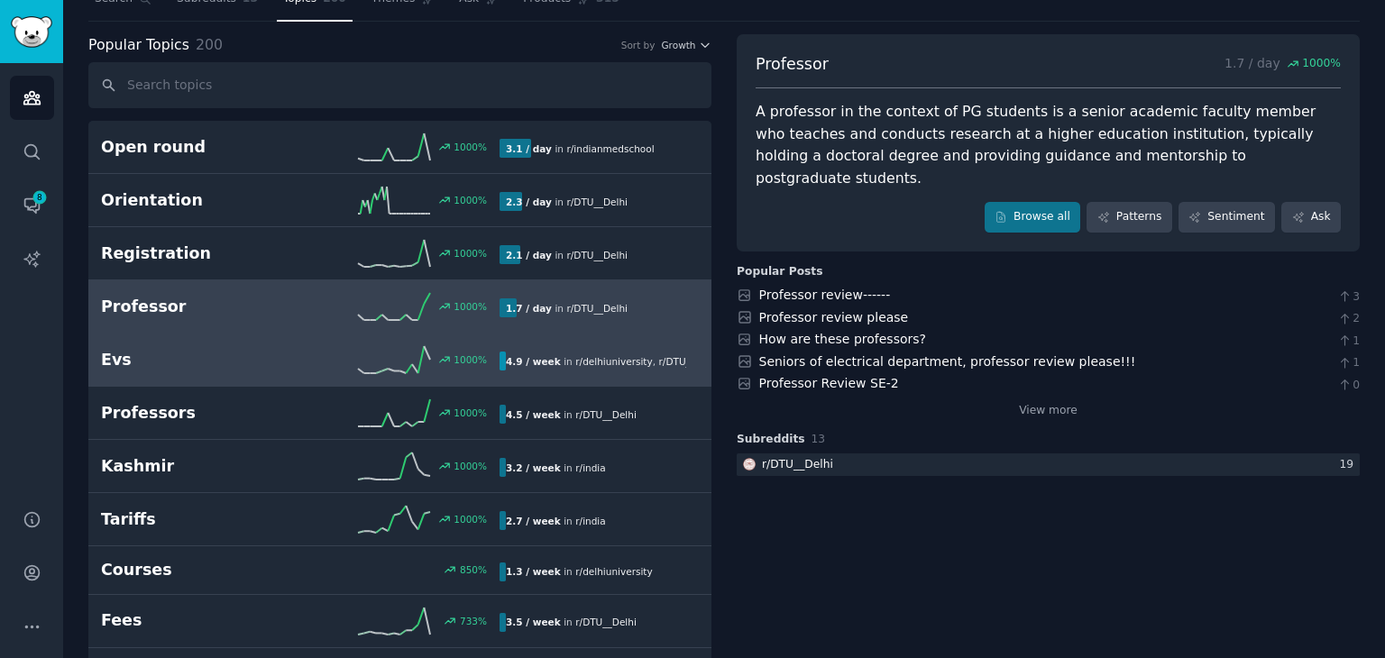
click at [202, 375] on link "Evs 1000 % 4.9 / week in r/ delhiuniversity , r/ DTU__Delhi" at bounding box center [399, 360] width 623 height 53
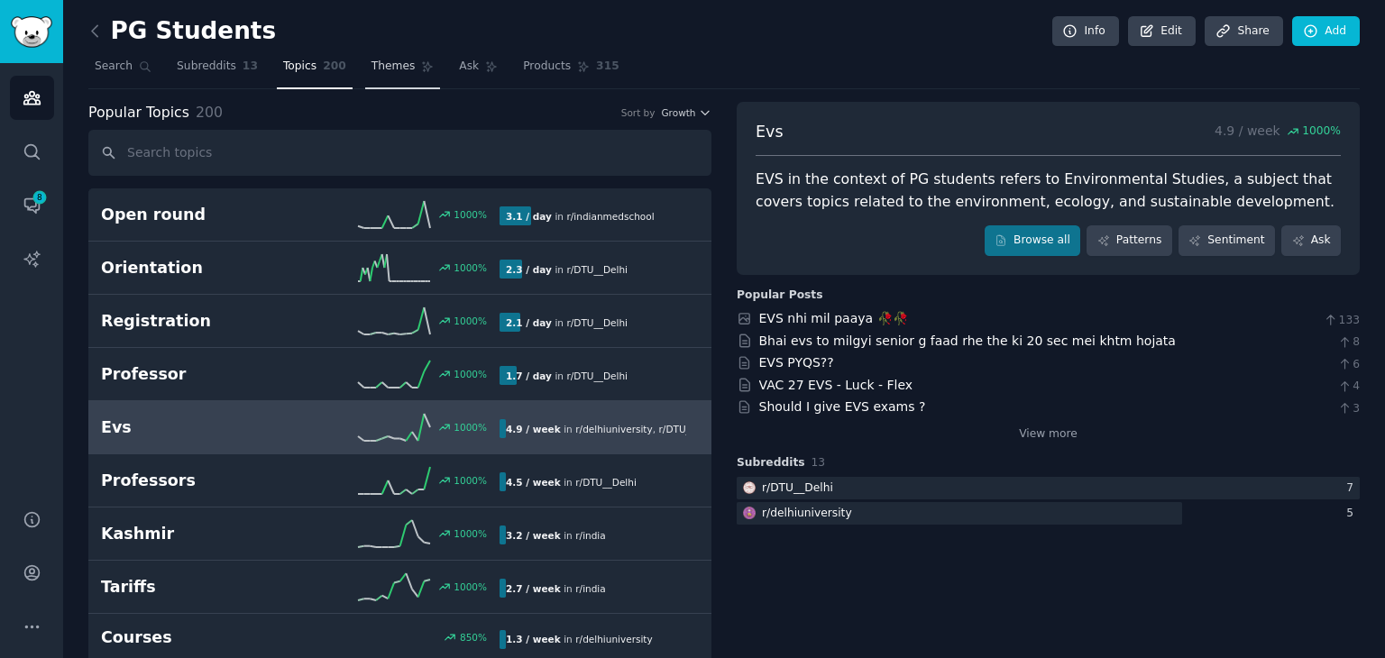
click at [377, 74] on link "Themes" at bounding box center [403, 70] width 76 height 37
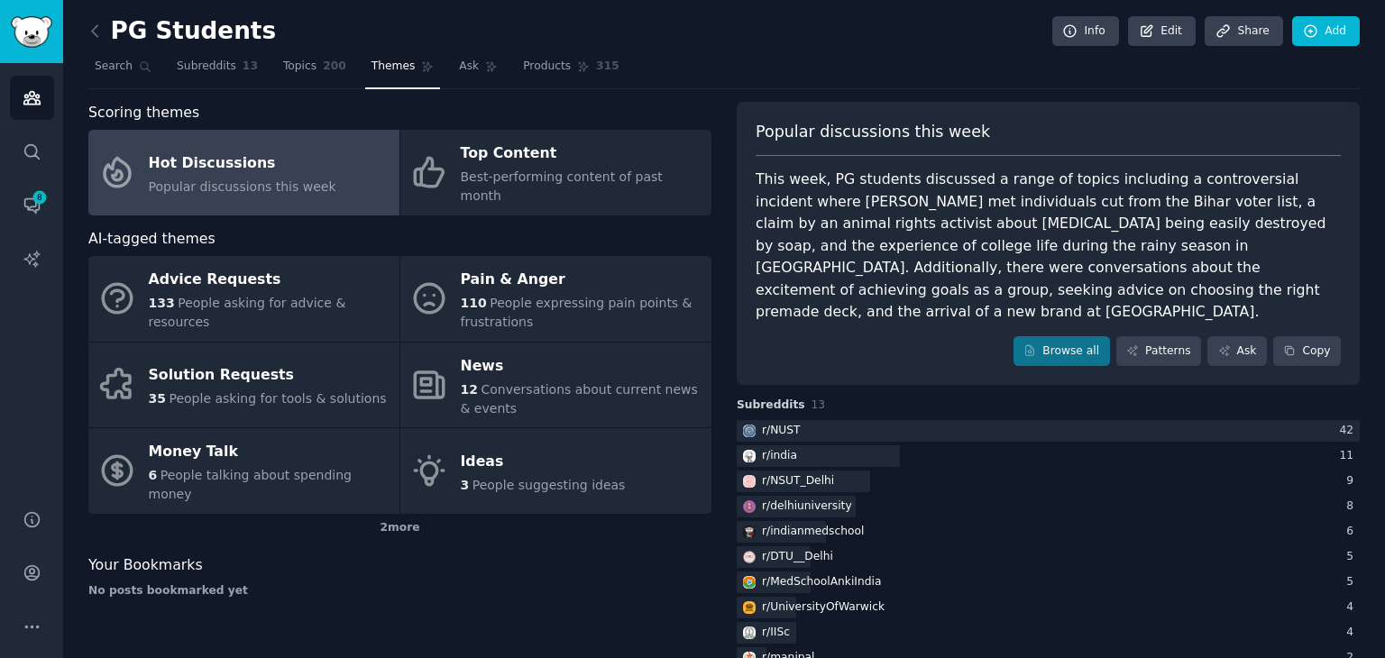
scroll to position [91, 0]
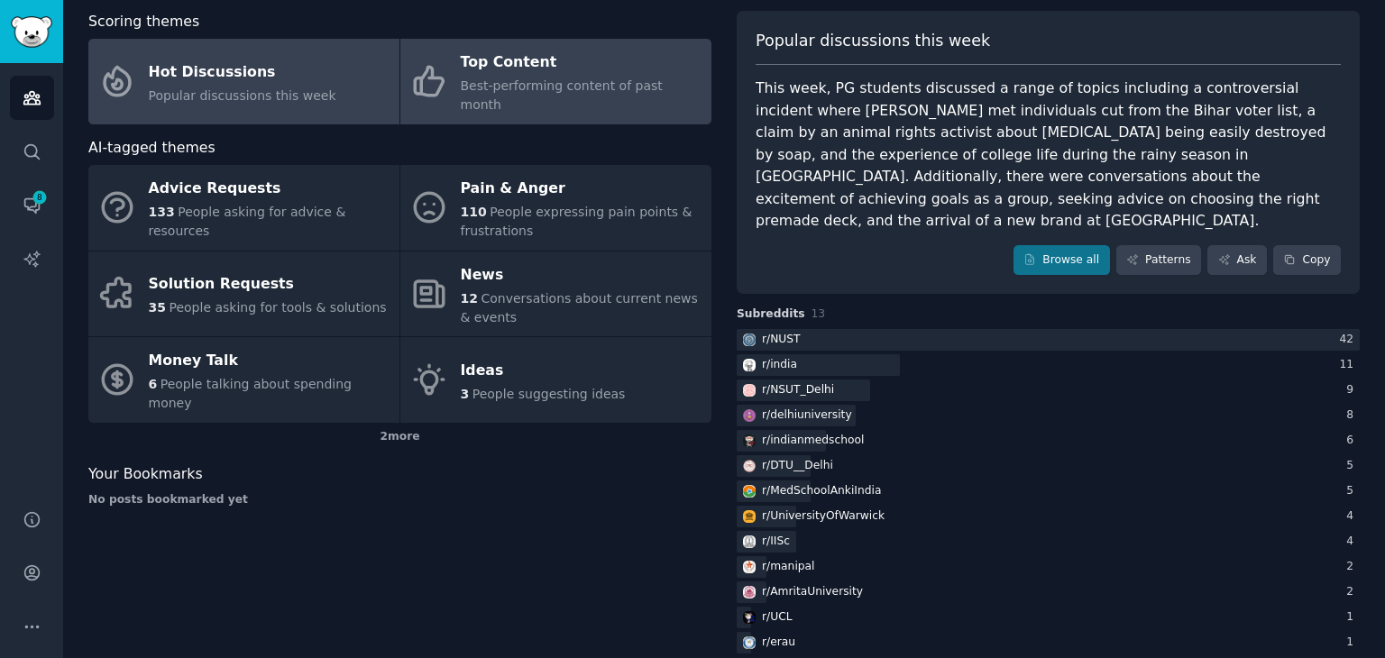
click at [601, 64] on div "Top Content" at bounding box center [582, 63] width 242 height 29
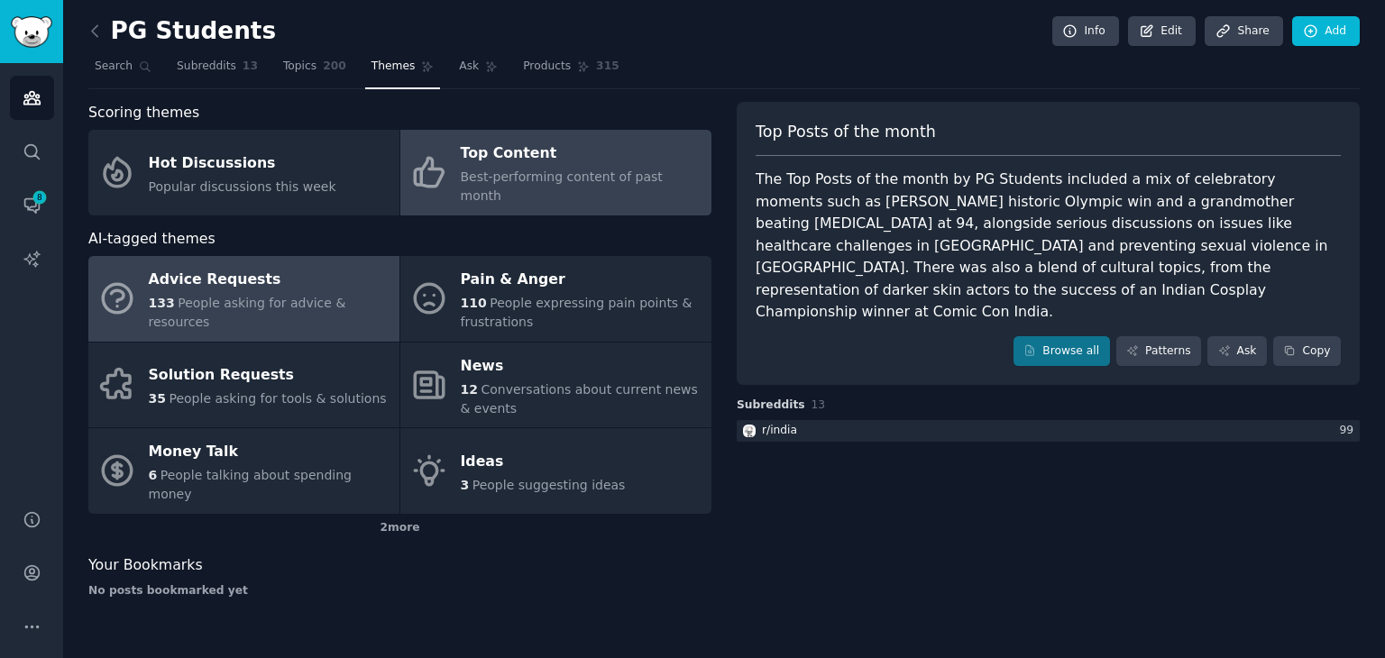
click at [233, 296] on span "People asking for advice & resources" at bounding box center [247, 312] width 197 height 33
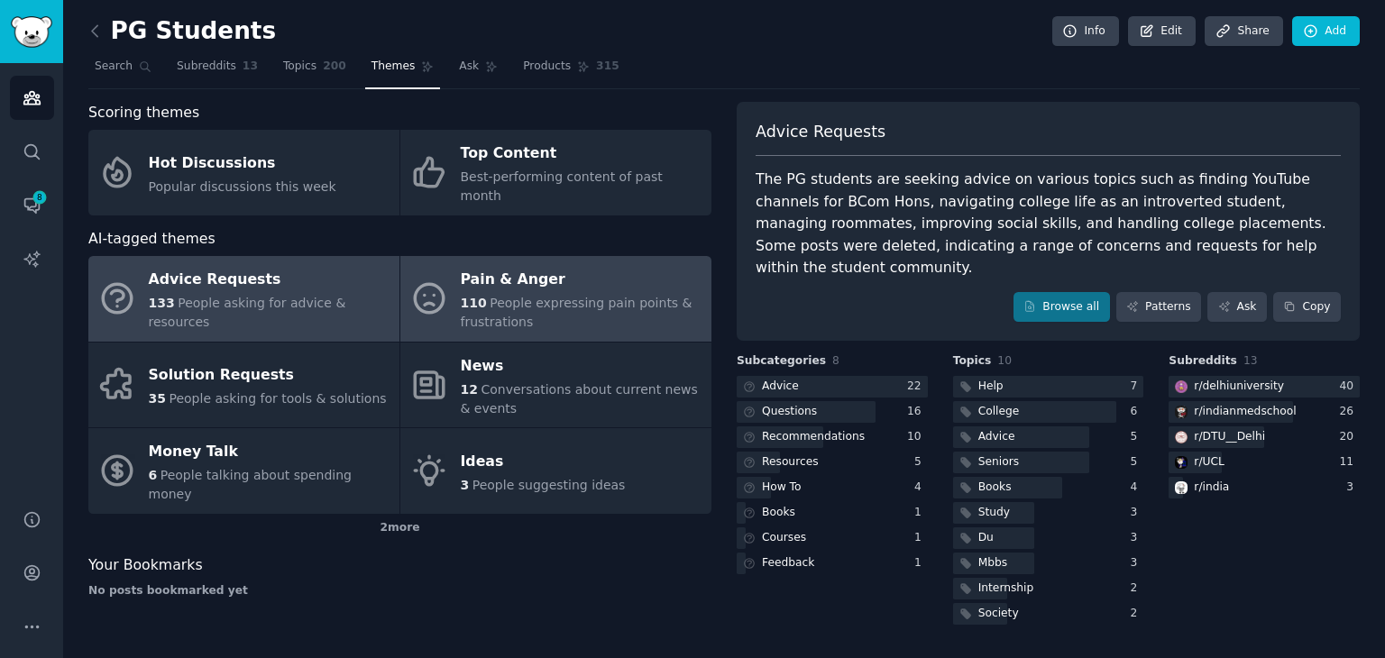
click at [553, 299] on div "110 People expressing pain points & frustrations" at bounding box center [582, 313] width 242 height 38
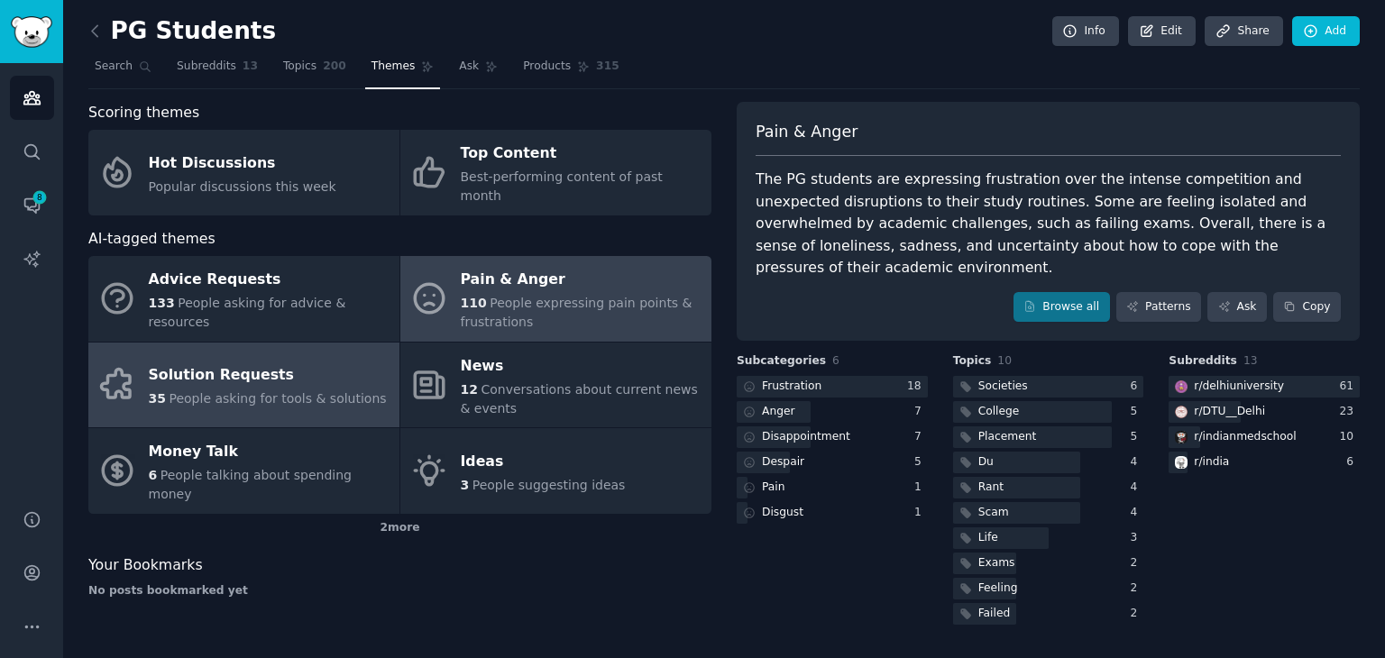
click at [263, 391] on span "People asking for tools & solutions" at bounding box center [277, 398] width 217 height 14
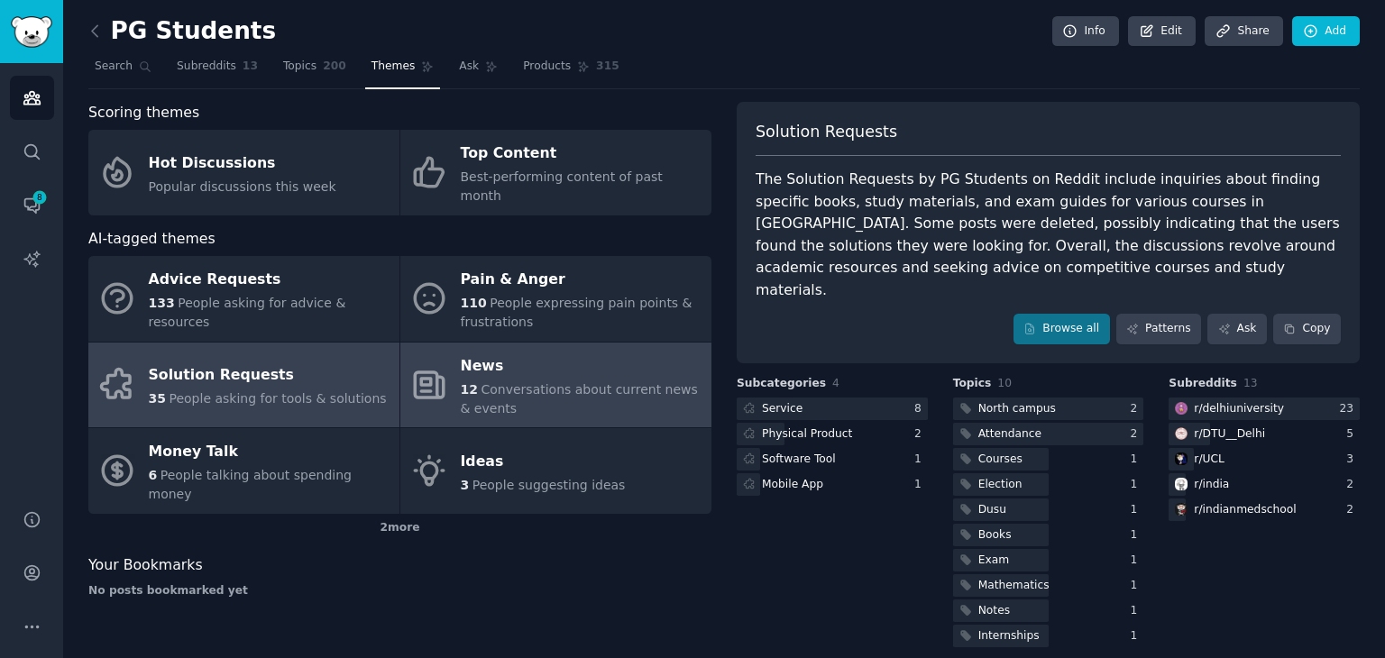
click at [591, 352] on div "News" at bounding box center [582, 366] width 242 height 29
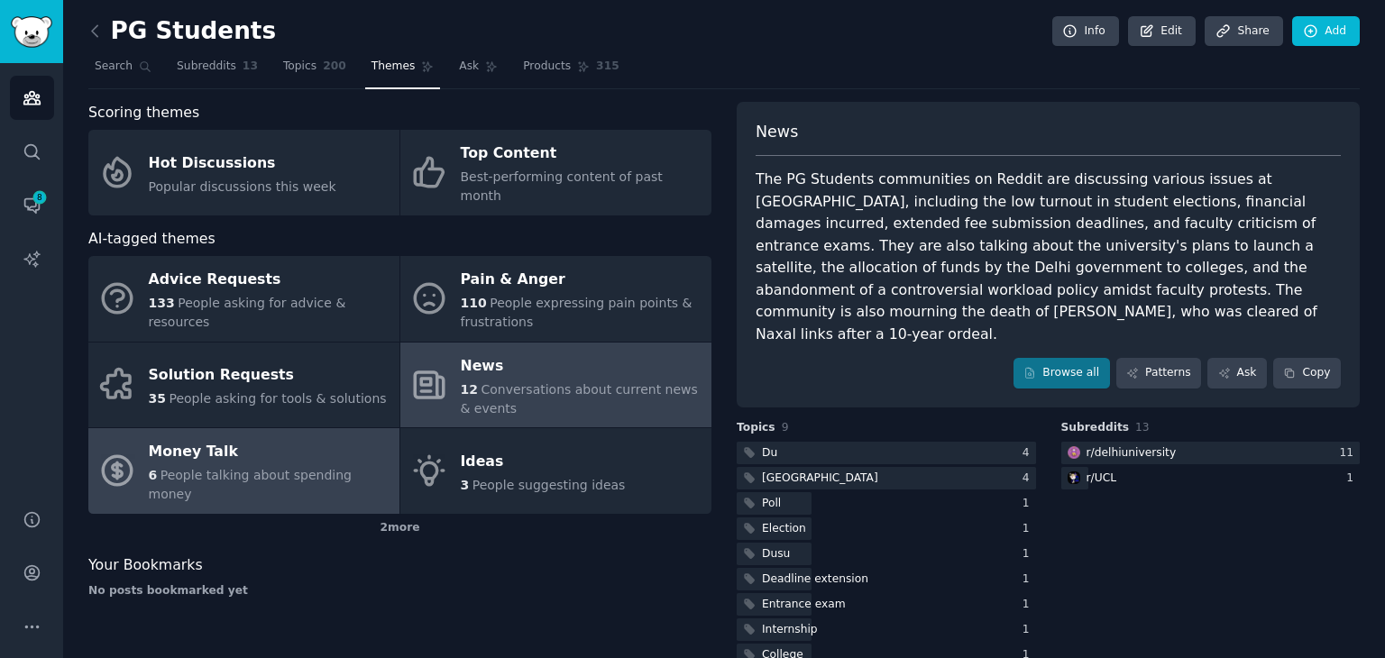
click at [169, 466] on div "6 People talking about spending money" at bounding box center [270, 485] width 242 height 38
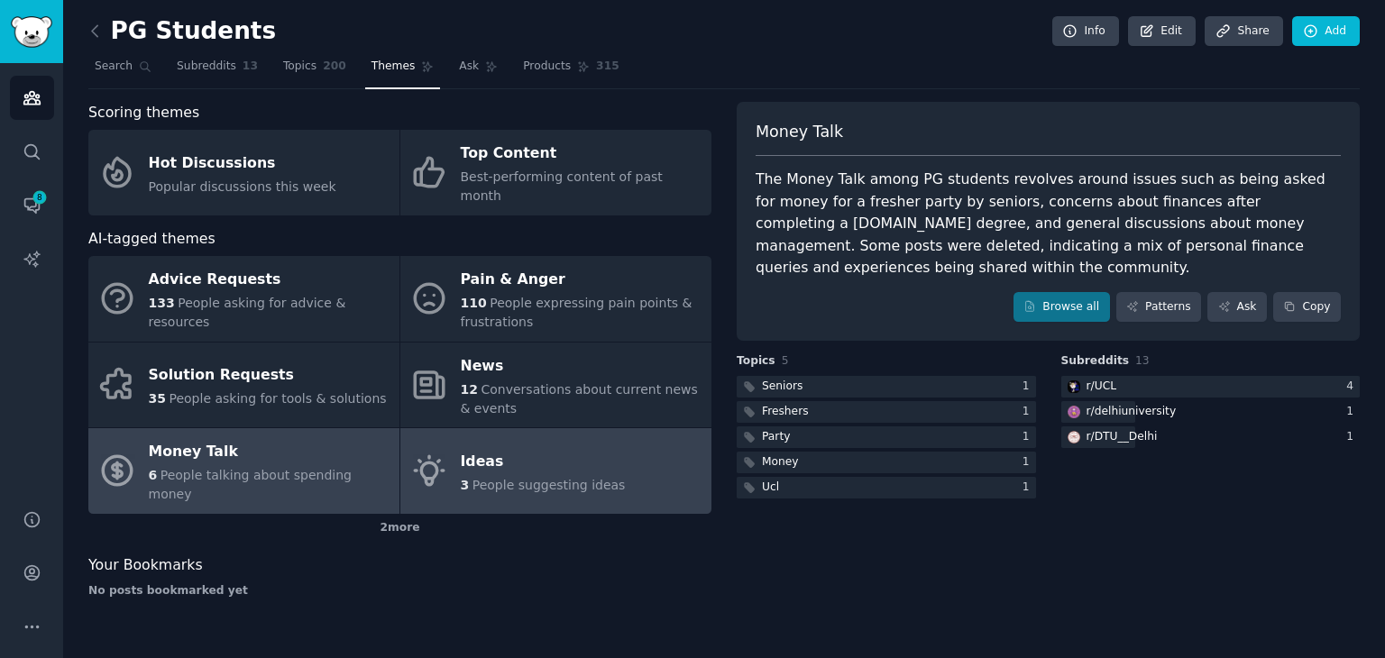
click at [580, 447] on div "Ideas" at bounding box center [543, 461] width 165 height 29
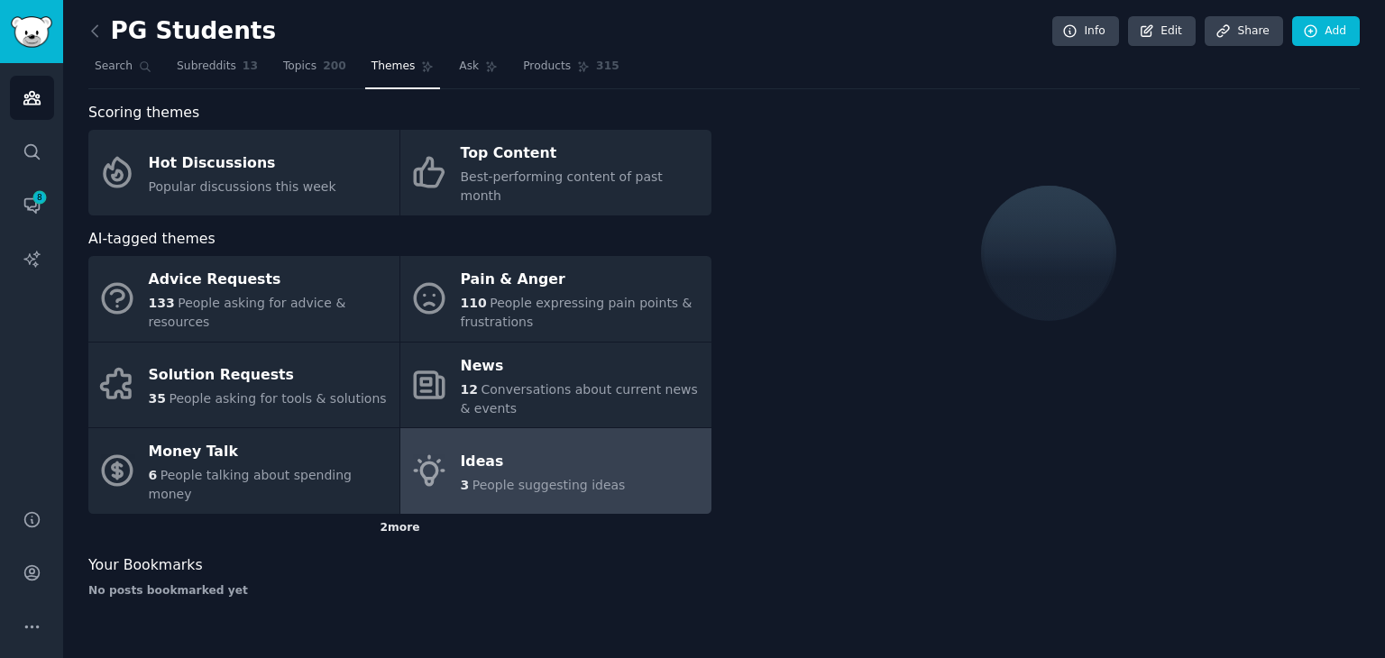
click at [404, 514] on div "2 more" at bounding box center [399, 528] width 623 height 29
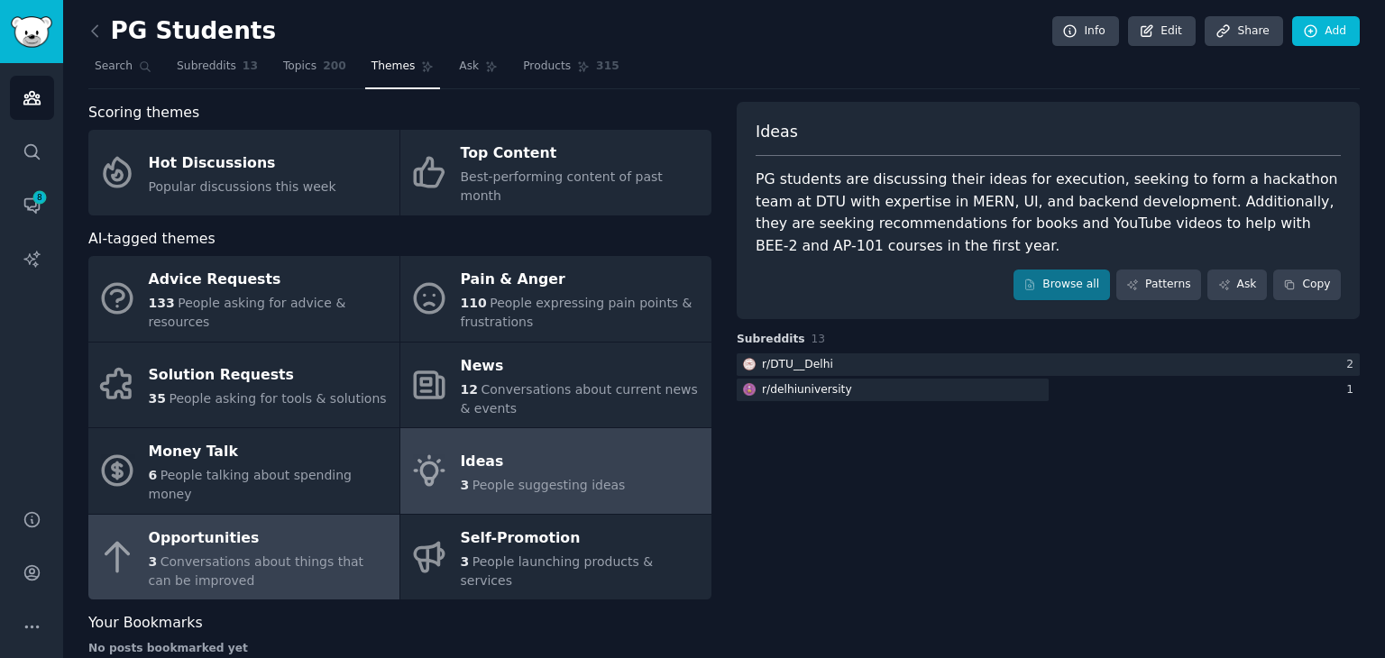
click at [309, 553] on div "3 Conversations about things that can be improved" at bounding box center [270, 572] width 242 height 38
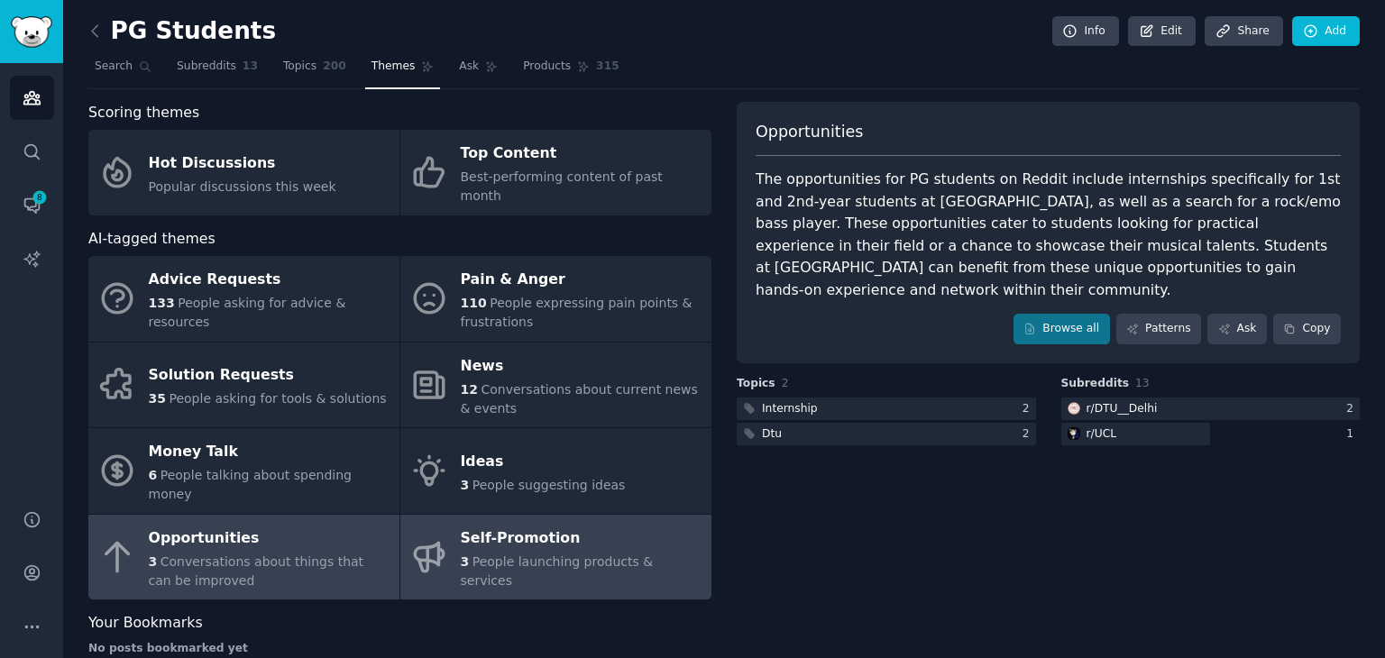
click at [645, 553] on div "3 People launching products & services" at bounding box center [582, 572] width 242 height 38
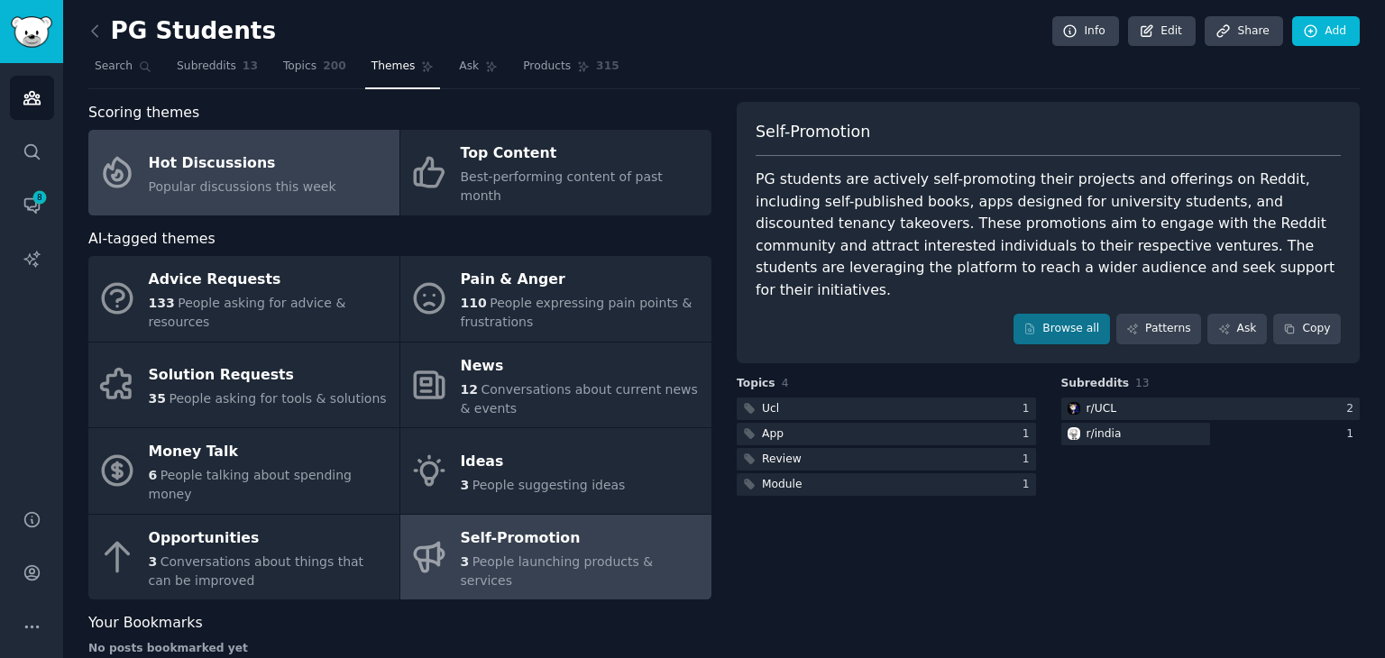
click at [200, 179] on span "Popular discussions this week" at bounding box center [242, 186] width 187 height 14
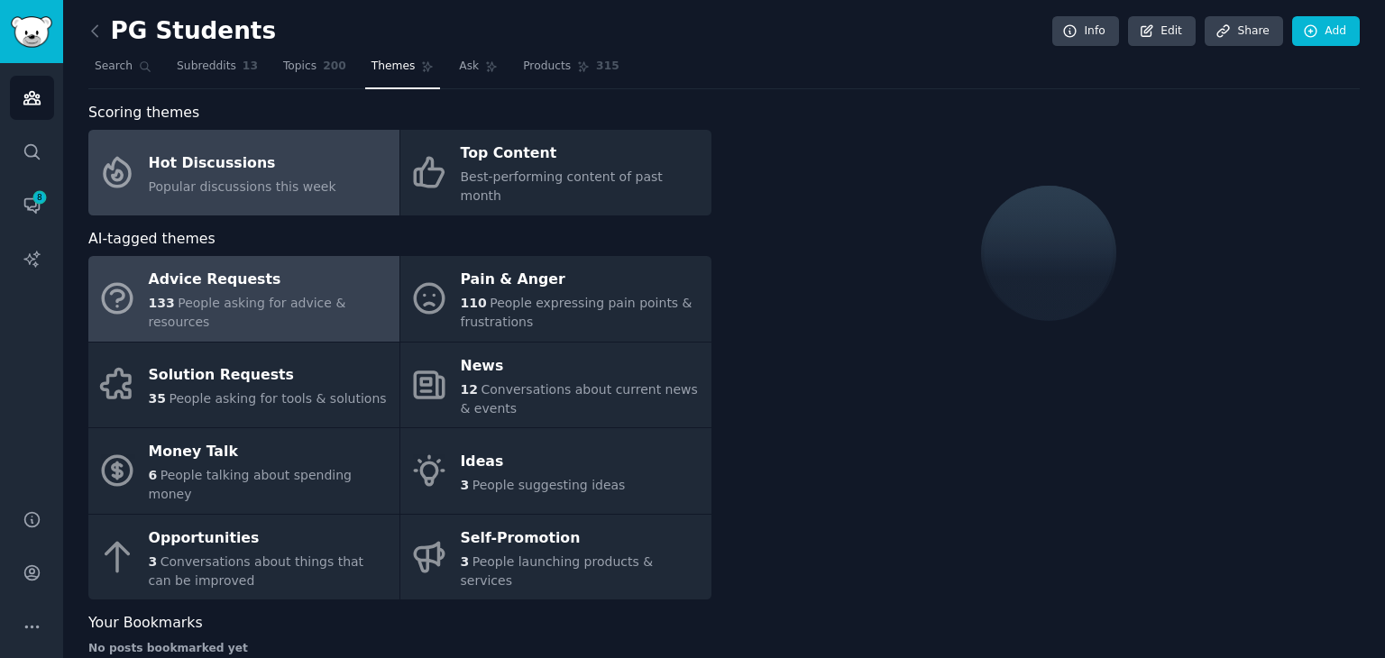
click at [223, 256] on link "Advice Requests 133 People asking for advice & resources" at bounding box center [243, 299] width 311 height 86
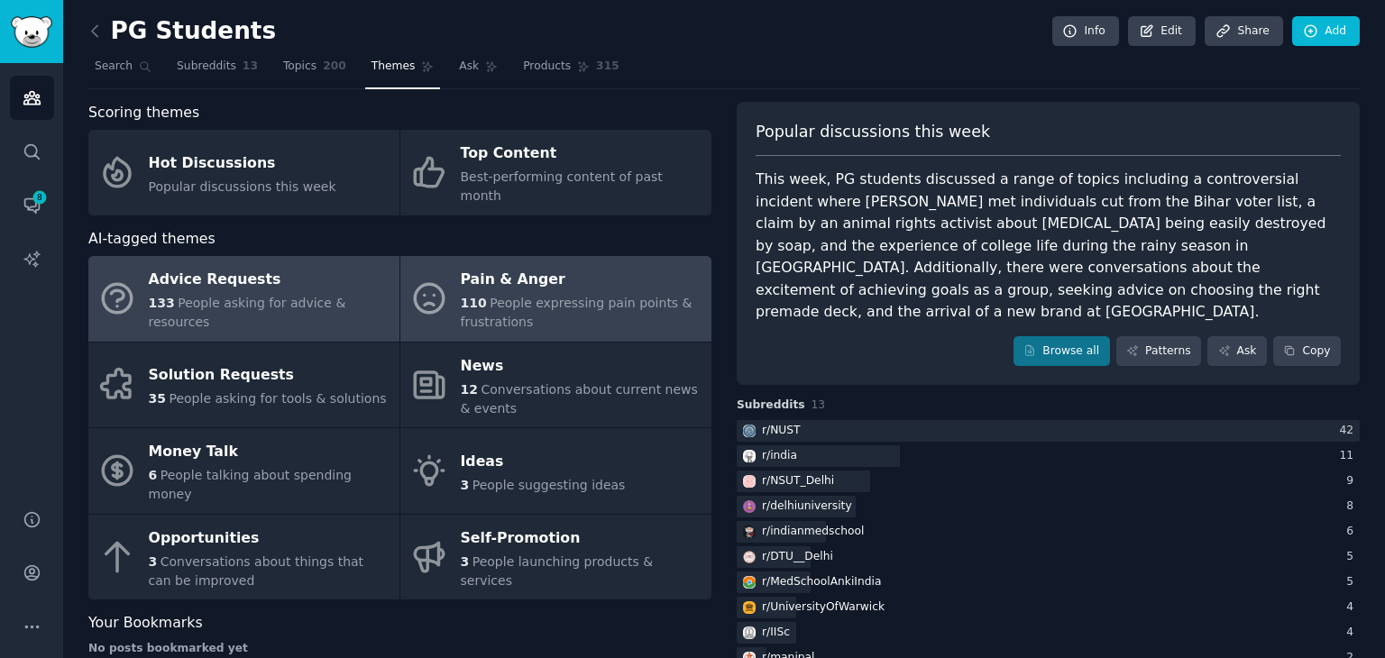
click at [525, 303] on div "110 People expressing pain points & frustrations" at bounding box center [582, 313] width 242 height 38
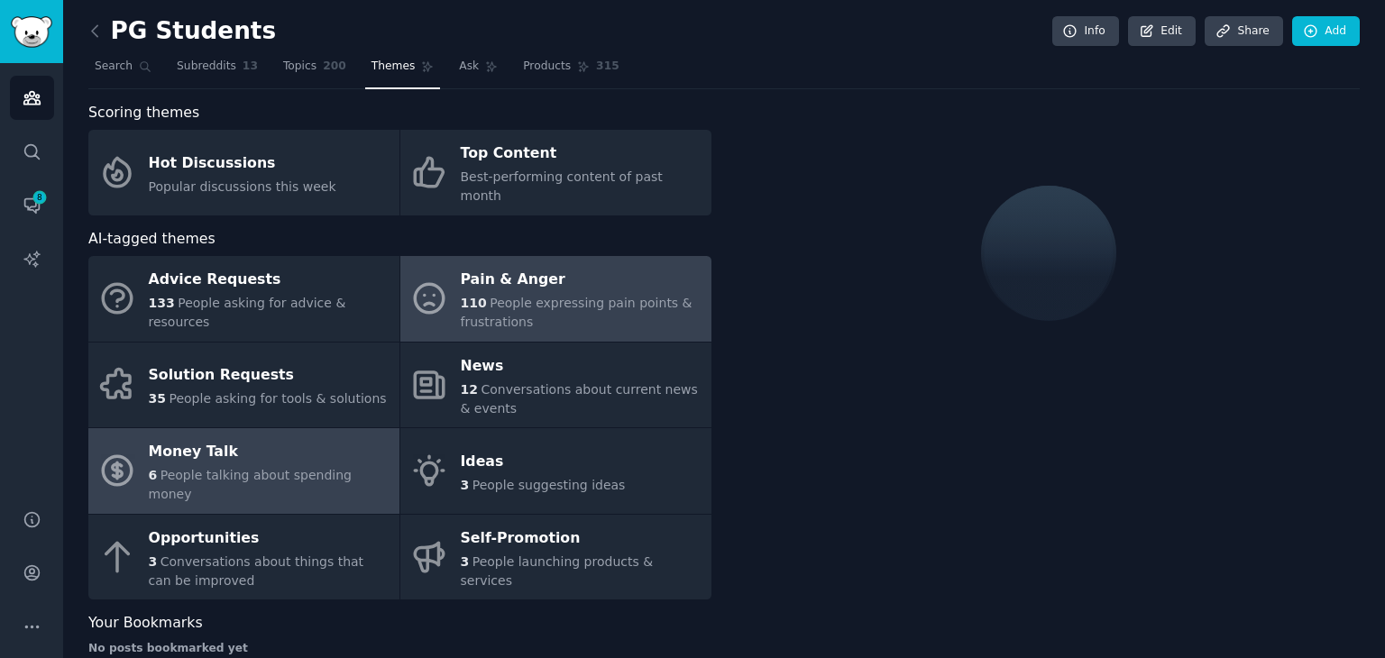
click at [230, 428] on link "Money Talk 6 People talking about spending money" at bounding box center [243, 471] width 311 height 86
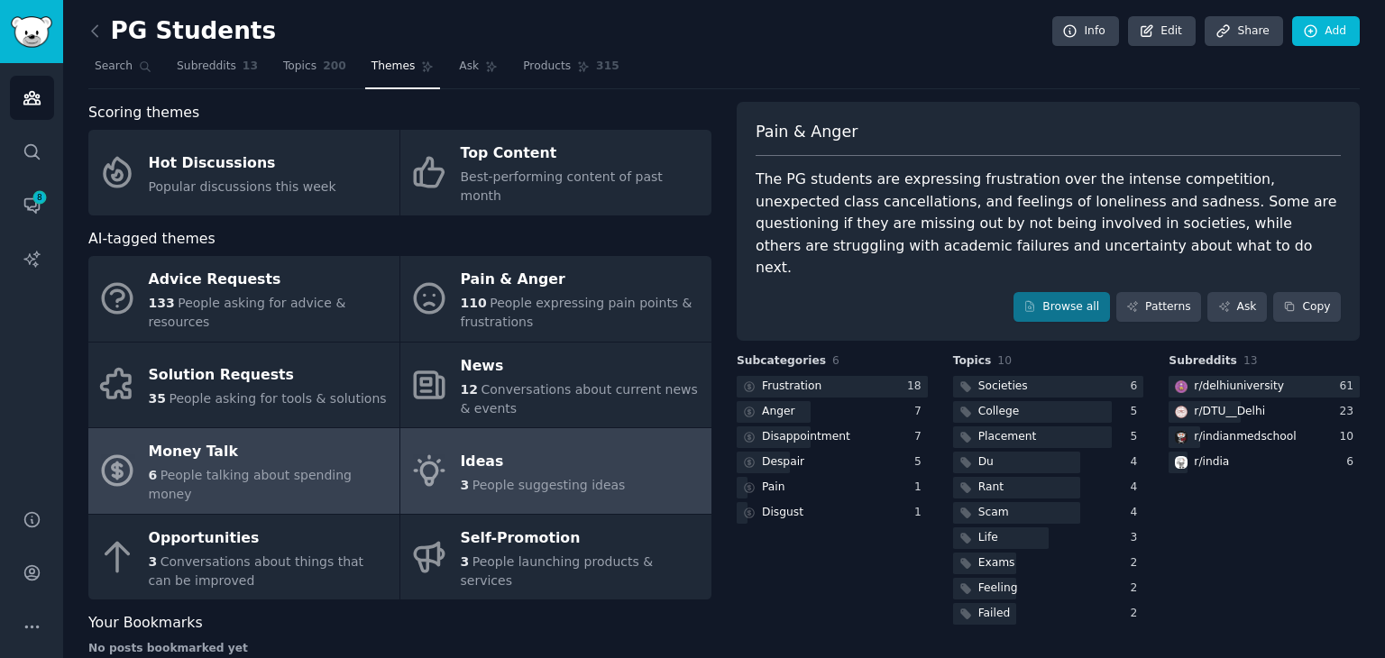
click at [498, 428] on link "Ideas 3 People suggesting ideas" at bounding box center [555, 471] width 311 height 86
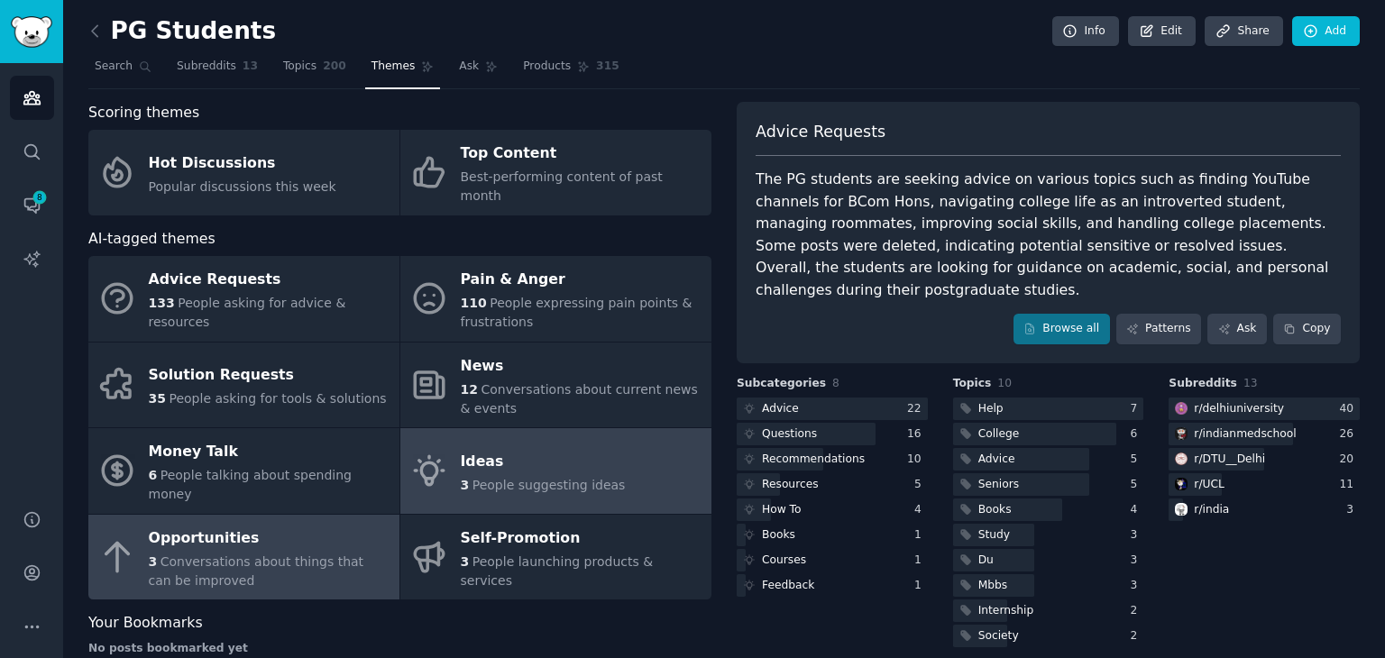
click at [192, 524] on div "Opportunities" at bounding box center [270, 538] width 242 height 29
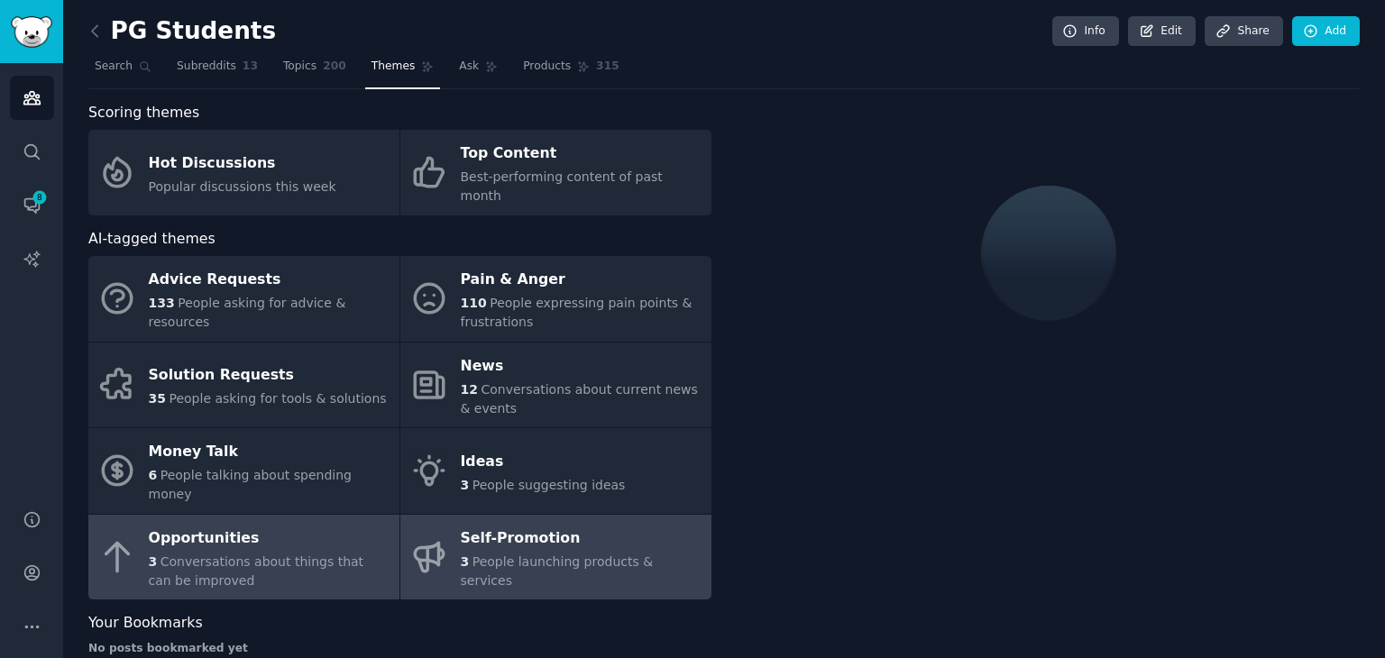
click at [485, 554] on span "People launching products & services" at bounding box center [557, 570] width 193 height 33
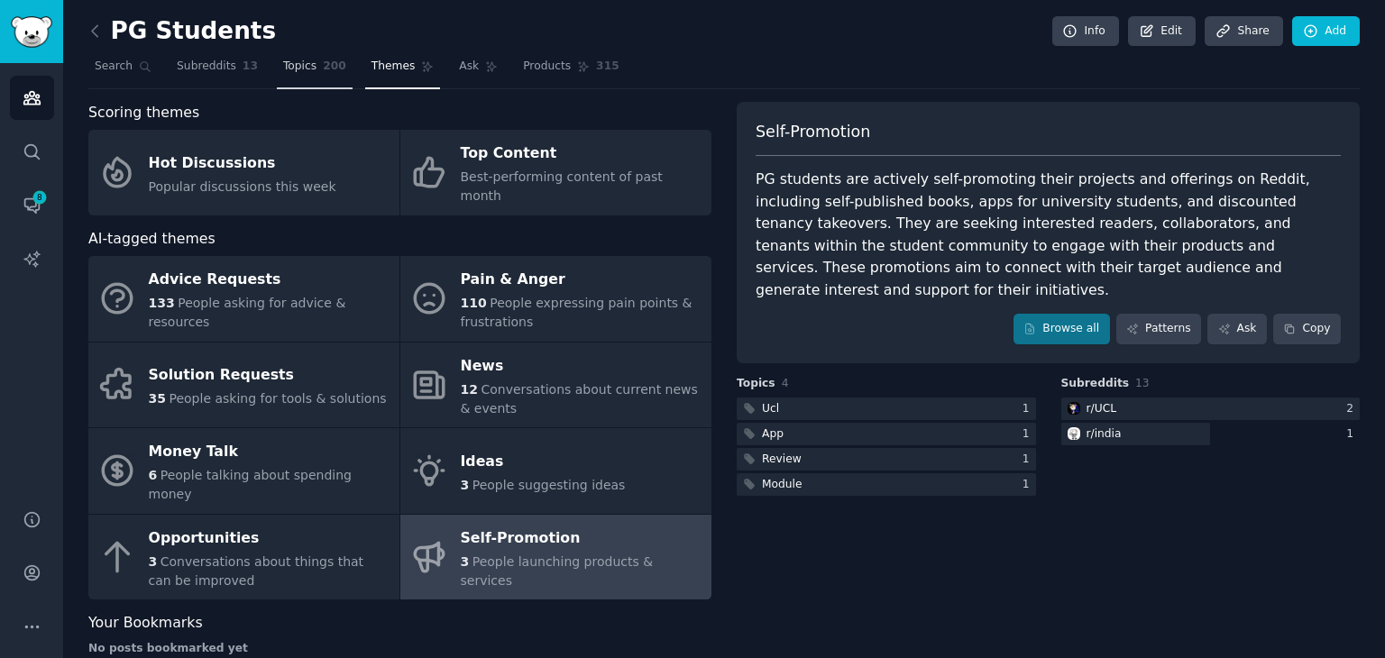
click at [285, 81] on link "Topics 200" at bounding box center [315, 70] width 76 height 37
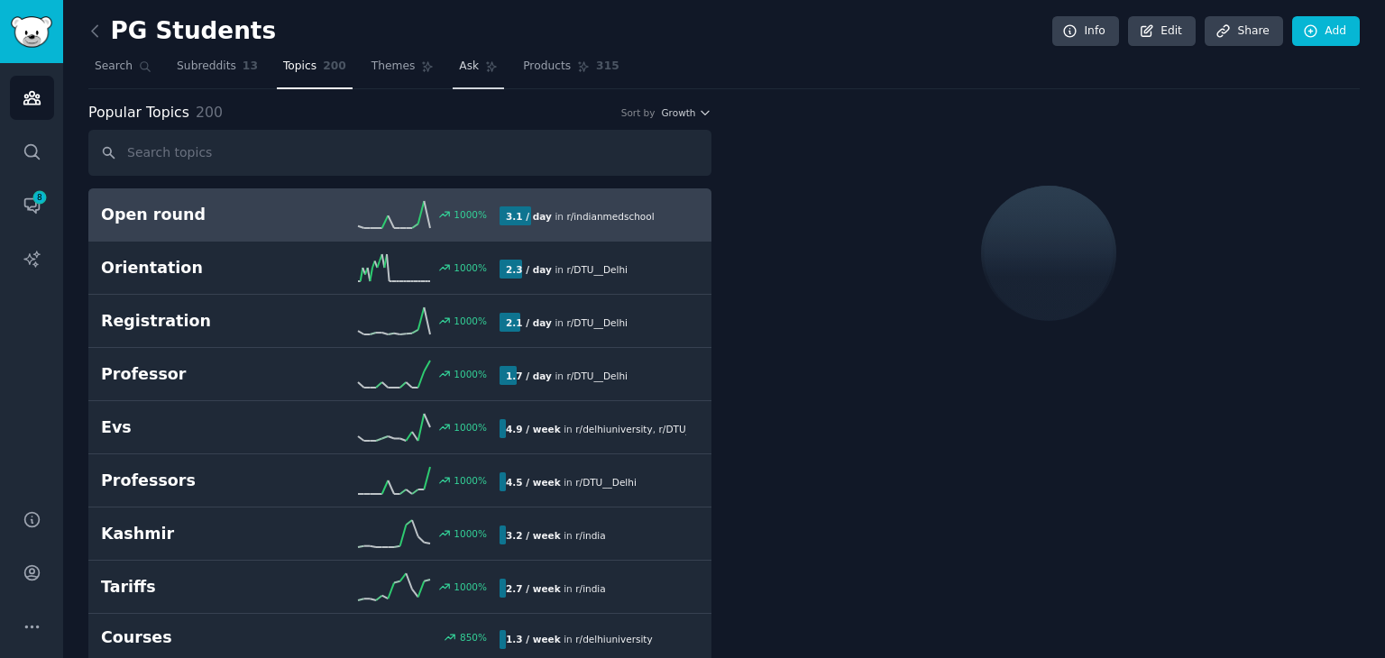
click at [459, 70] on span "Ask" at bounding box center [469, 67] width 20 height 16
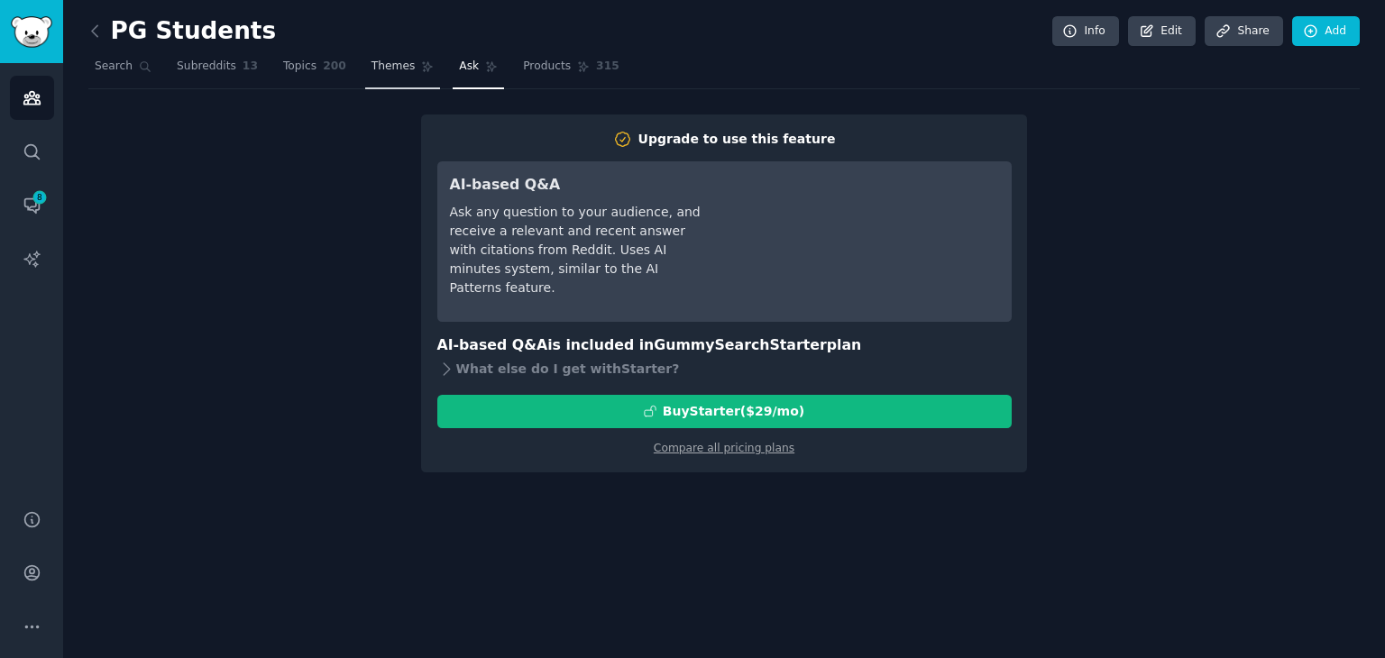
click at [375, 76] on link "Themes" at bounding box center [403, 70] width 76 height 37
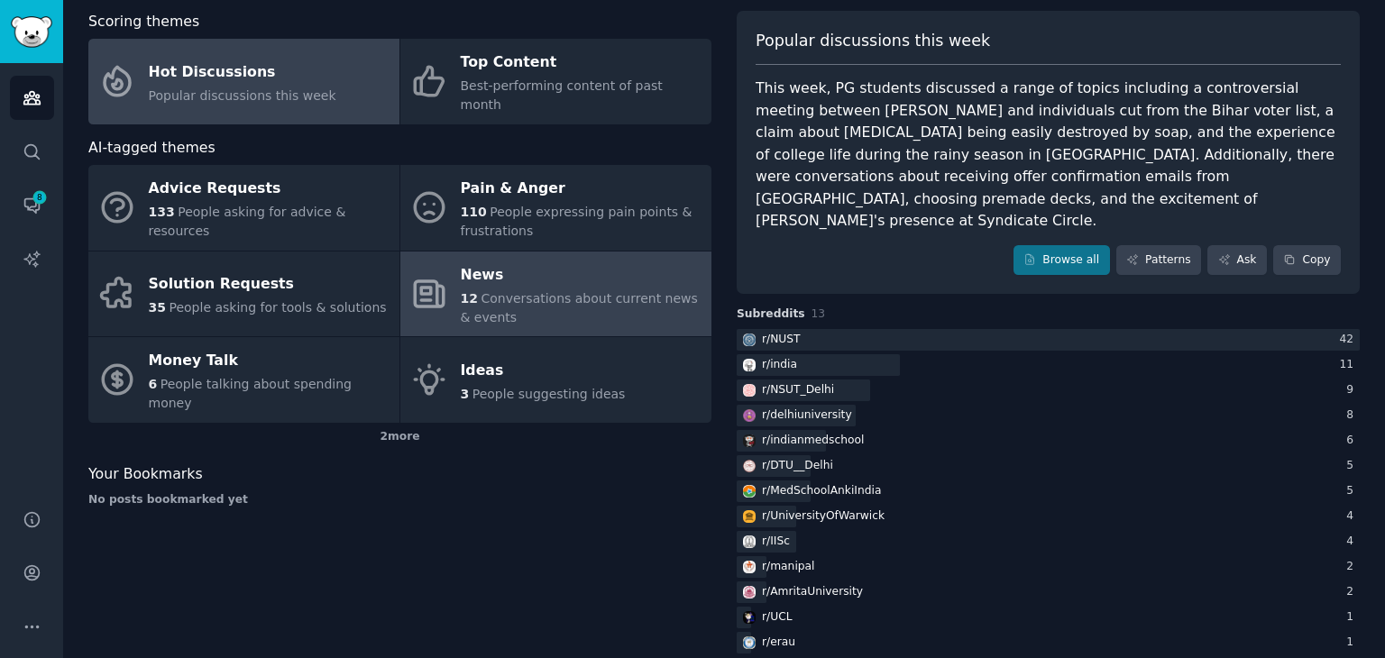
scroll to position [3, 0]
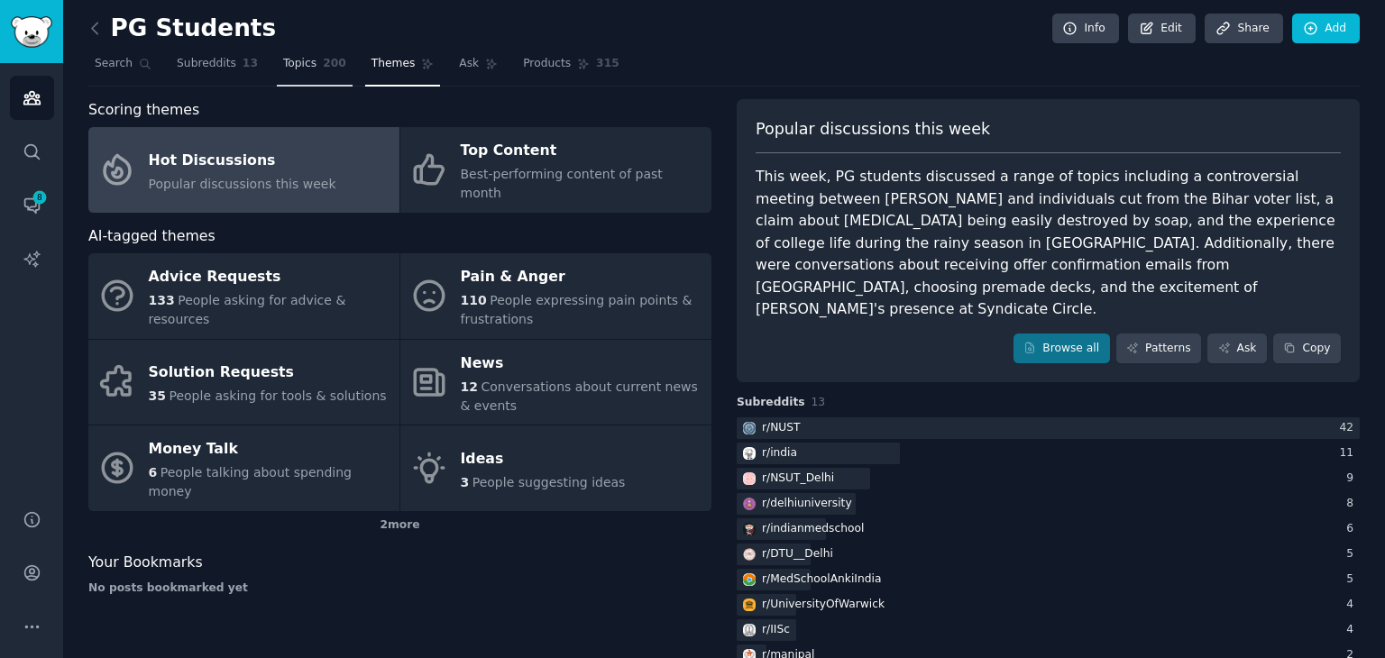
click at [297, 77] on link "Topics 200" at bounding box center [315, 68] width 76 height 37
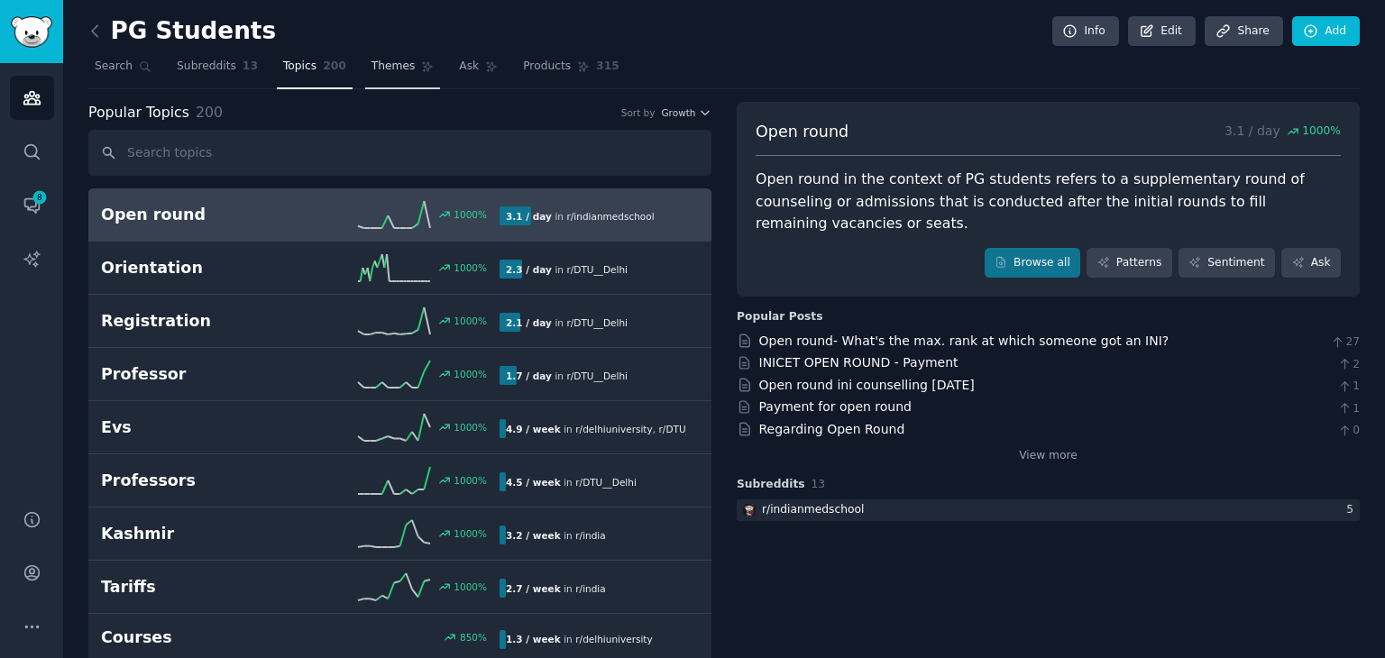
click at [391, 58] on link "Themes" at bounding box center [403, 70] width 76 height 37
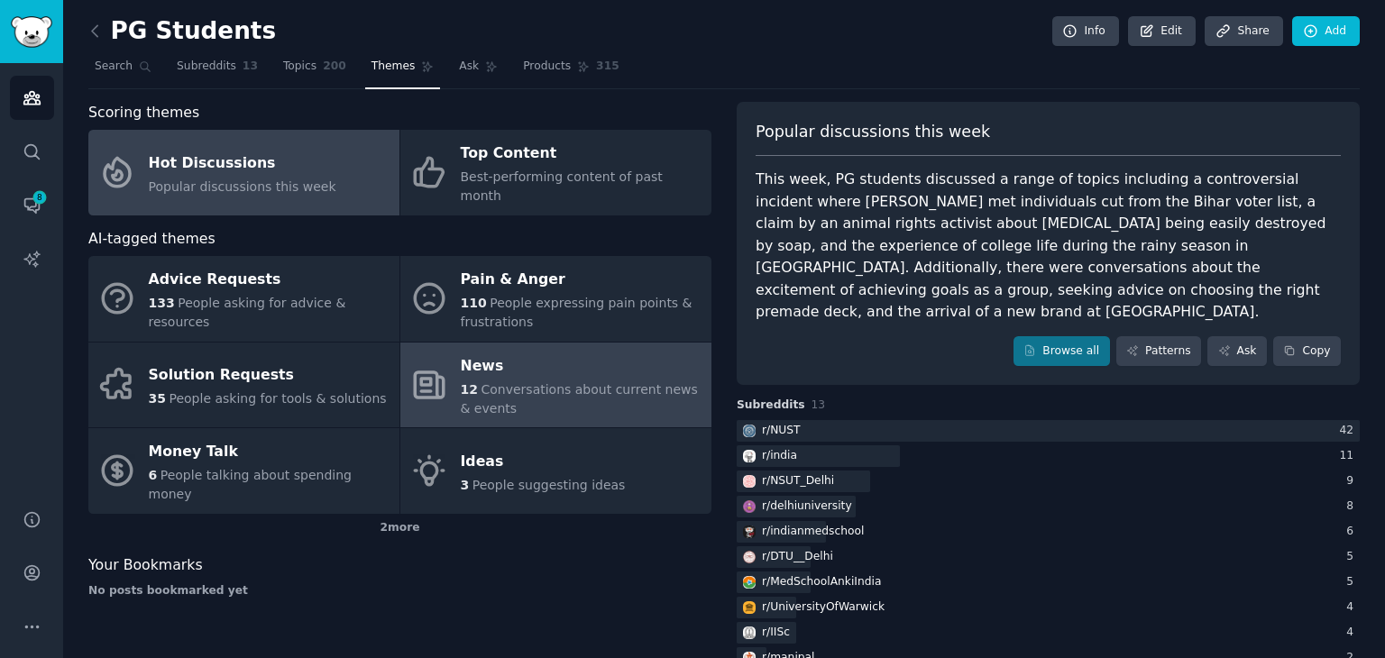
scroll to position [91, 0]
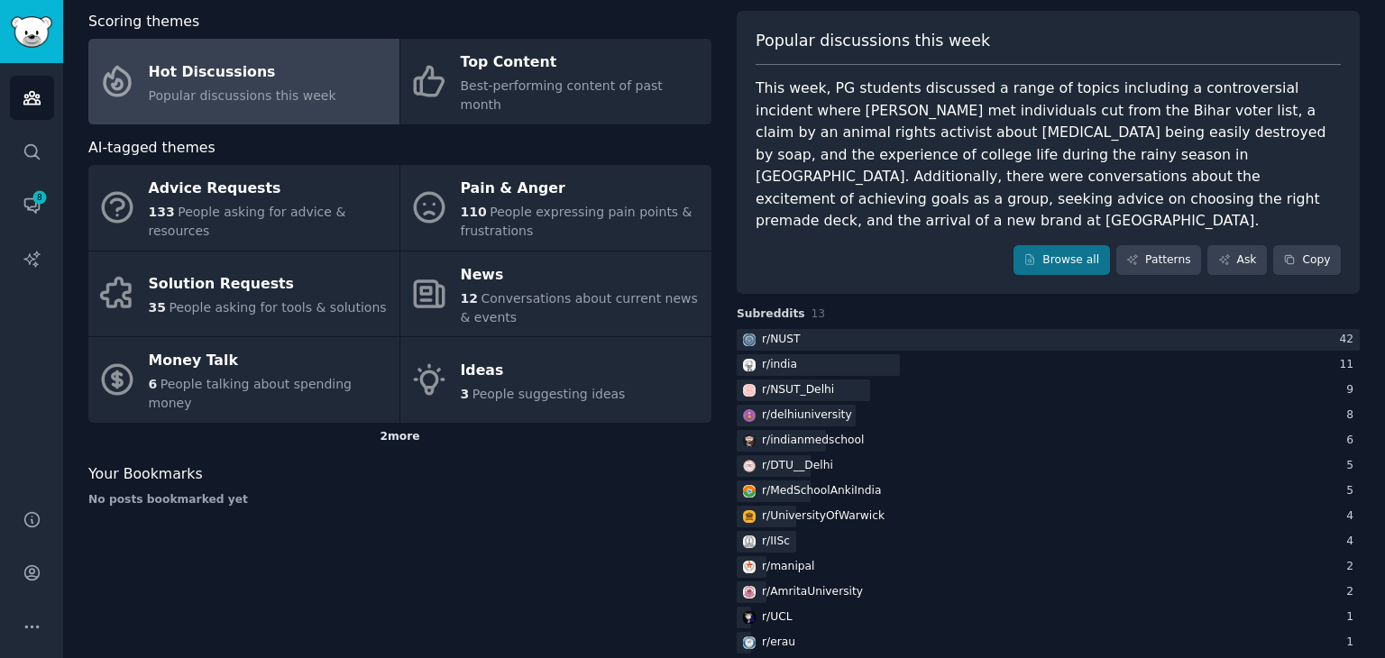
click at [394, 423] on div "2 more" at bounding box center [399, 437] width 623 height 29
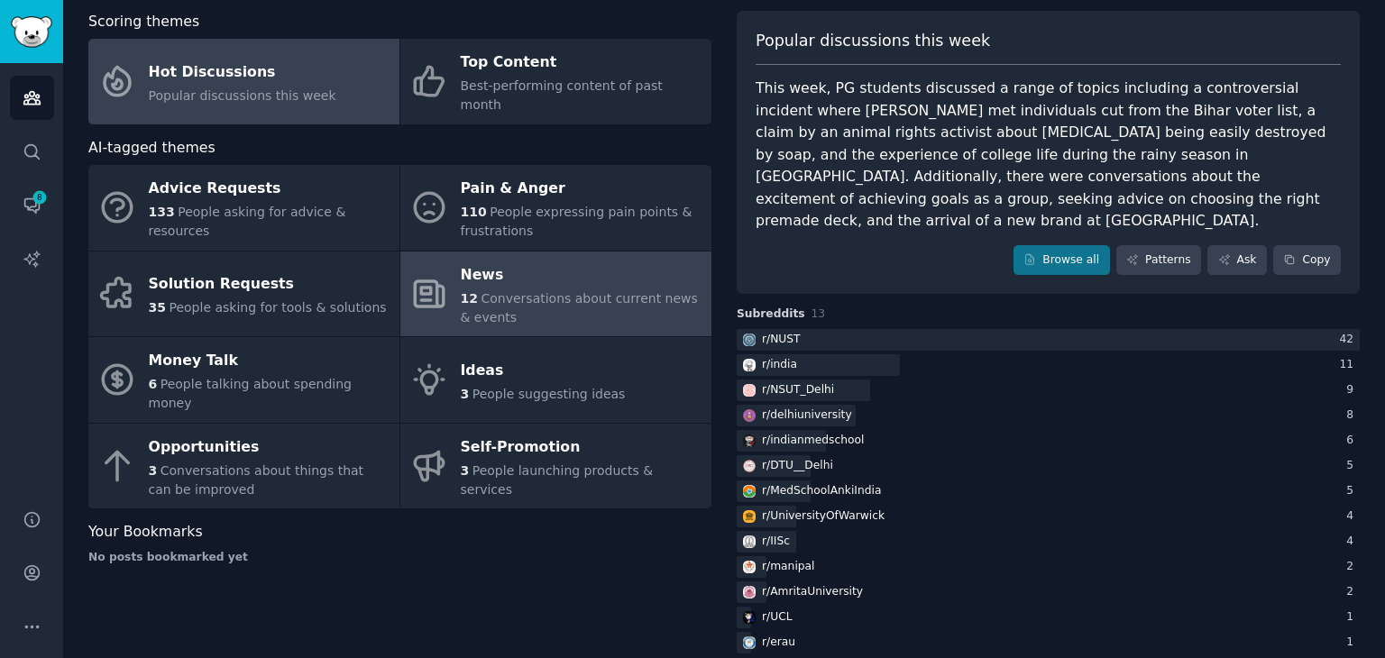
scroll to position [0, 0]
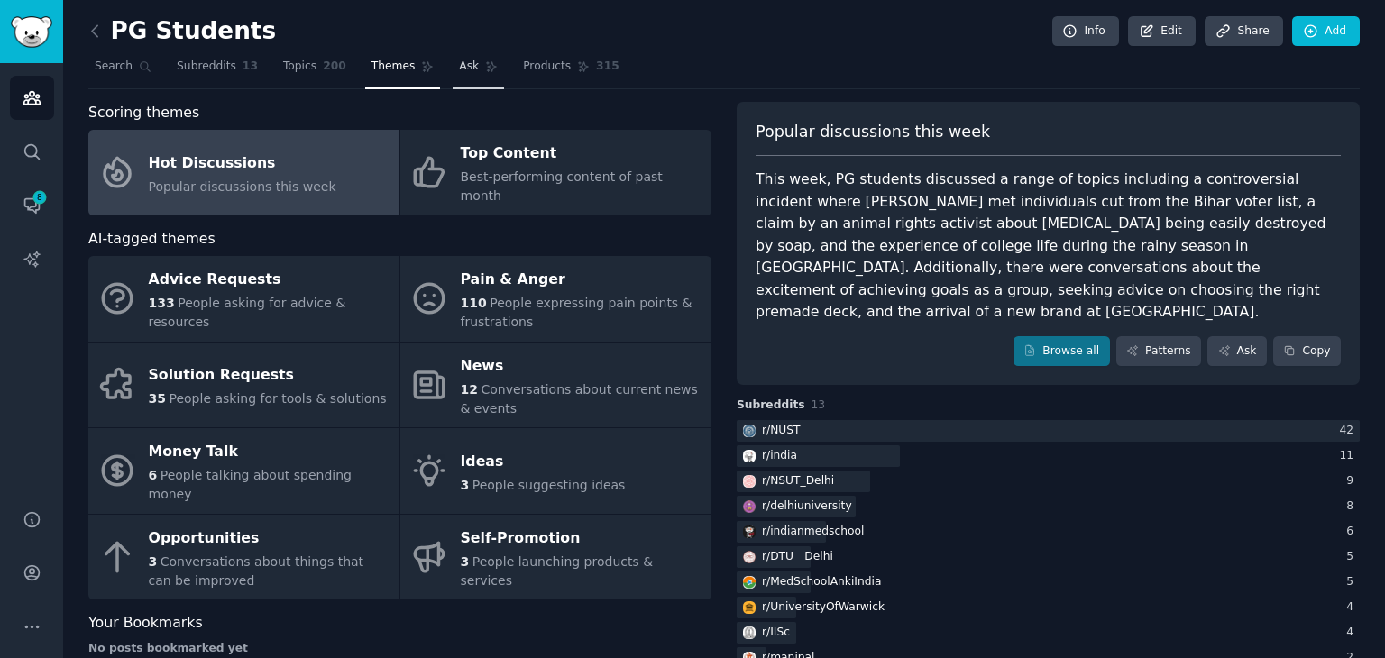
click at [452, 75] on link "Ask" at bounding box center [477, 70] width 51 height 37
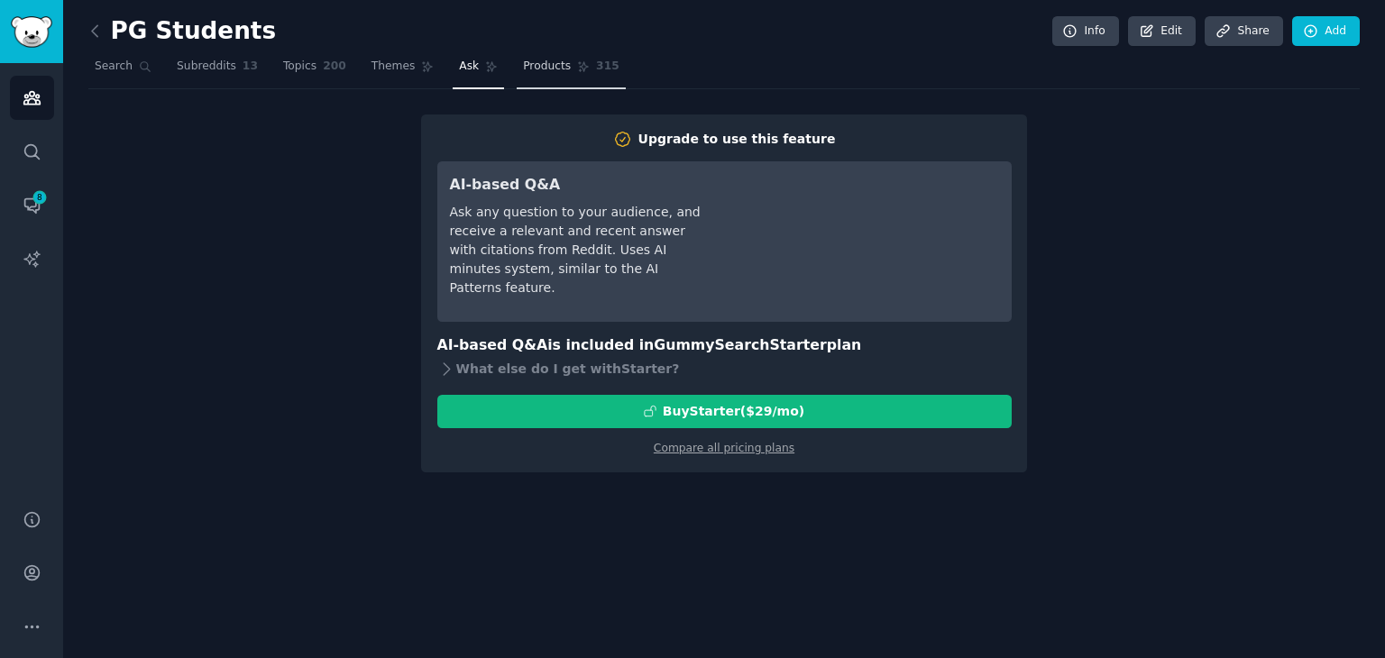
click at [523, 62] on span "Products" at bounding box center [547, 67] width 48 height 16
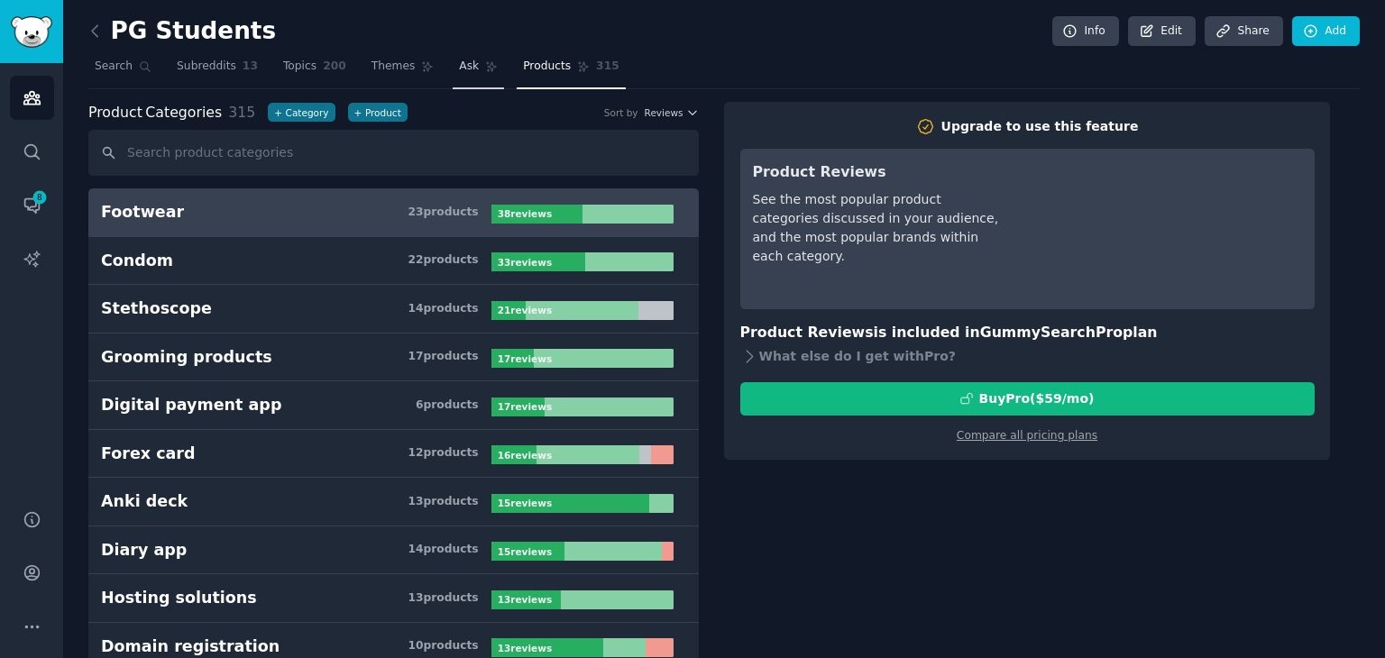
click at [452, 62] on link "Ask" at bounding box center [477, 70] width 51 height 37
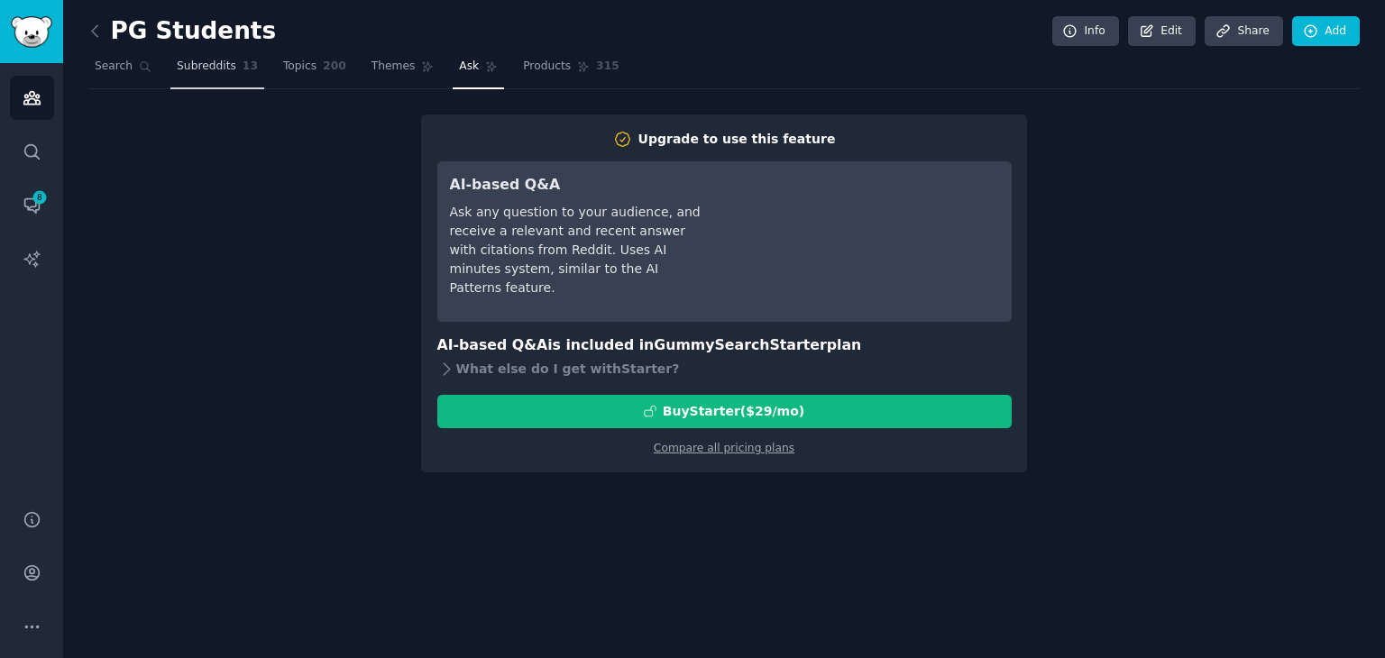
click at [179, 77] on link "Subreddits 13" at bounding box center [217, 70] width 94 height 37
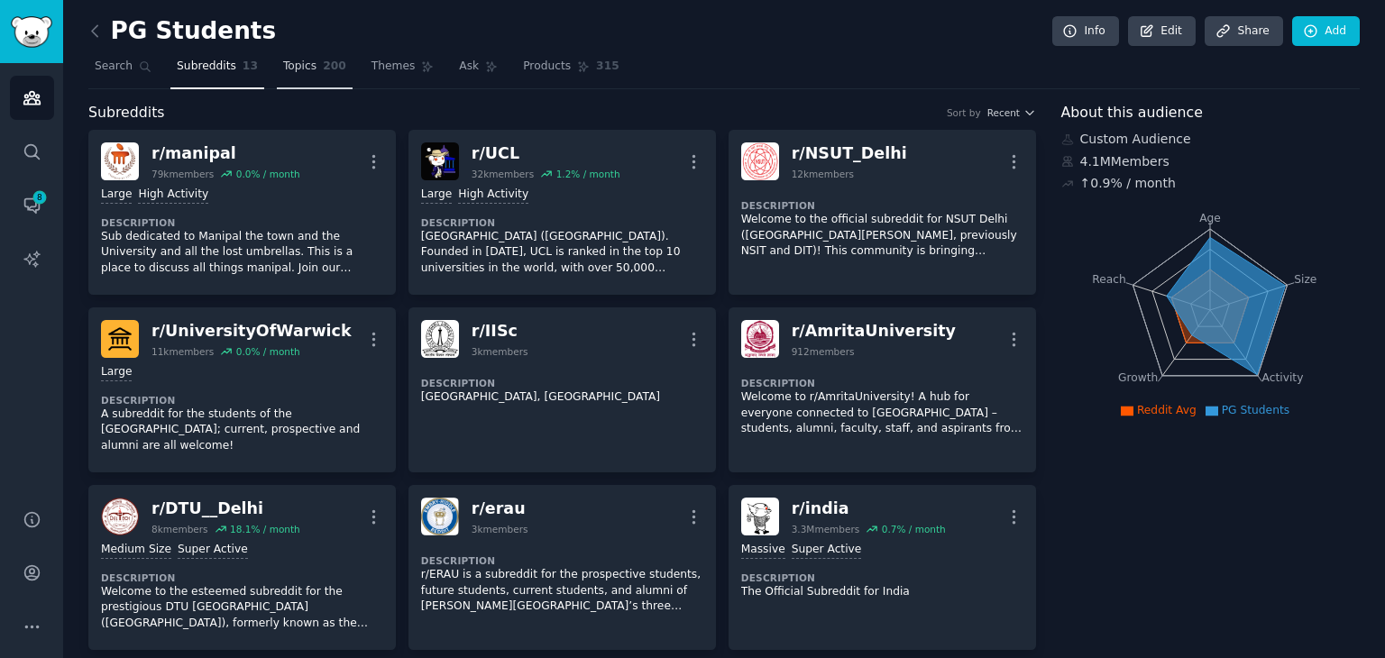
click at [293, 73] on span "Topics" at bounding box center [299, 67] width 33 height 16
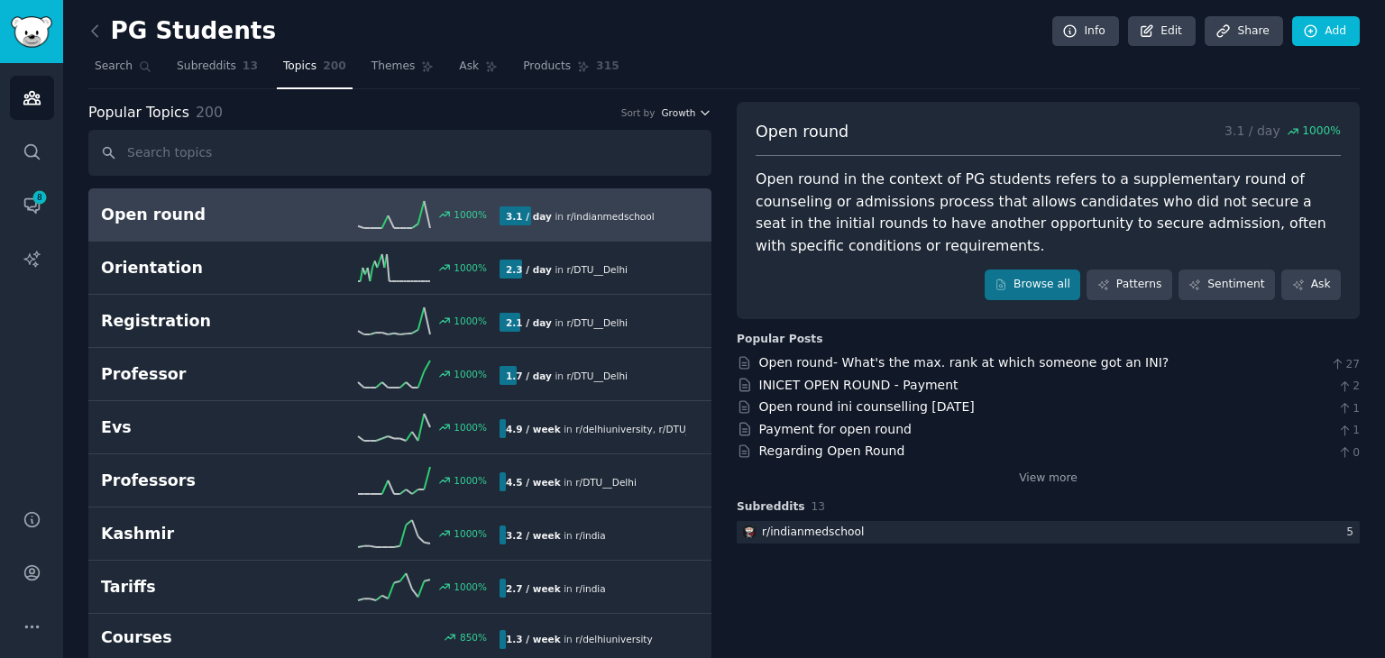
click at [699, 109] on icon "button" at bounding box center [705, 112] width 13 height 13
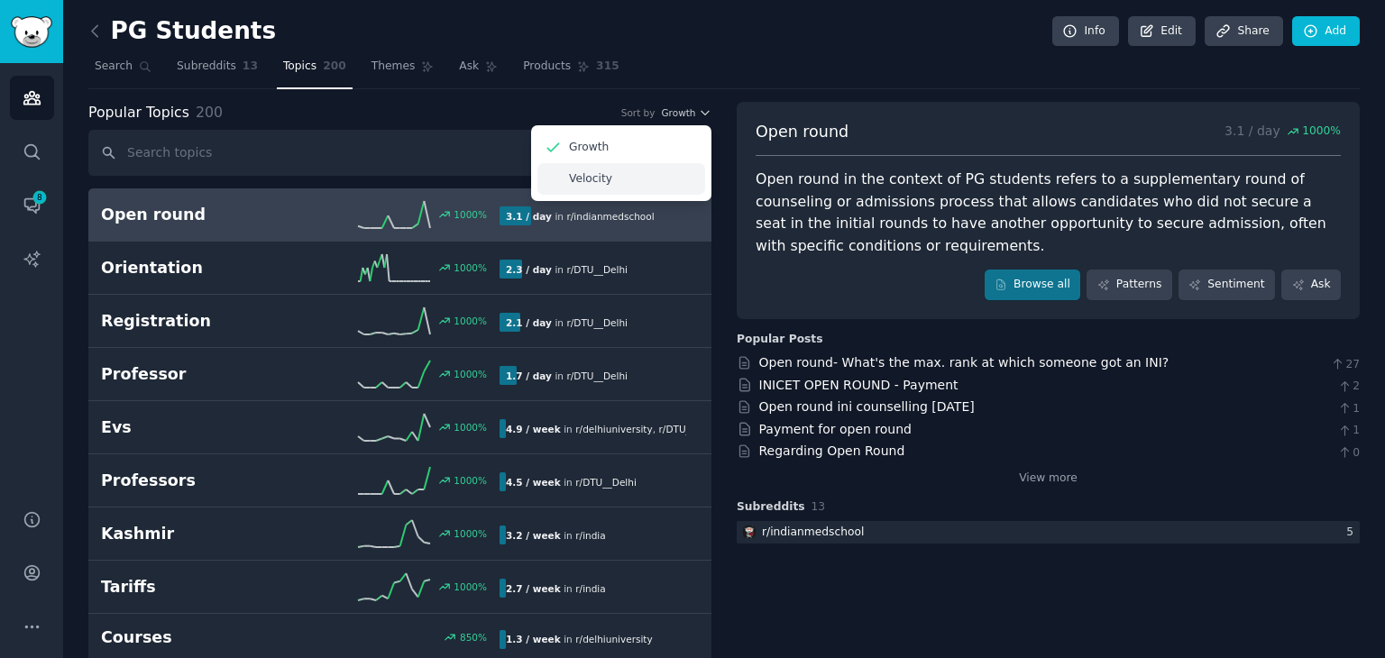
click at [653, 178] on div "Velocity" at bounding box center [621, 179] width 168 height 32
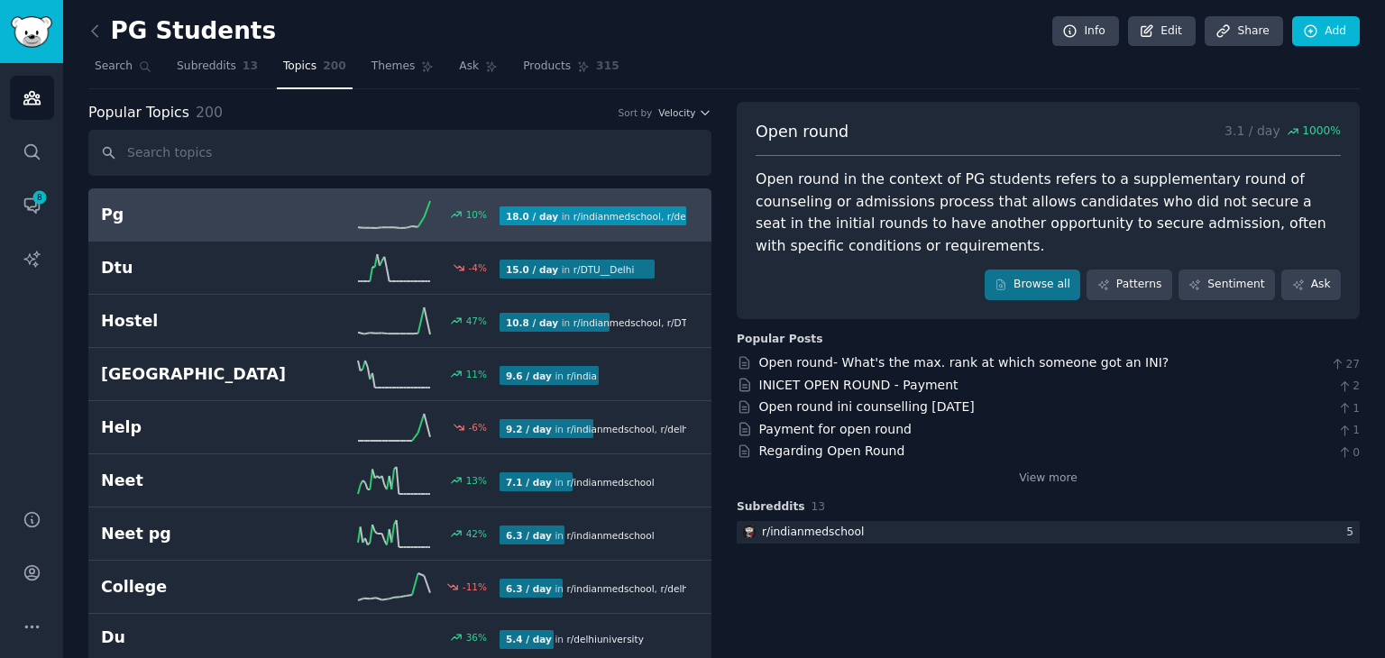
click at [242, 217] on h2 "Pg" at bounding box center [200, 215] width 199 height 23
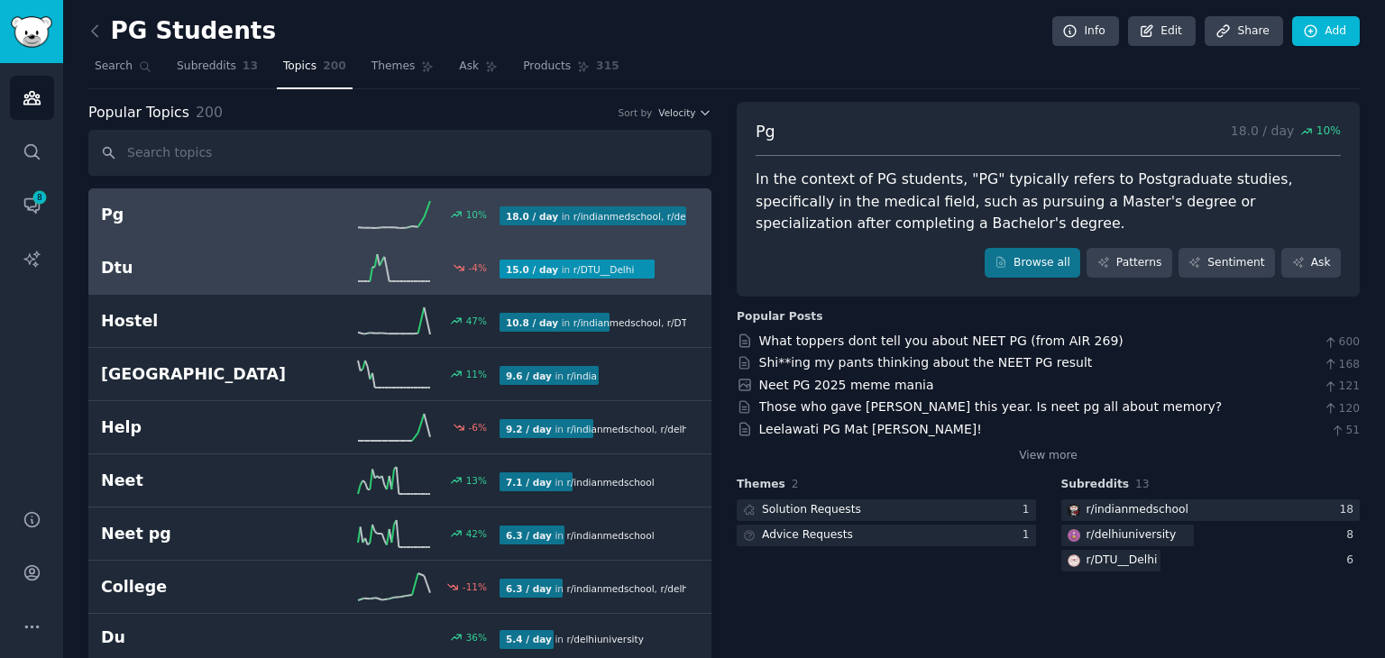
click at [170, 271] on h2 "Dtu" at bounding box center [200, 268] width 199 height 23
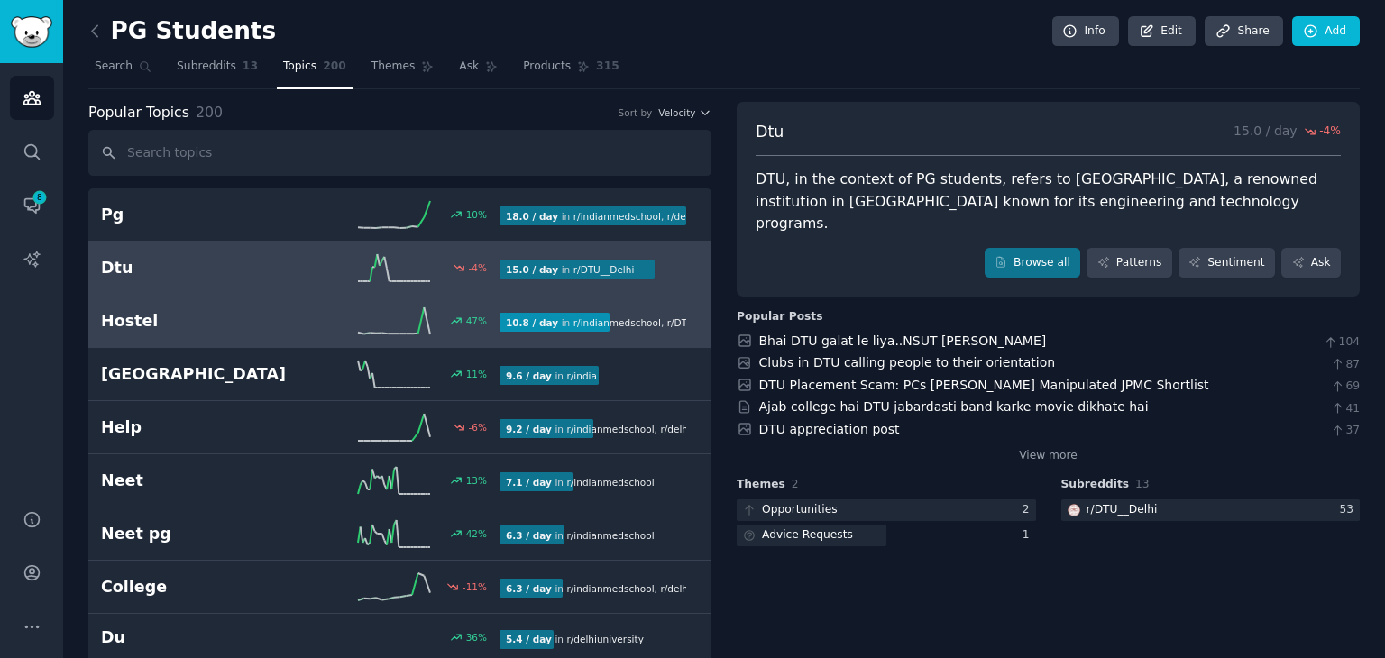
click at [128, 317] on h2 "Hostel" at bounding box center [200, 321] width 199 height 23
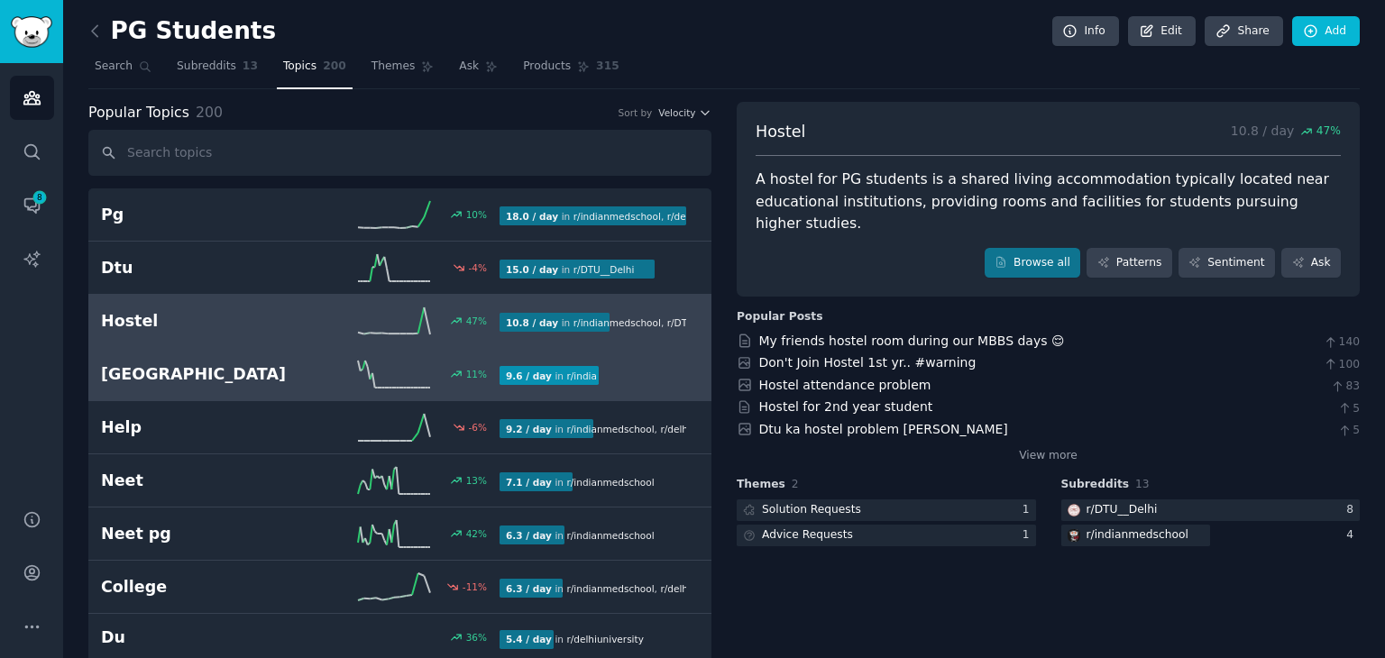
click at [137, 363] on h2 "[GEOGRAPHIC_DATA]" at bounding box center [200, 374] width 199 height 23
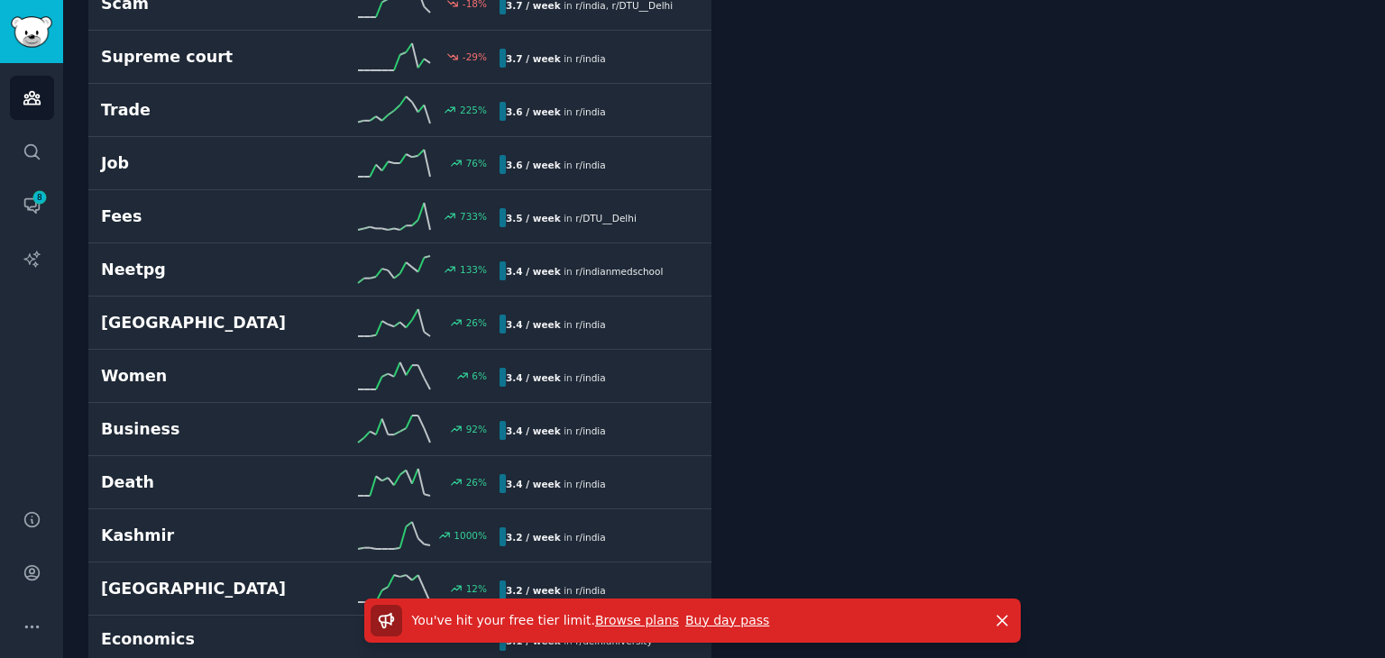
scroll to position [3724, 0]
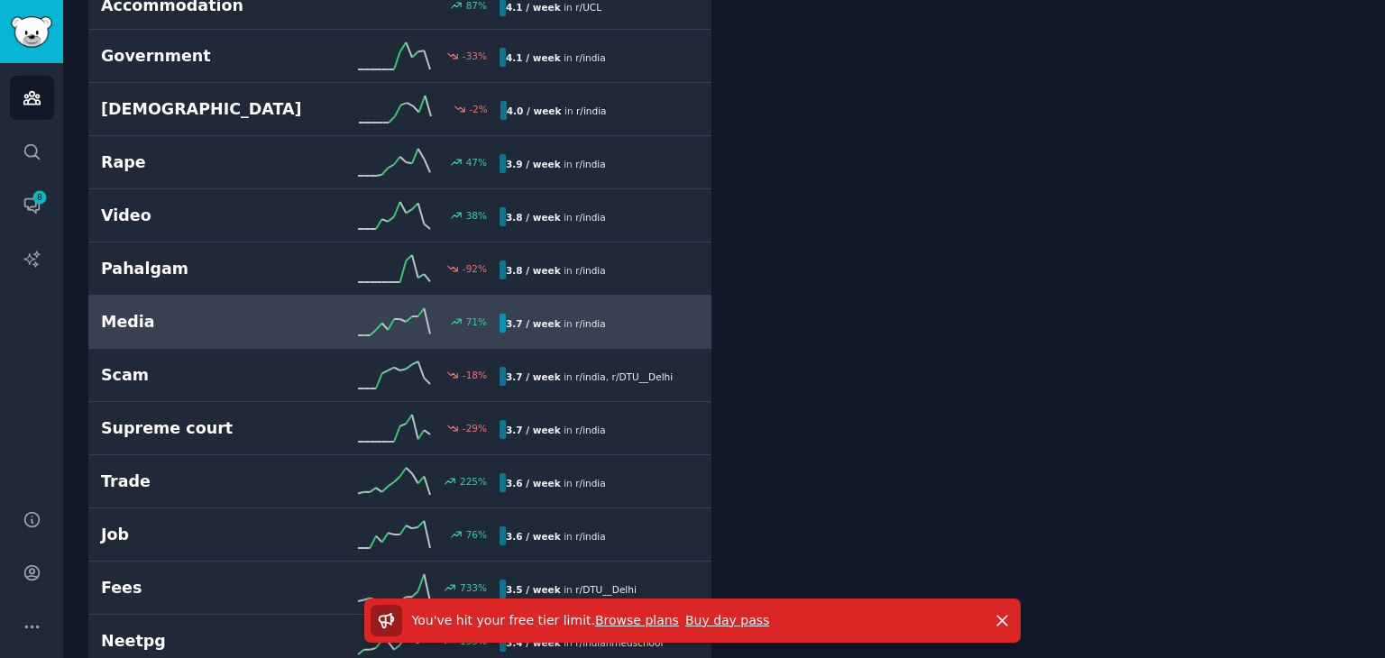
click at [260, 322] on link "Media 71 % 3.7 / week in r/ [GEOGRAPHIC_DATA]" at bounding box center [399, 322] width 623 height 53
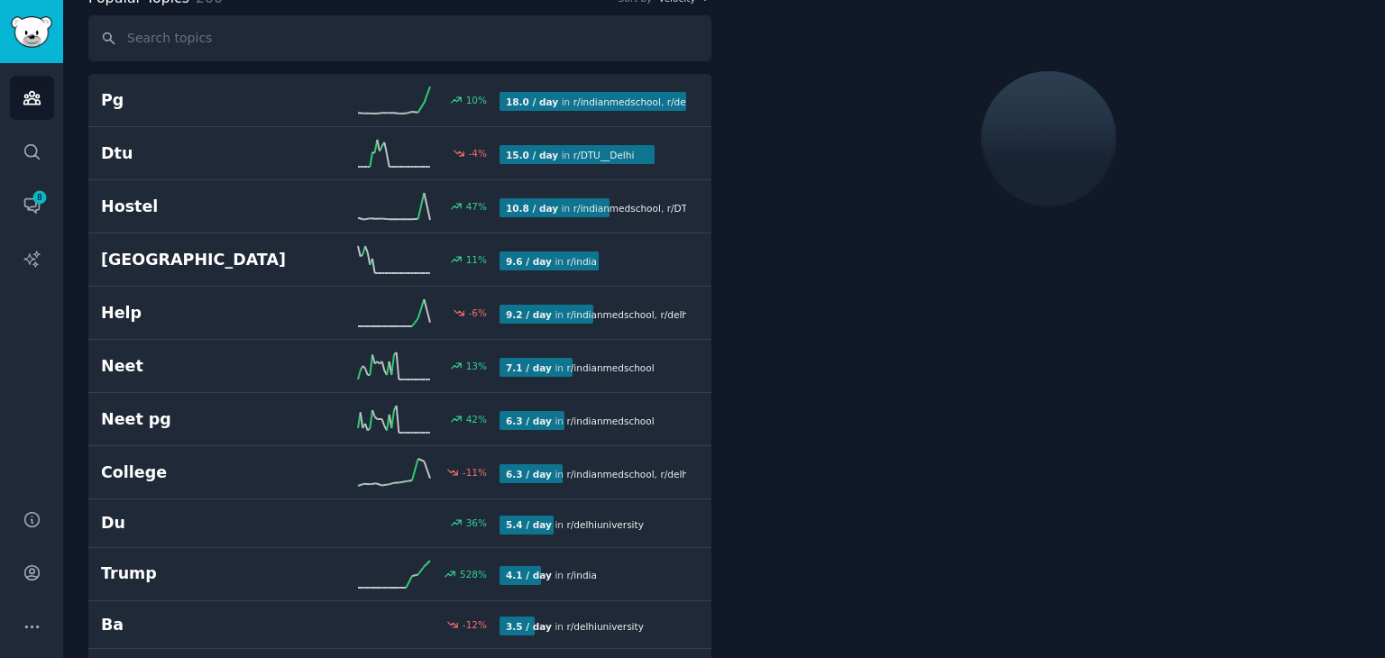
scroll to position [100, 0]
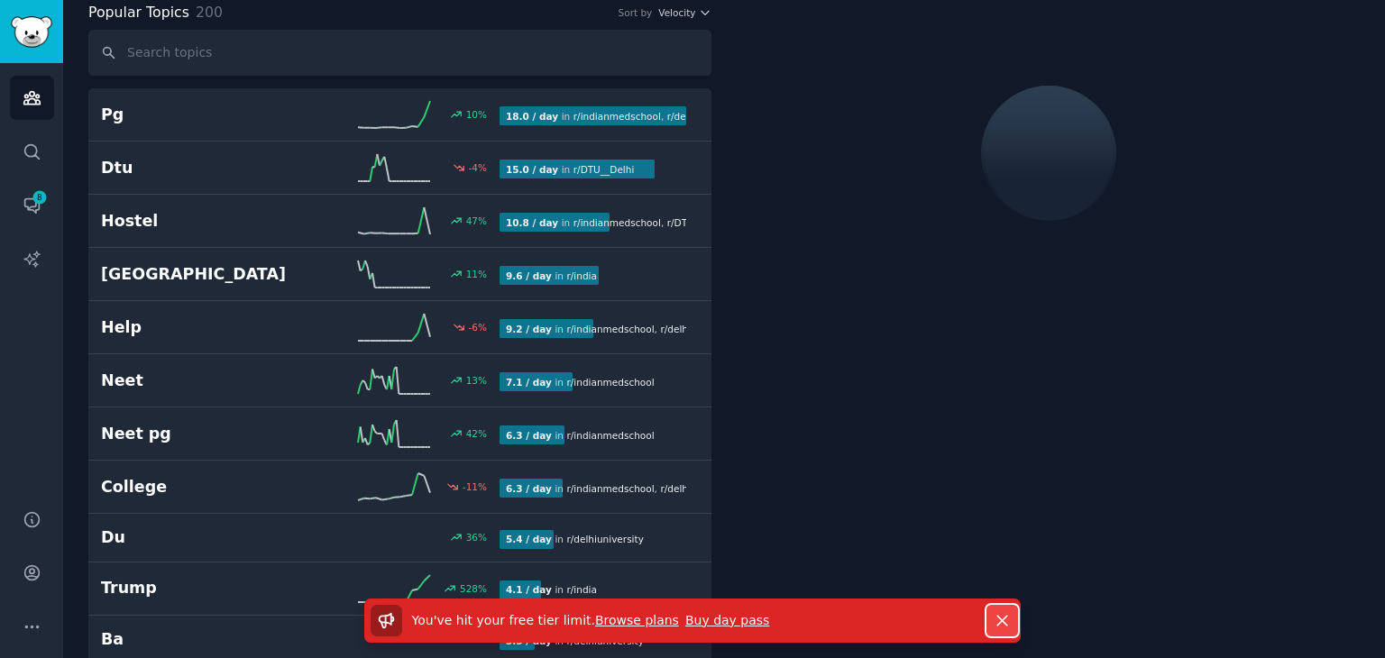
click at [1009, 620] on icon "button" at bounding box center [1001, 620] width 19 height 19
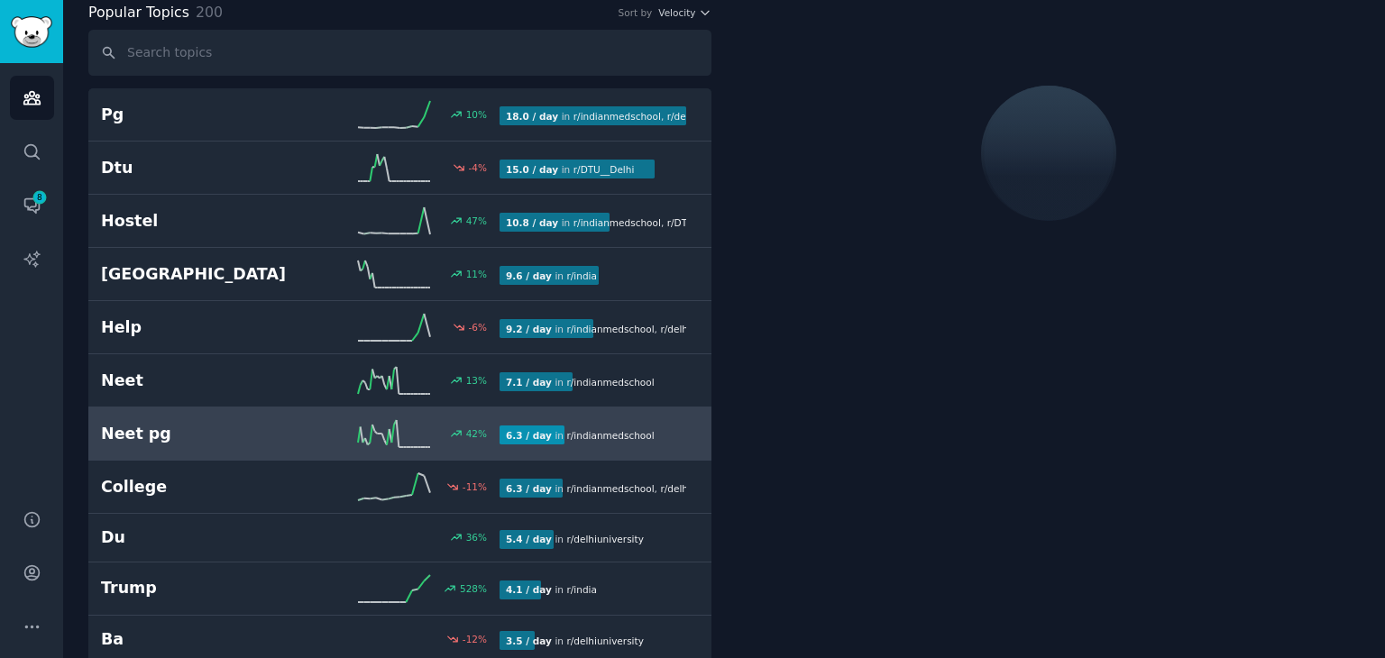
scroll to position [0, 0]
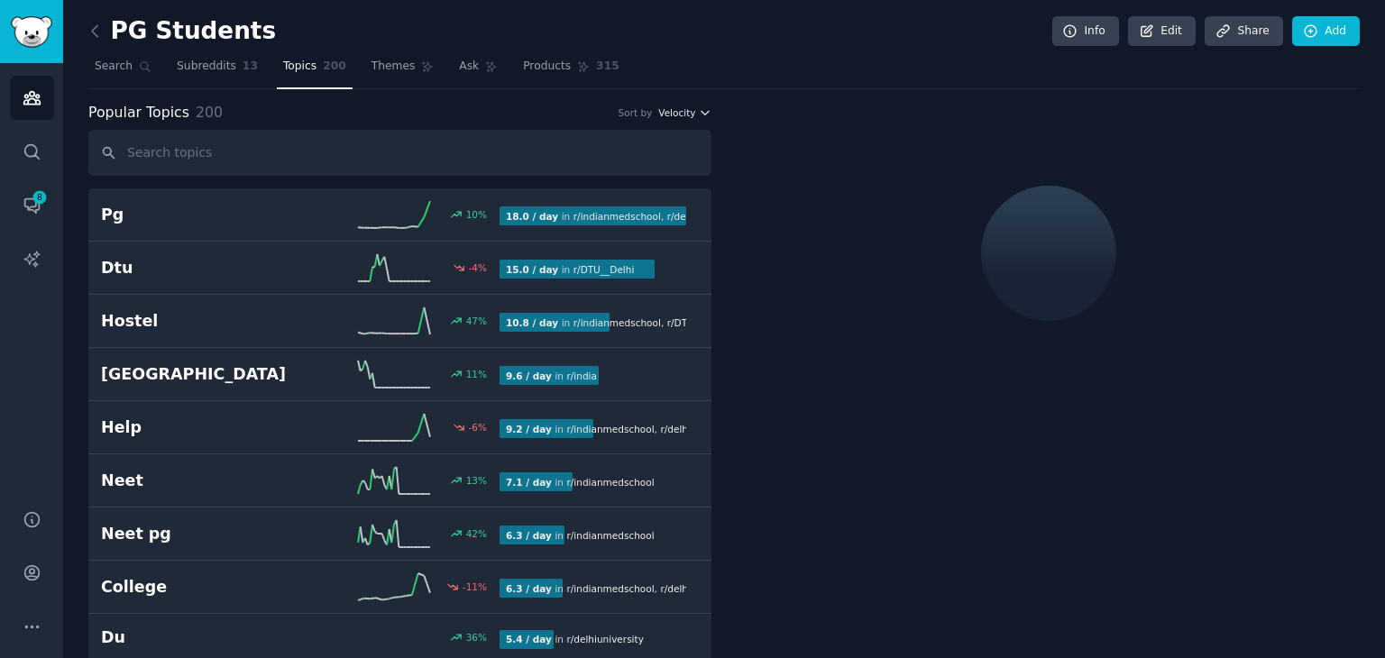
click at [699, 112] on icon "button" at bounding box center [705, 112] width 13 height 13
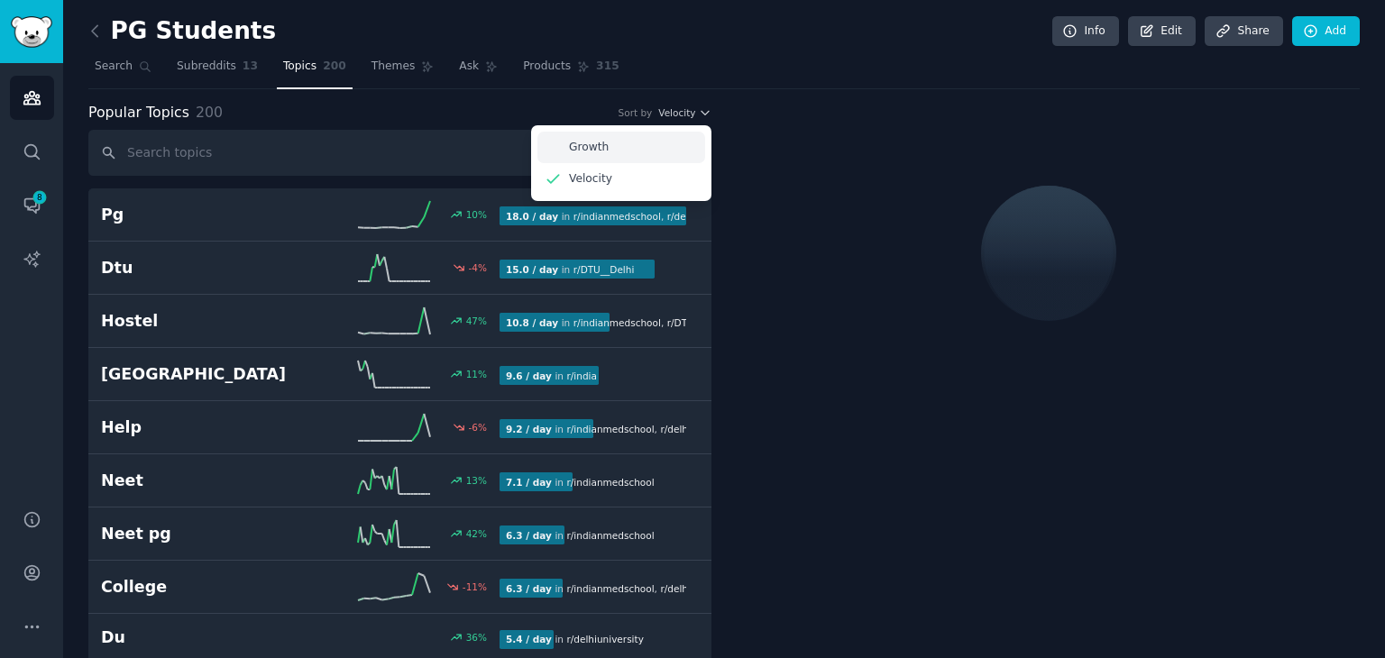
click at [572, 148] on p "Growth" at bounding box center [589, 148] width 40 height 16
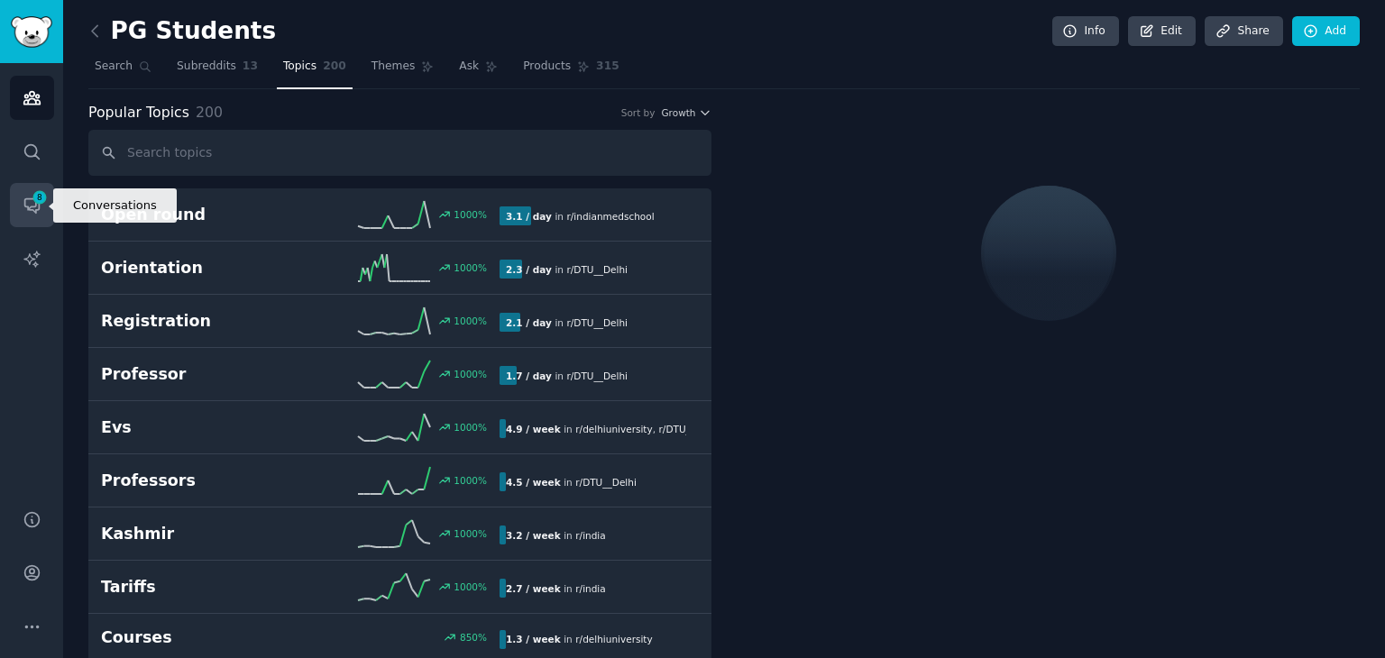
click at [23, 202] on icon "Sidebar" at bounding box center [32, 205] width 19 height 19
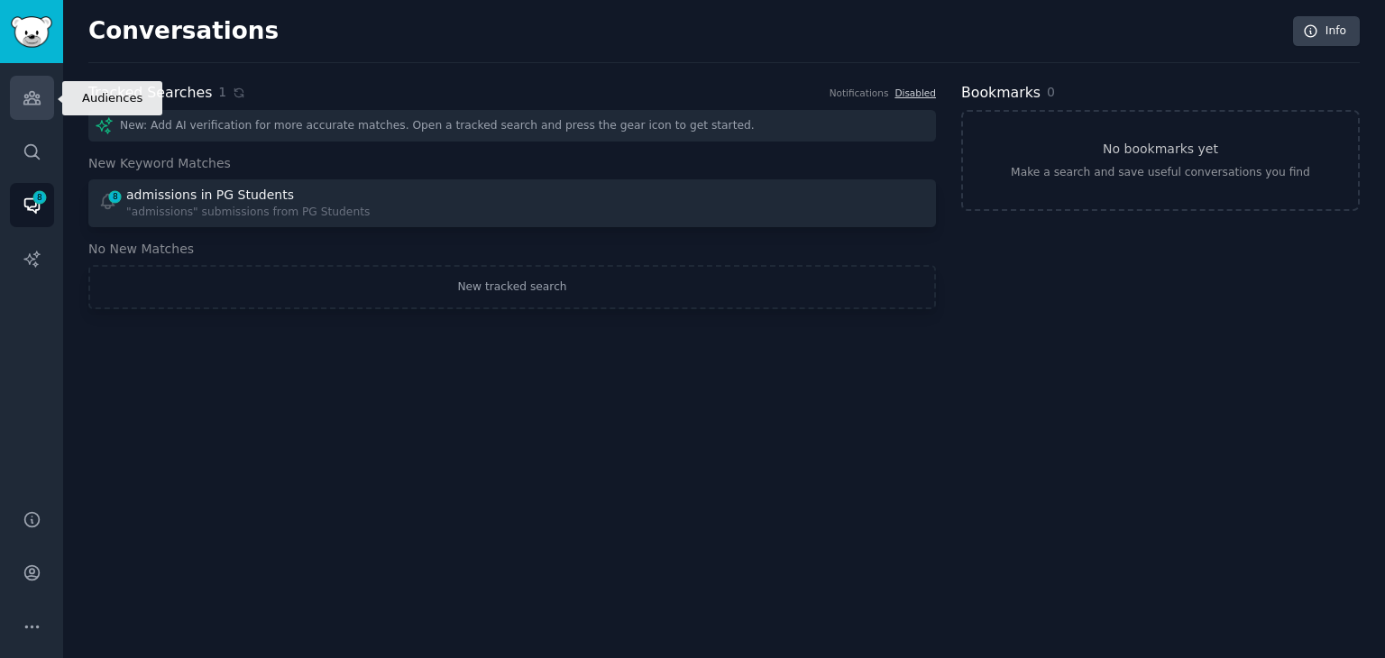
click at [32, 87] on link "Audiences" at bounding box center [32, 98] width 44 height 44
